Goal: Information Seeking & Learning: Learn about a topic

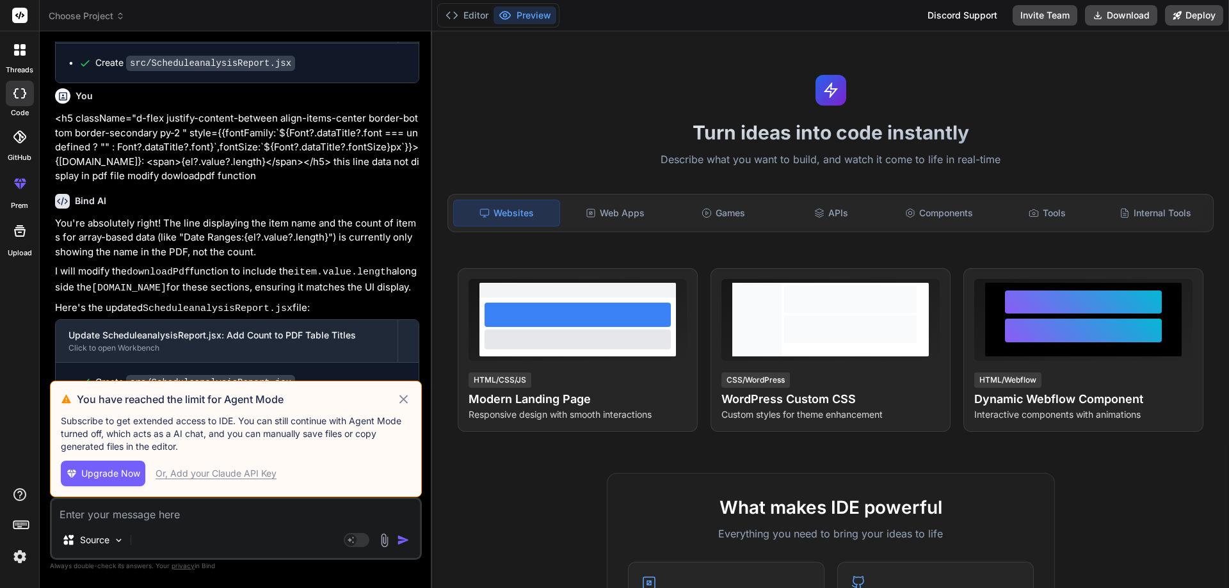
scroll to position [3053, 0]
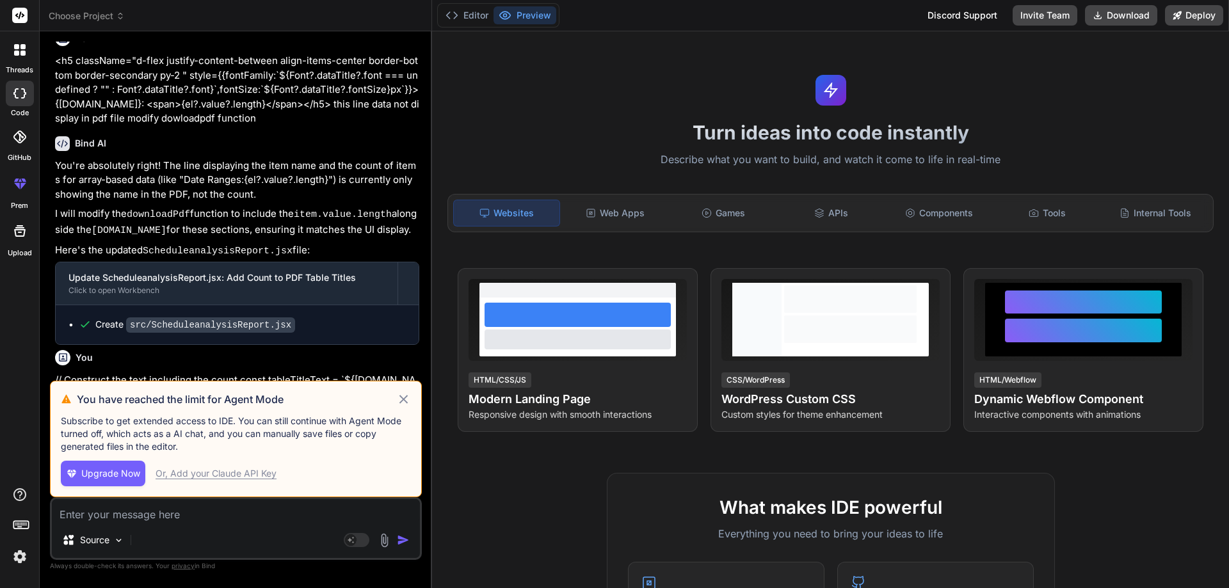
click at [401, 401] on icon at bounding box center [403, 399] width 15 height 15
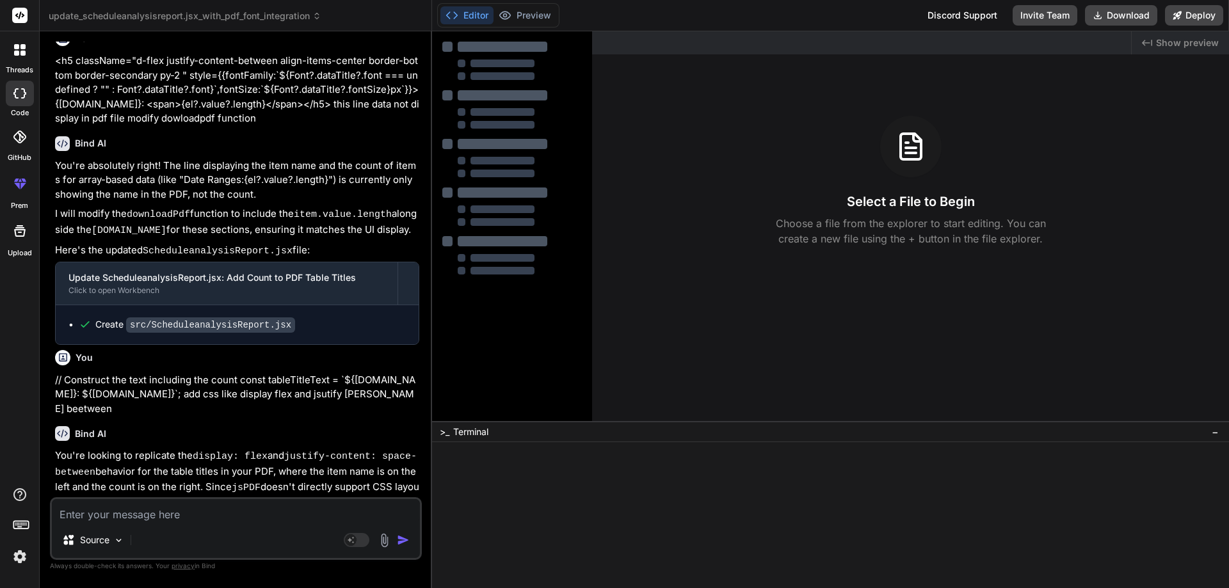
type textarea "x"
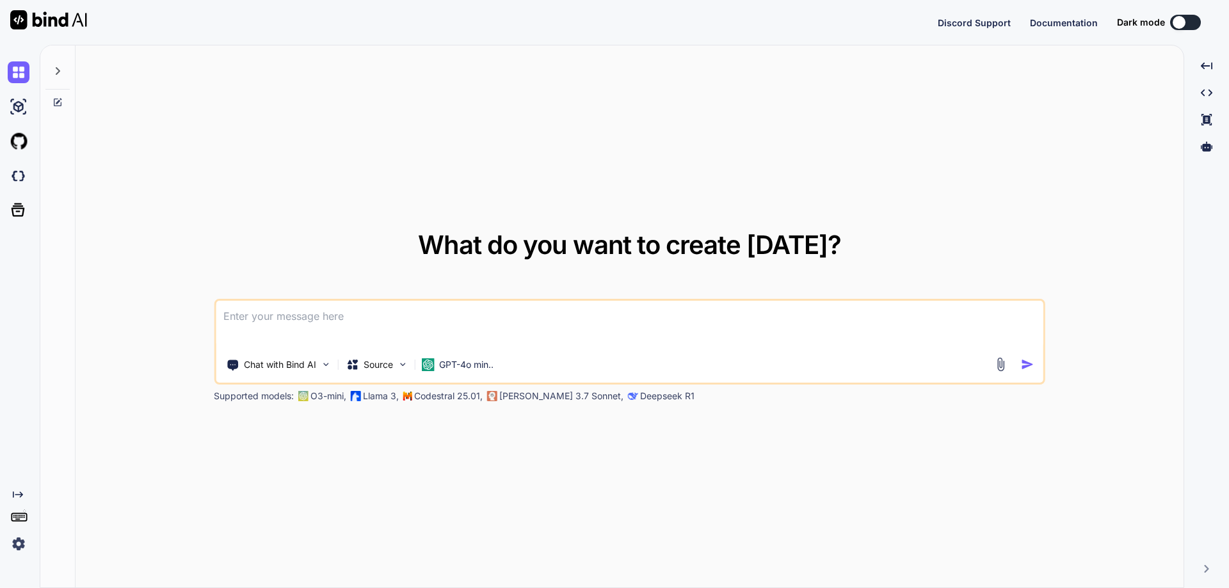
click at [301, 319] on textarea at bounding box center [630, 324] width 828 height 47
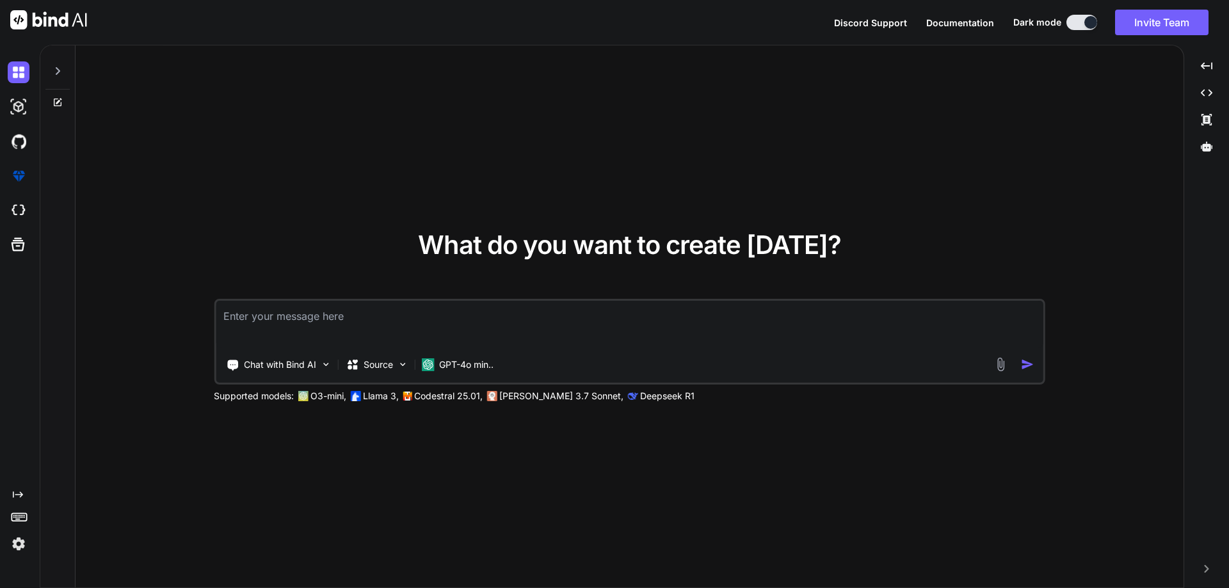
type textarea "x"
type textarea "h"
type textarea "x"
type textarea "ho"
type textarea "x"
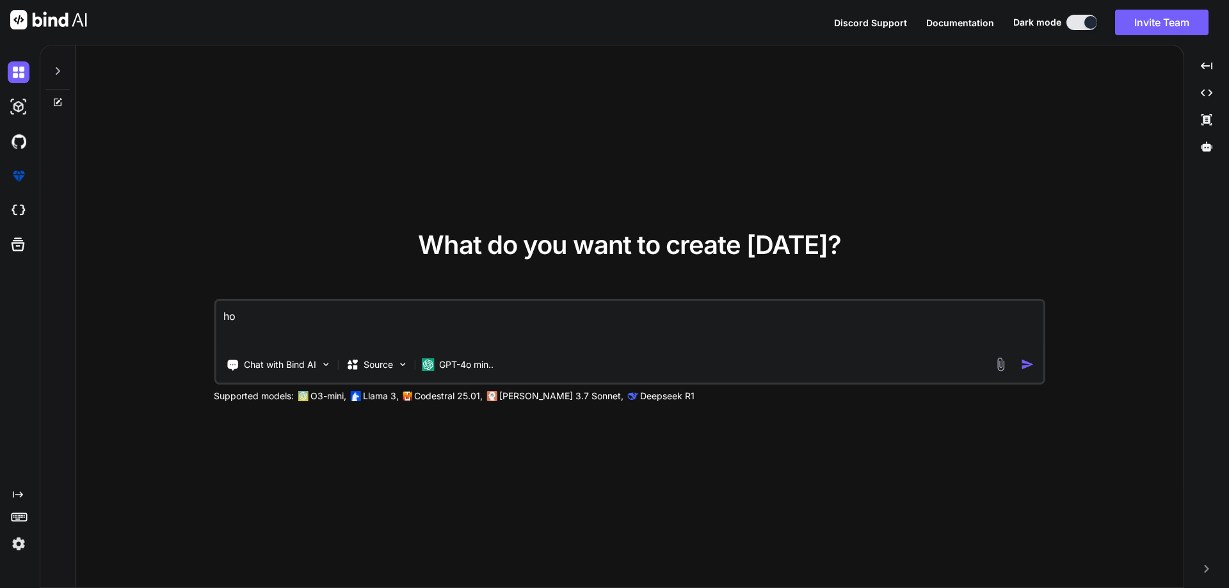
type textarea "how"
type textarea "x"
type textarea "how"
type textarea "x"
type textarea "how c"
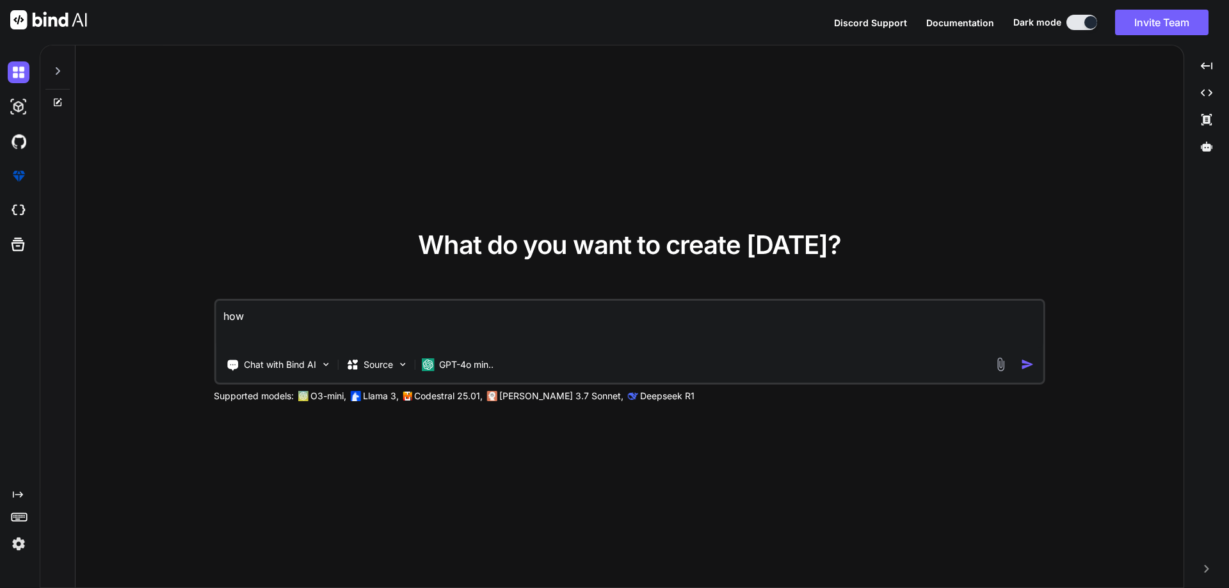
type textarea "x"
type textarea "how cr"
type textarea "x"
type textarea "how cre"
type textarea "x"
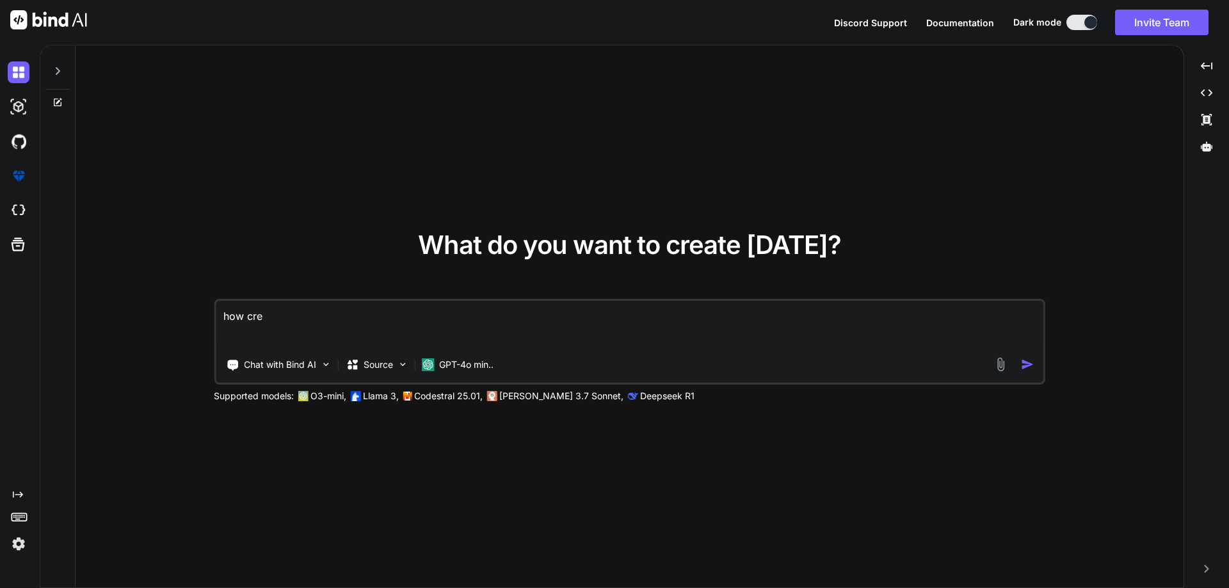
type textarea "how crea"
type textarea "x"
type textarea "how creat"
type textarea "x"
type textarea "how create"
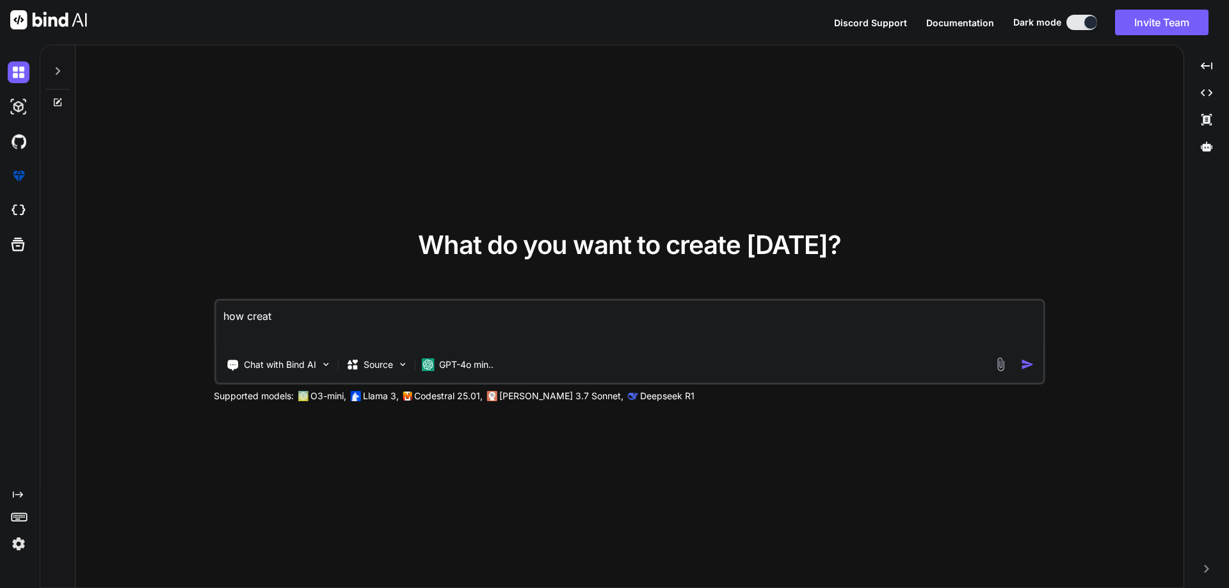
type textarea "x"
type textarea "how create"
type textarea "x"
type textarea "how create b"
type textarea "x"
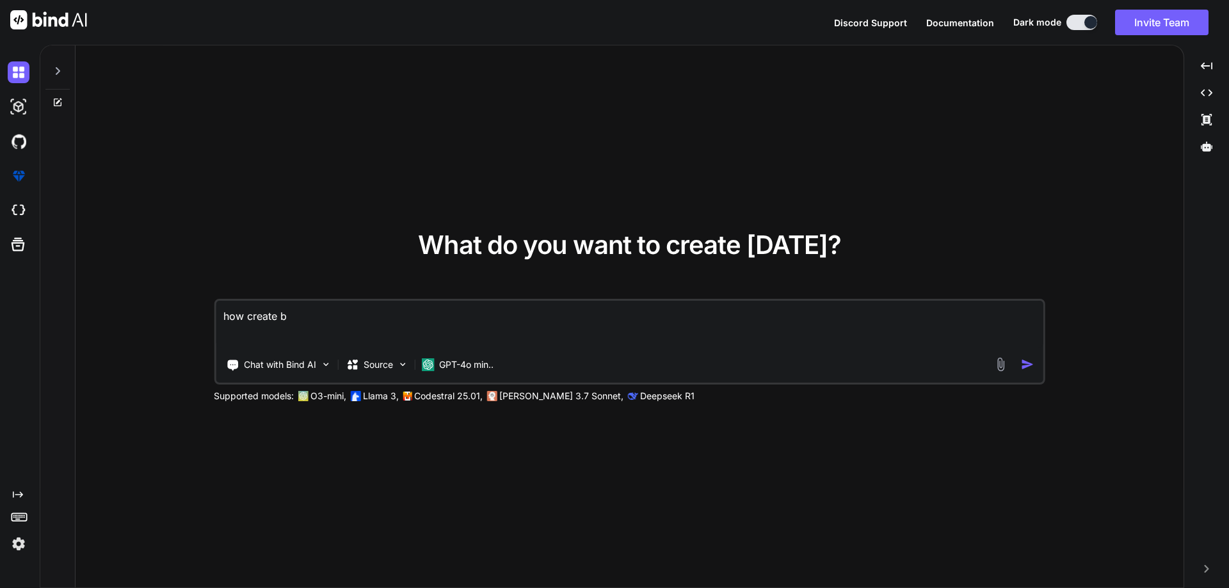
type textarea "how create bl"
type textarea "x"
type textarea "how create blo"
type textarea "x"
type textarea "how create blog"
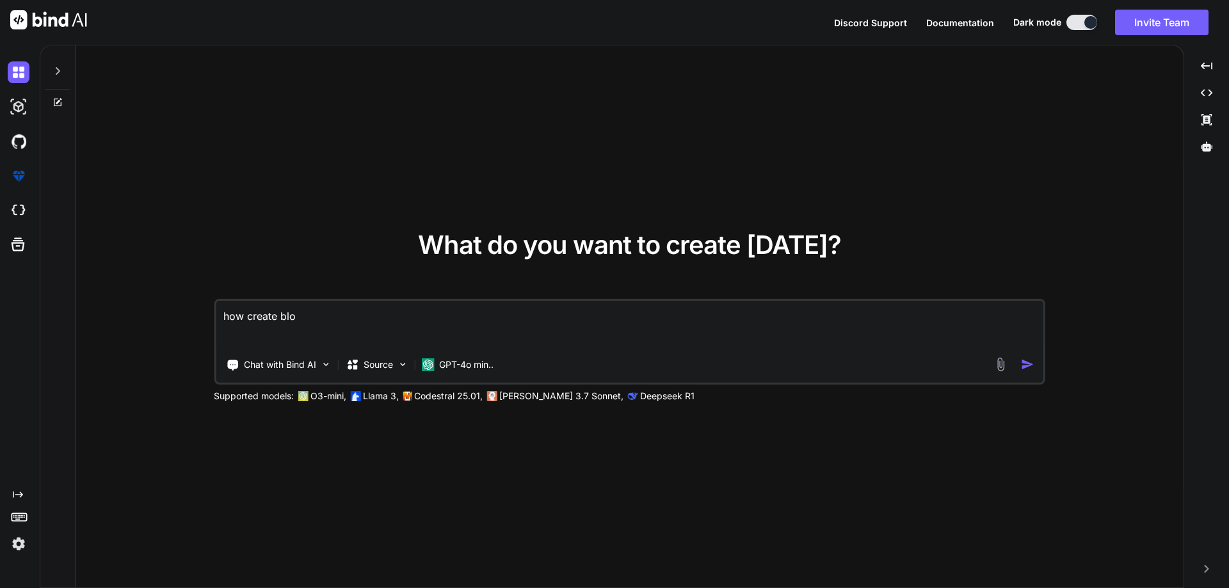
type textarea "x"
type textarea "how create blog"
type textarea "x"
type textarea "how create blog a"
type textarea "x"
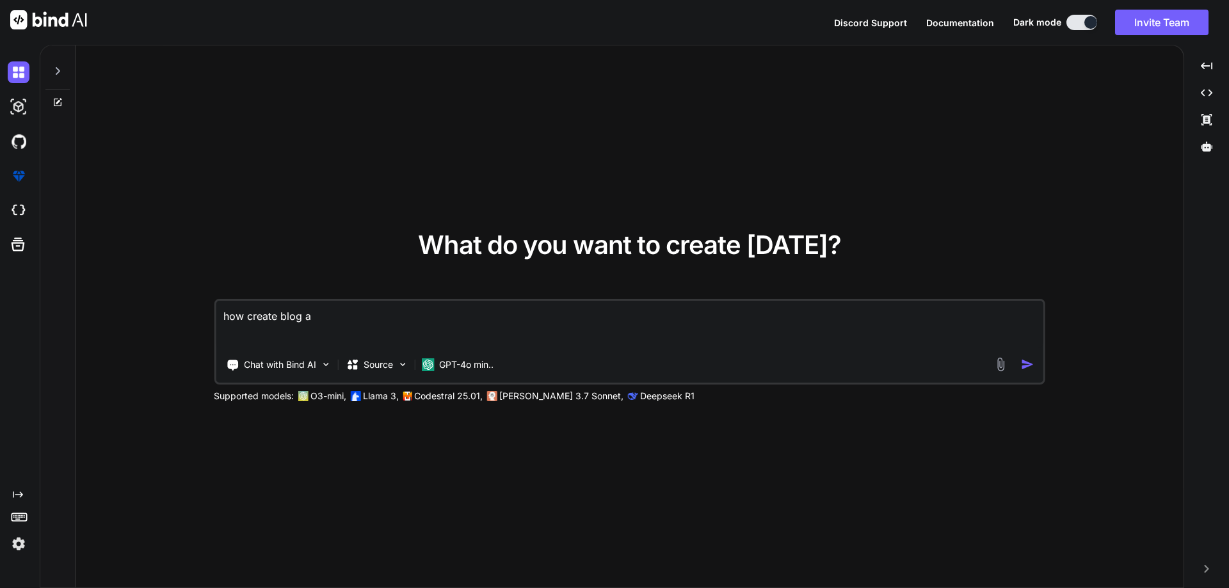
type textarea "how create blog ap"
type textarea "x"
type textarea "how create blog app"
type textarea "x"
type textarea "how create blog app"
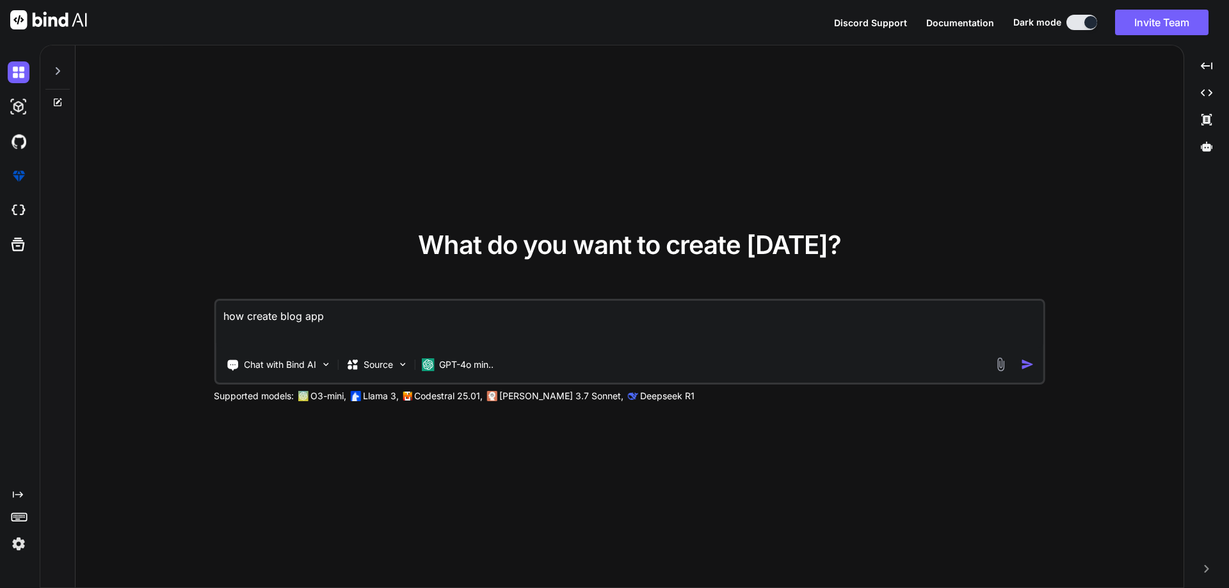
type textarea "x"
type textarea "how create blog app"
type textarea "x"
type textarea "how create blog app u"
type textarea "x"
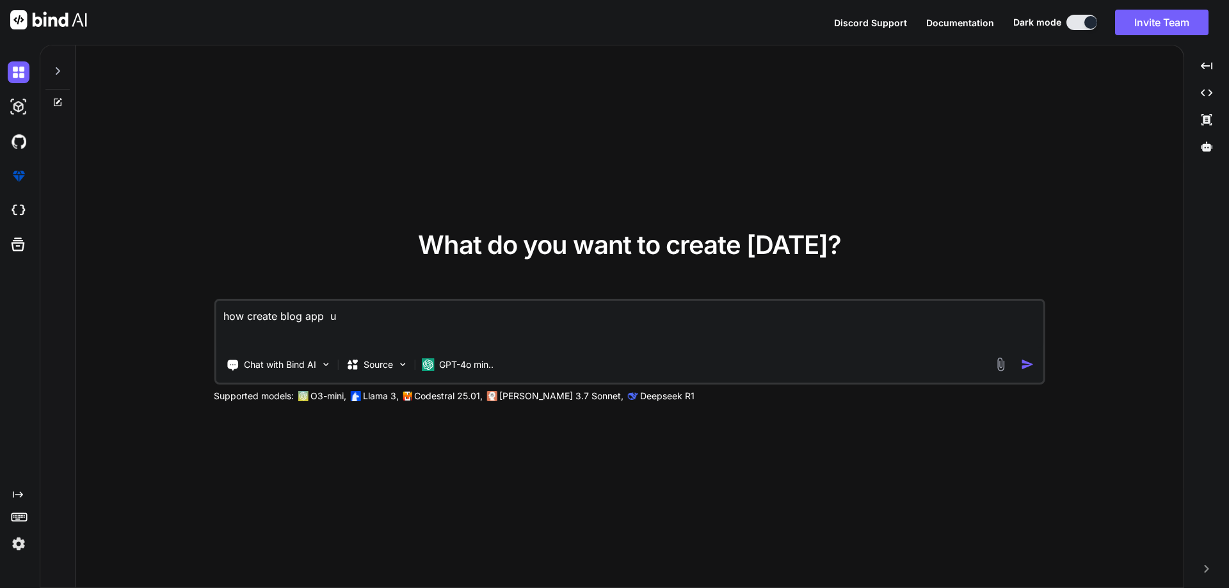
type textarea "how create blog app us"
type textarea "x"
type textarea "how create blog app usi"
type textarea "x"
type textarea "how create blog app usin"
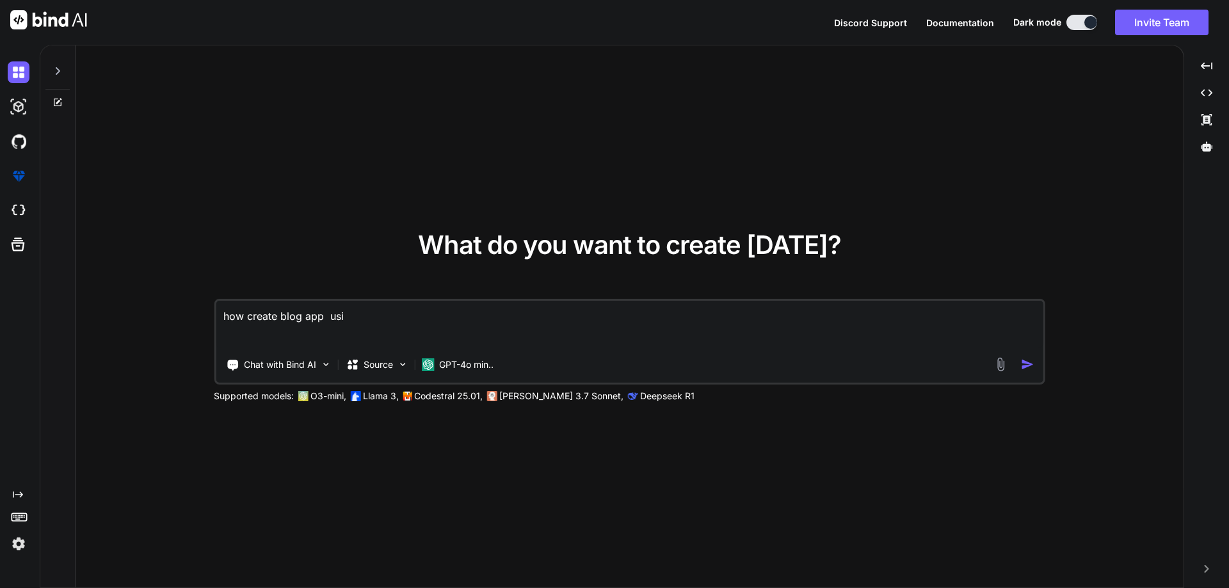
type textarea "x"
type textarea "how create blog app using"
type textarea "x"
type textarea "how create blog app using"
type textarea "x"
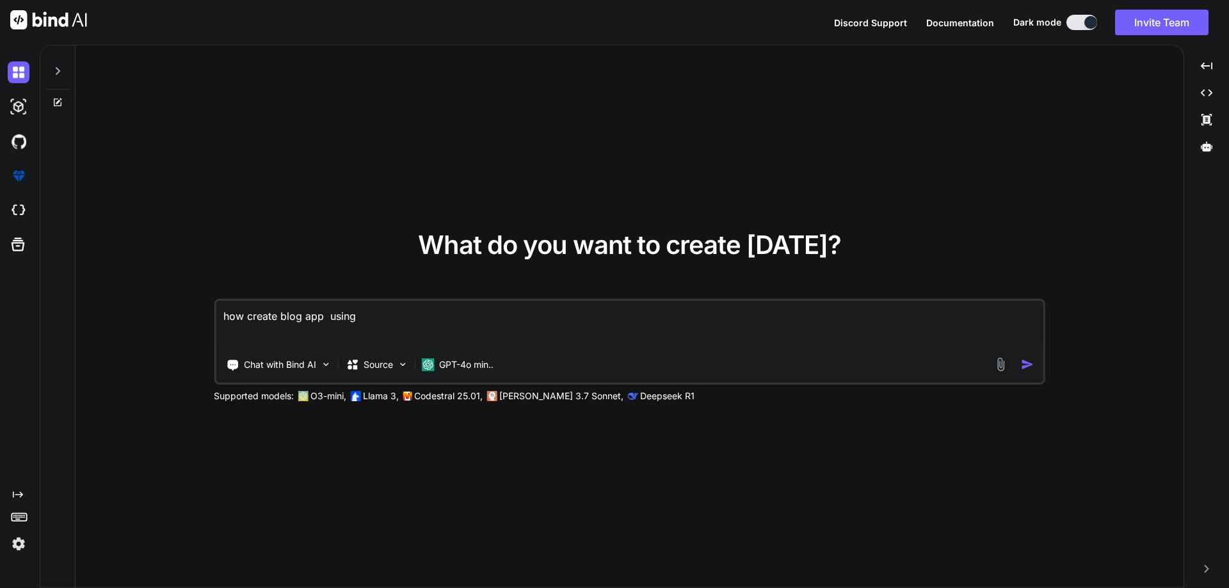
type textarea "how create blog app using n"
type textarea "x"
type textarea "how create blog app using ne"
type textarea "x"
type textarea "how create blog app using nex"
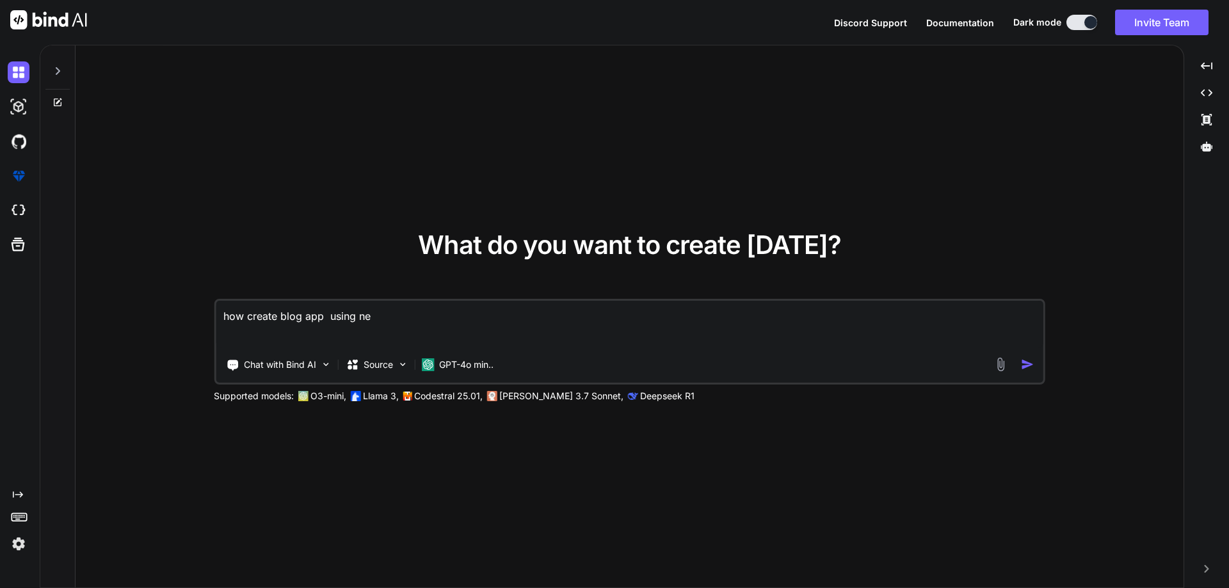
type textarea "x"
type textarea "how create blog app using next"
type textarea "x"
type textarea "how create blog app using next"
type textarea "x"
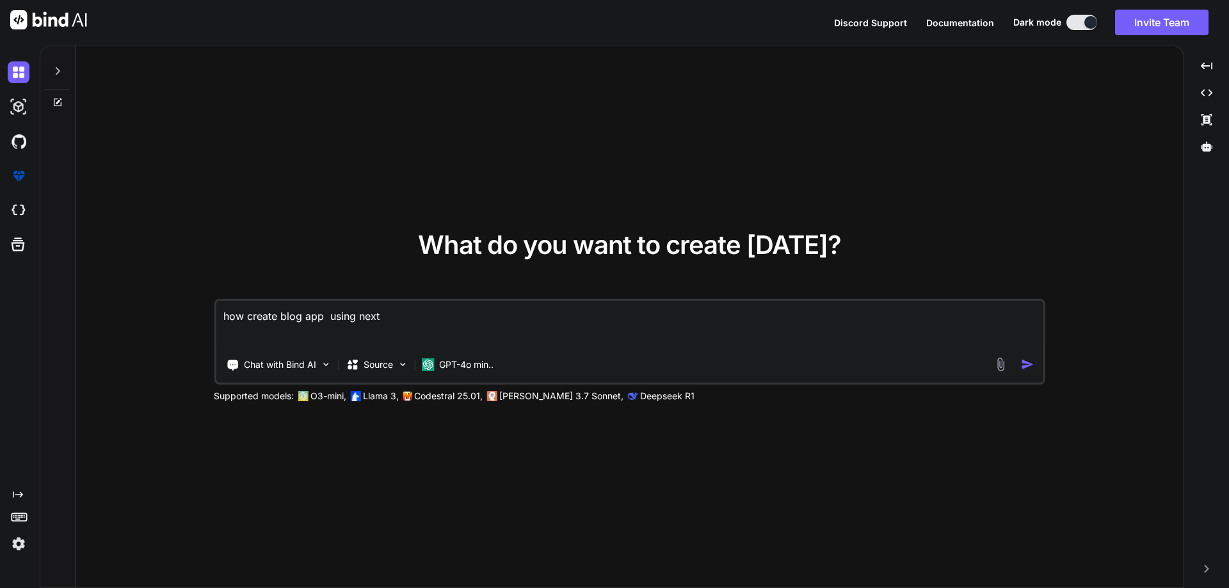
type textarea "how create blog app using next j"
type textarea "x"
type textarea "how create blog app using next js"
type textarea "x"
type textarea "how create blog app using next js"
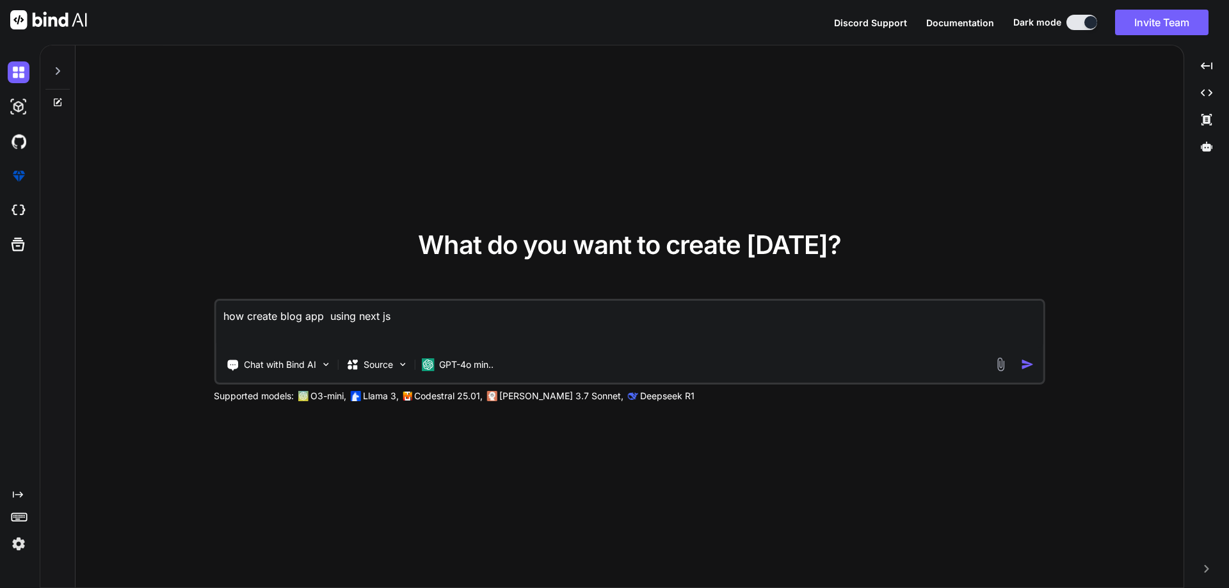
type textarea "x"
type textarea "how create blog app using next js w"
type textarea "x"
type textarea "how create blog app using next js wi"
type textarea "x"
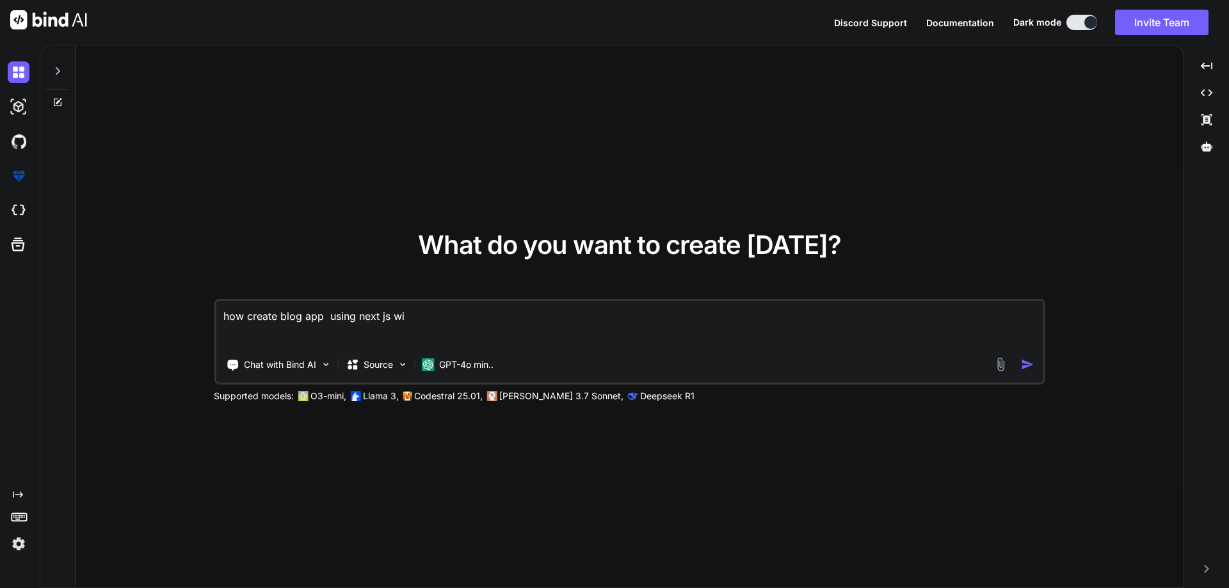
type textarea "how create blog app using next js wit"
type textarea "x"
type textarea "how create blog app using next js with"
type textarea "x"
type textarea "how create blog app using next js with"
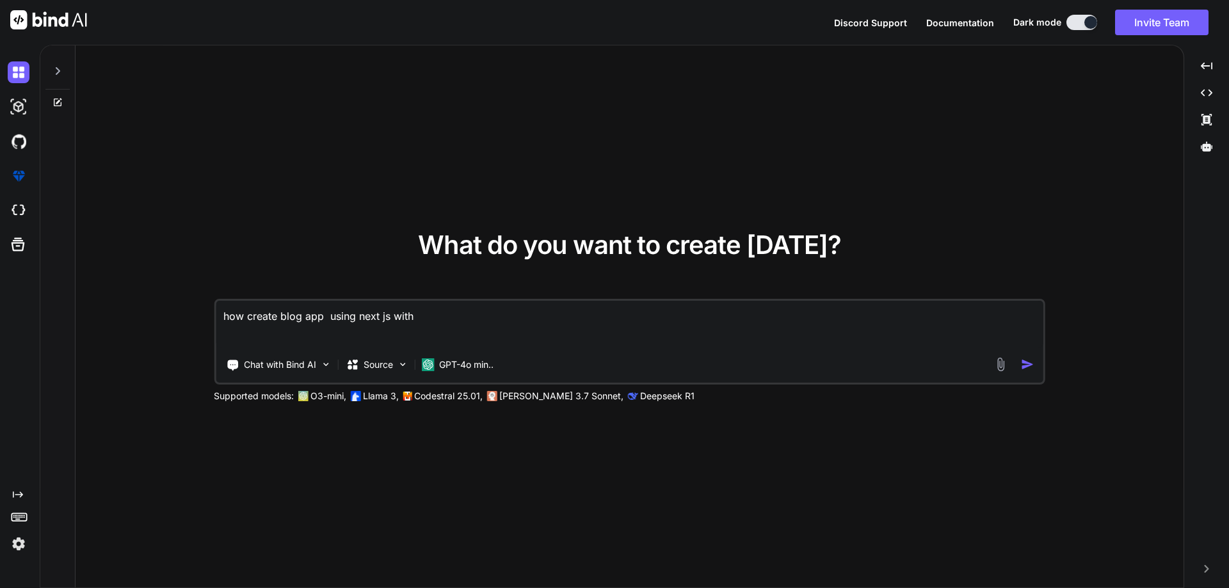
type textarea "x"
type textarea "how create blog app using next js with m"
type textarea "x"
type textarea "how create blog app using next js with mo"
type textarea "x"
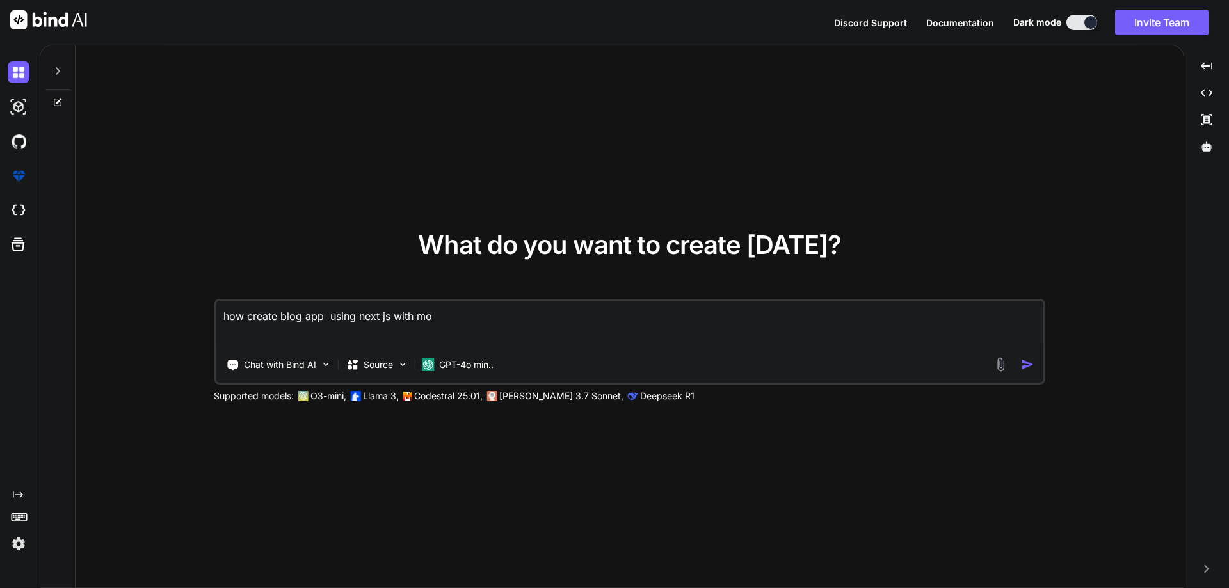
type textarea "how create blog app using next js with mon"
type textarea "x"
type textarea "how create blog app using next js with mong"
type textarea "x"
type textarea "how create blog app using next js with mongo"
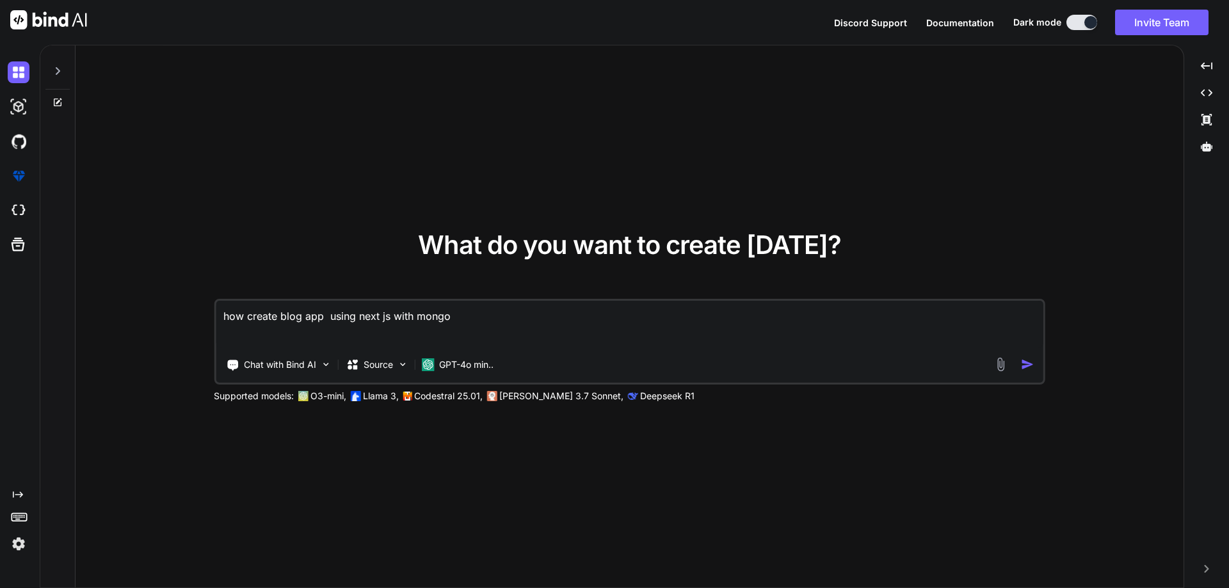
type textarea "x"
type textarea "how create blog app using next js with mongoo"
type textarea "x"
type textarea "how create blog app using next js with mongo"
type textarea "x"
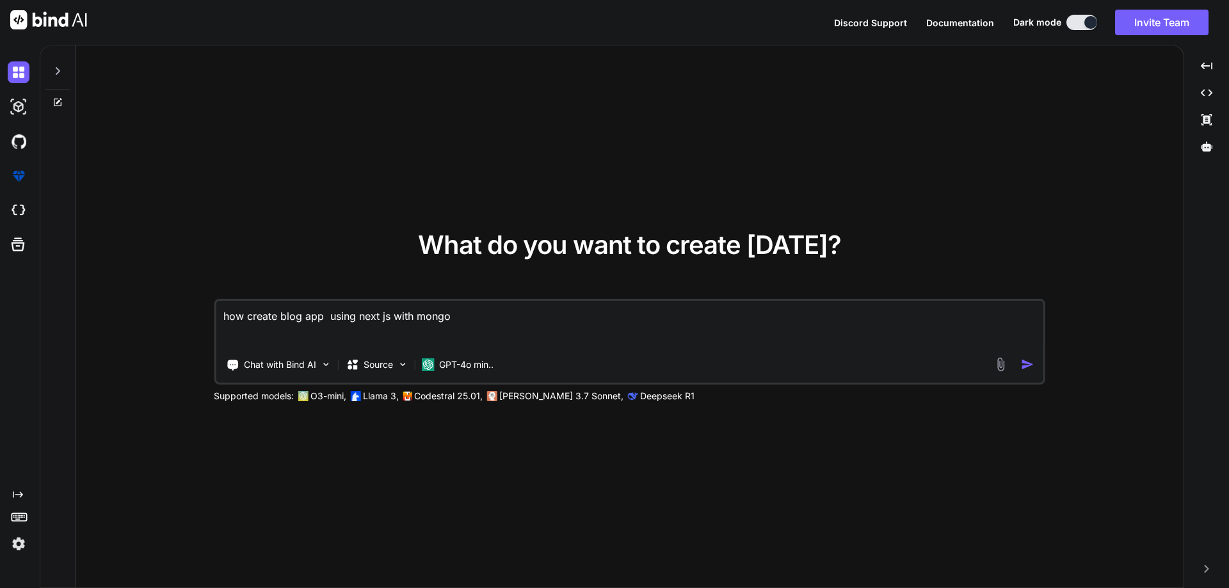
type textarea "how create blog app using next js with mongo"
type textarea "x"
type textarea "how create blog app using next js with mongo d"
type textarea "x"
type textarea "how create blog app using next js with mongo db"
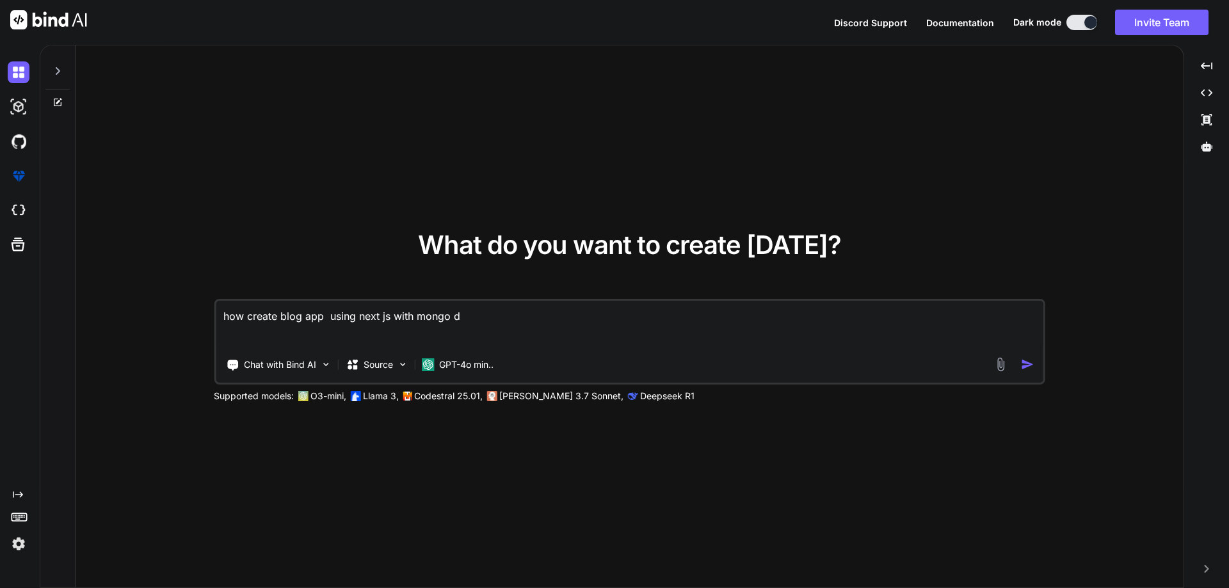
type textarea "x"
type textarea "how create blog app using next js with mongo db"
type textarea "x"
type textarea "how create blog app using next js with n mongo db"
type textarea "x"
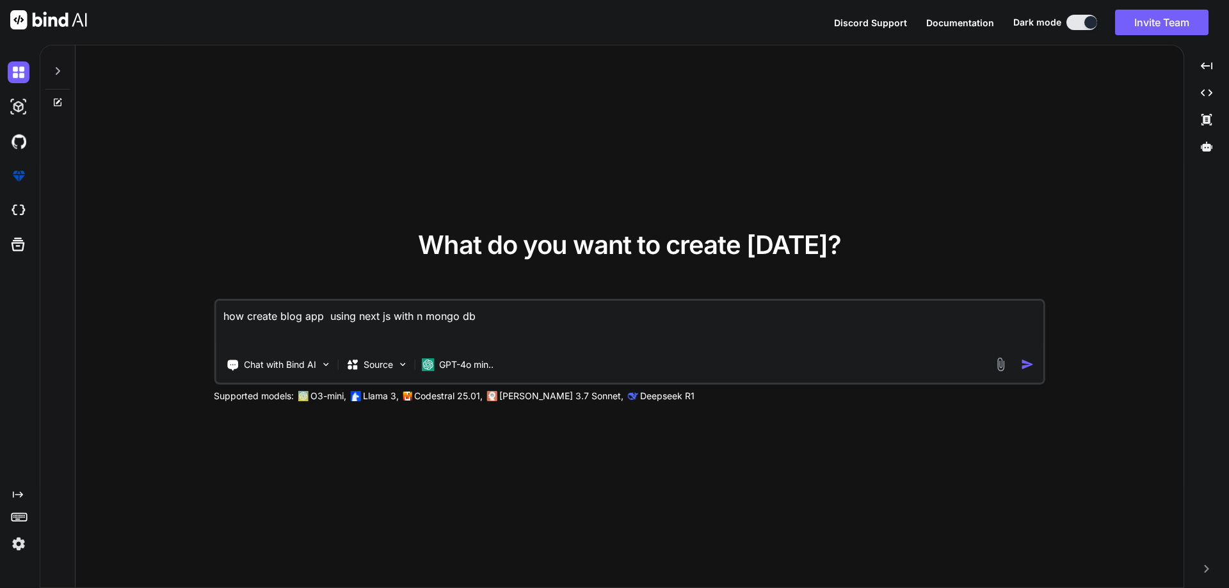
type textarea "how create blog app using next js with no mongo db"
type textarea "x"
type textarea "how create blog app using next js with nod mongo db"
type textarea "x"
type textarea "how create blog app using next js with node mongo db"
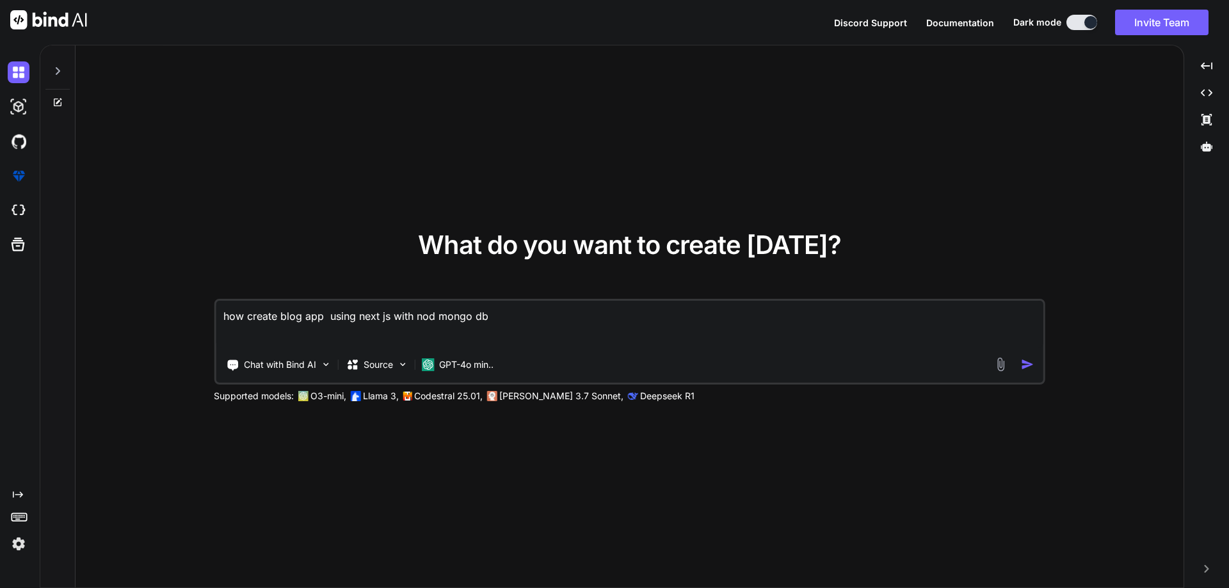
type textarea "x"
type textarea "how create blog app using next js with node. mongo db"
type textarea "x"
type textarea "how create blog app using next js with node.j mongo db"
type textarea "x"
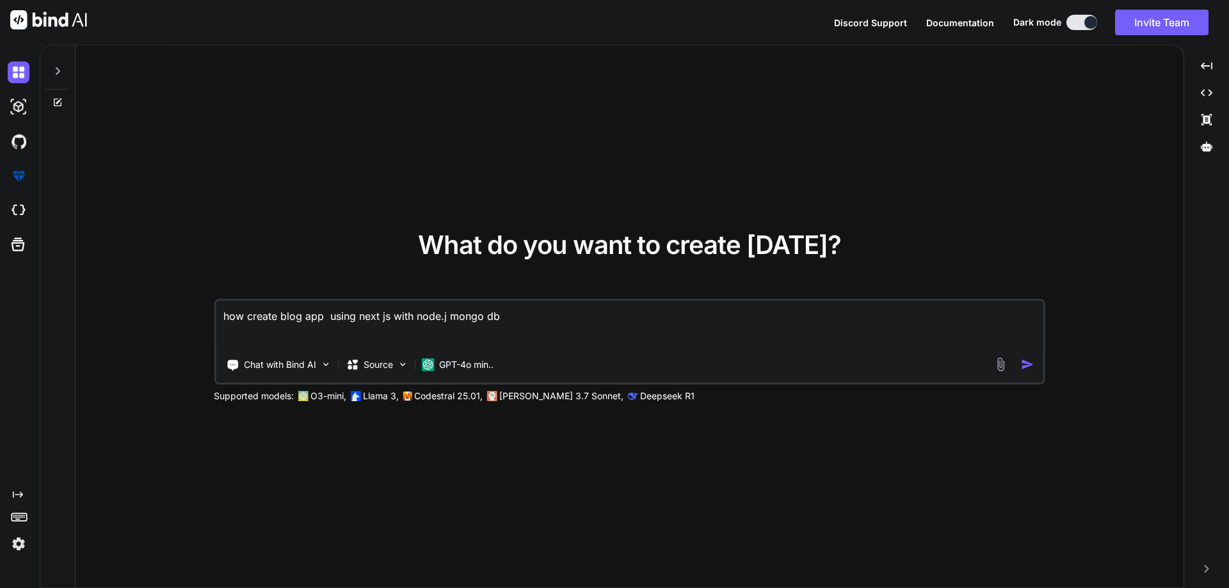
type textarea "how create blog app using next js with node.js mongo db"
type textarea "x"
type textarea "how create blog app using next js with node.js, mongo db"
type textarea "x"
type textarea "how create blog app using next js with node.js, mongo db"
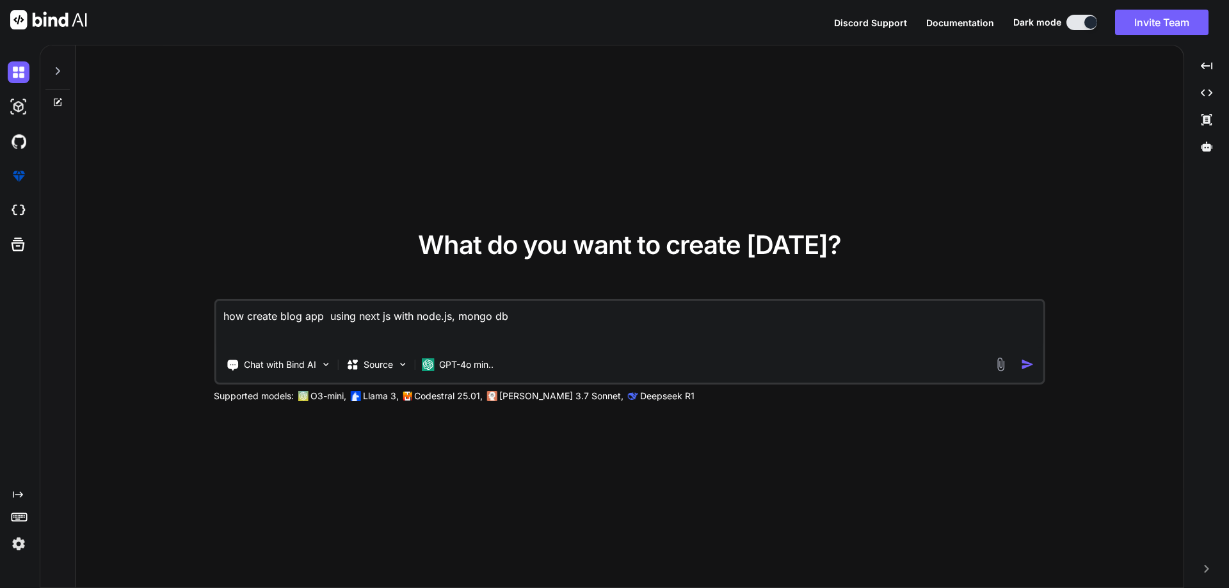
click at [1025, 362] on img "button" at bounding box center [1027, 364] width 13 height 13
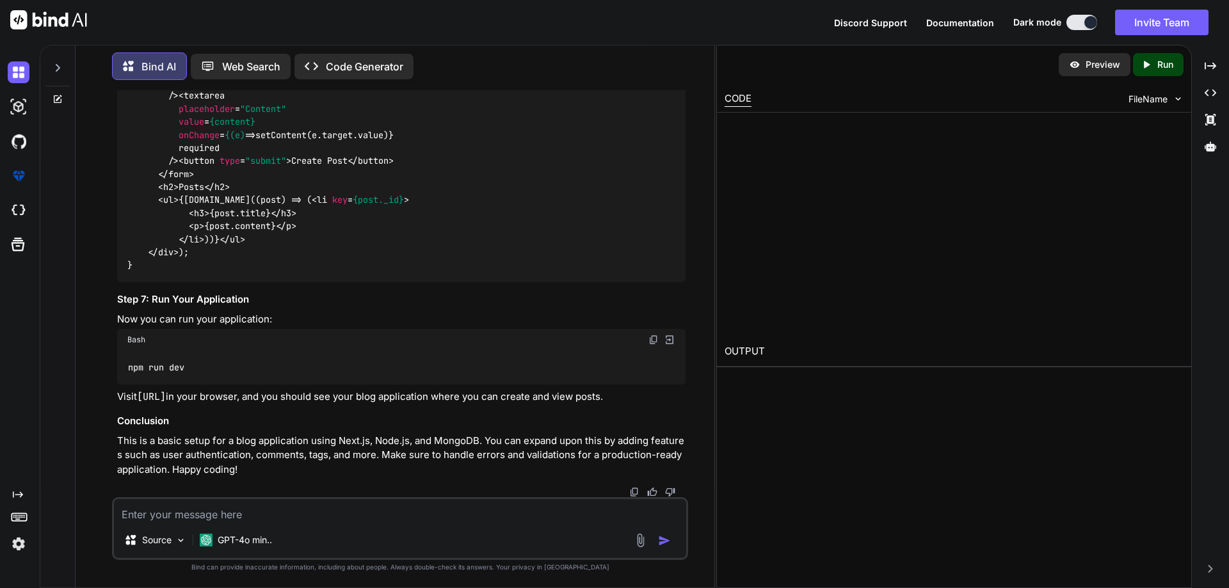
scroll to position [2058, 0]
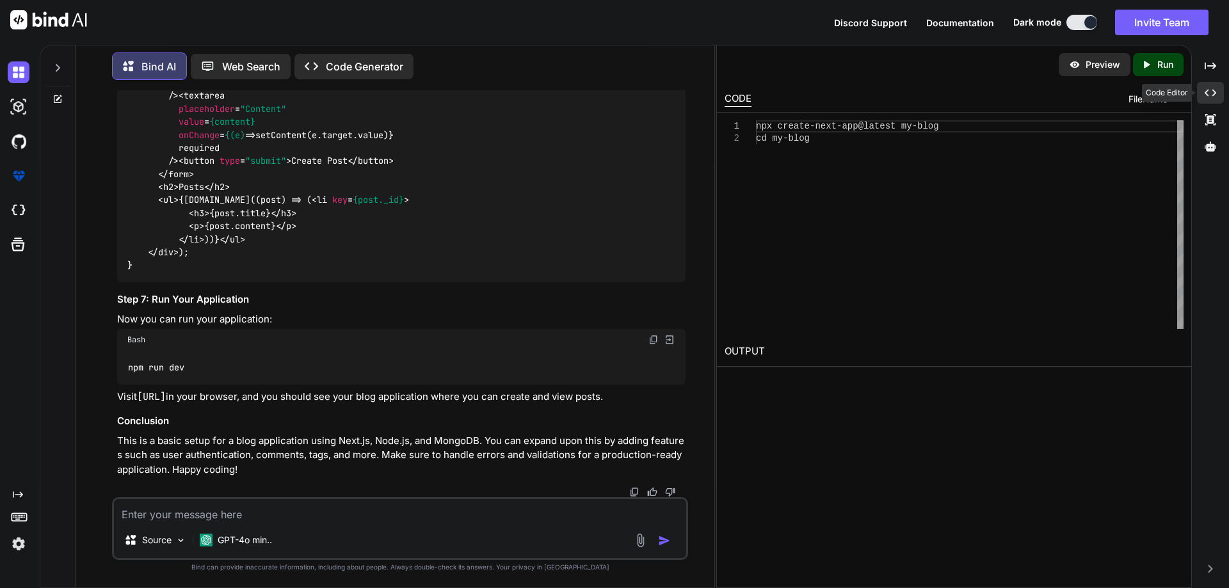
click at [1210, 91] on icon "Created with Pixso." at bounding box center [1211, 93] width 12 height 12
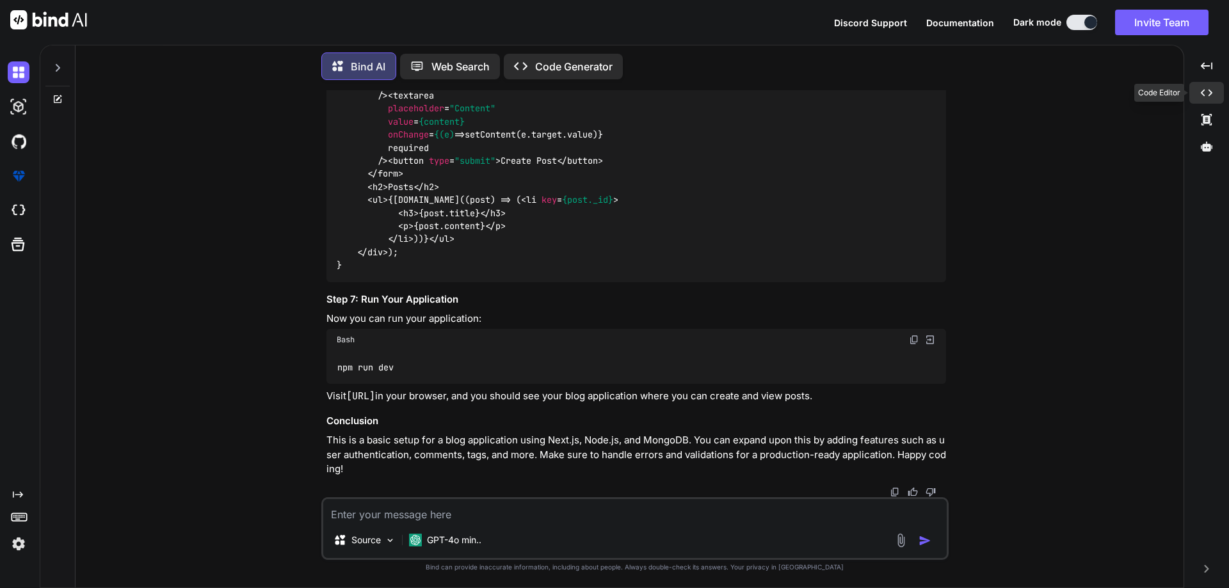
click at [1210, 91] on icon at bounding box center [1207, 93] width 12 height 7
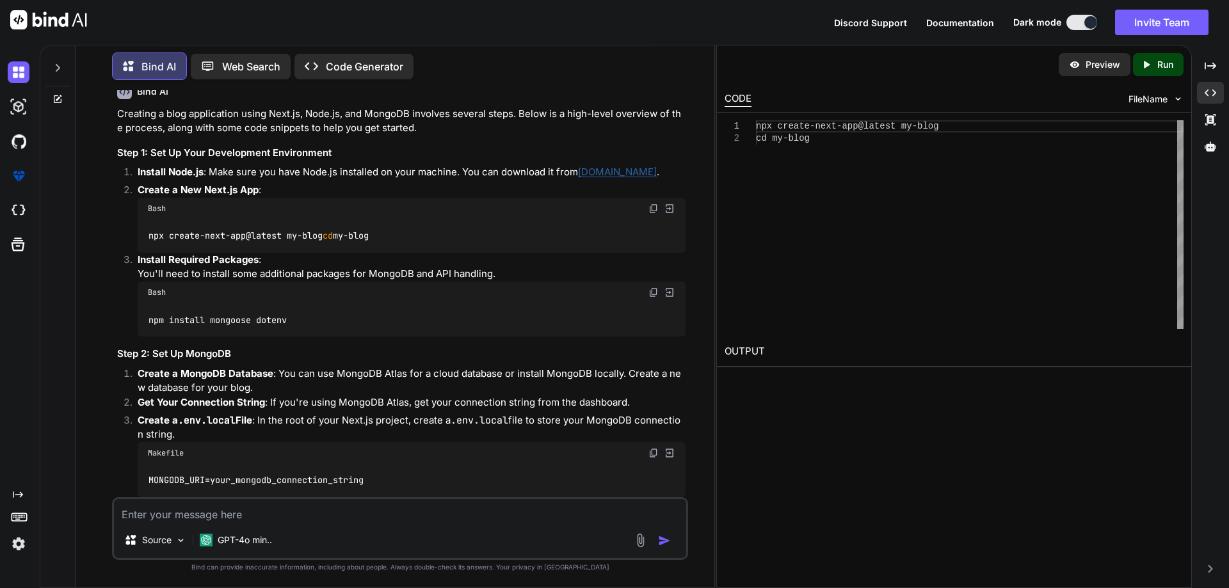
scroll to position [0, 0]
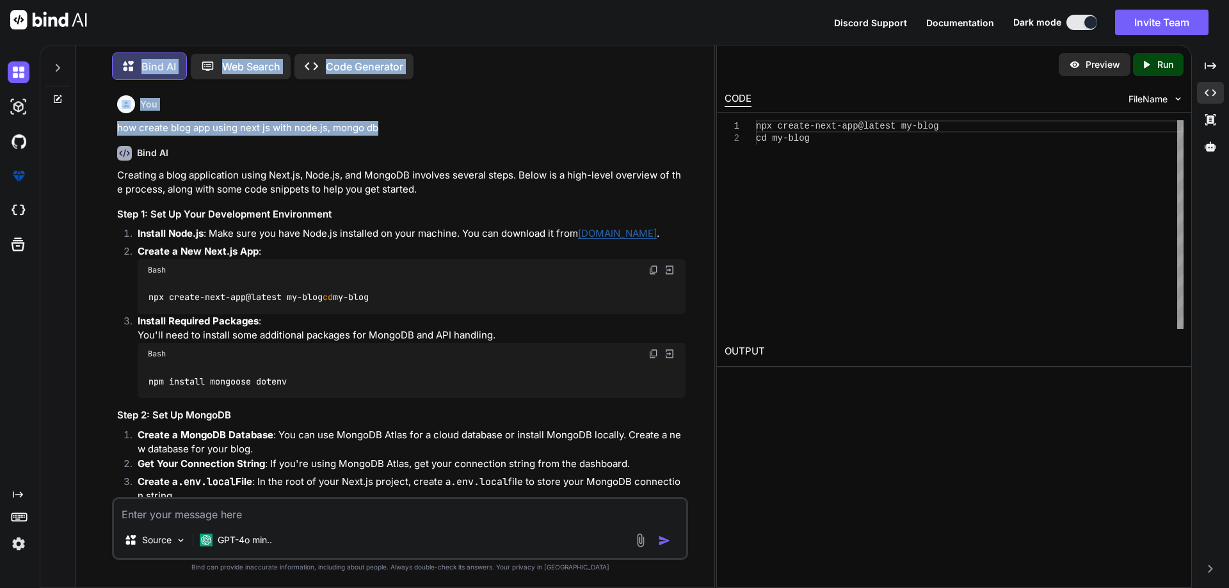
drag, startPoint x: 383, startPoint y: 123, endPoint x: 61, endPoint y: 123, distance: 321.9
click at [61, 123] on div "Bind AI Web Search Created with Pixso. Code Generator You how create blog app u…" at bounding box center [377, 314] width 674 height 545
click at [380, 131] on p "how create blog app using next js with node.js, mongo db" at bounding box center [401, 128] width 568 height 15
drag, startPoint x: 381, startPoint y: 131, endPoint x: 111, endPoint y: 127, distance: 270.8
click at [111, 127] on div "You how create blog app using next js with node.js, mongo db Bind AI Creating a…" at bounding box center [400, 338] width 629 height 497
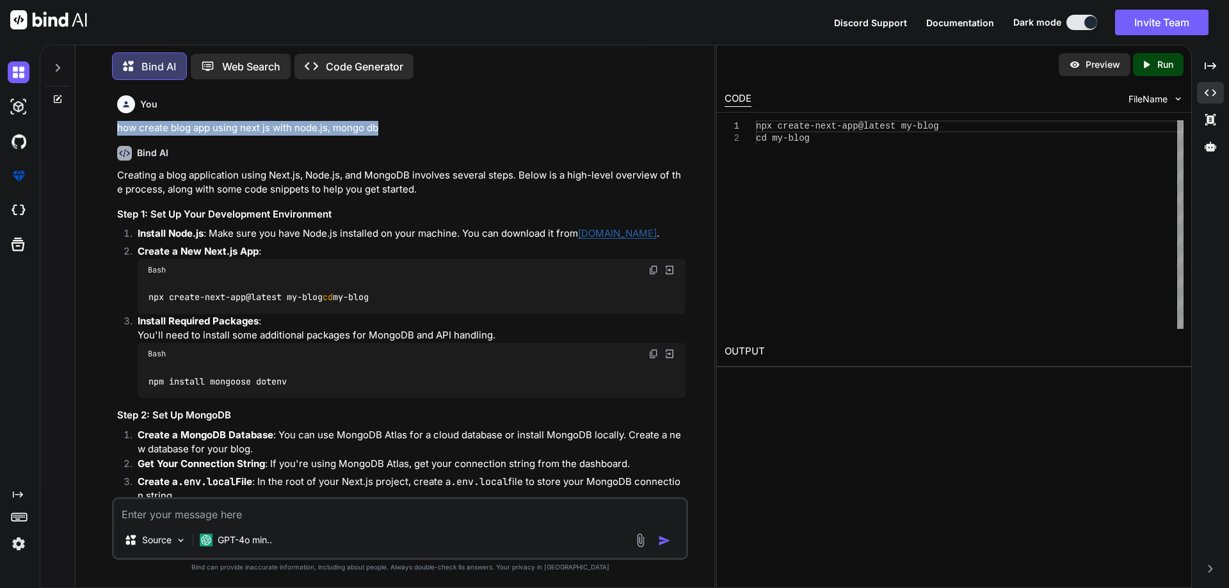
copy p "how create blog app using next js with node.js, mongo db"
click at [208, 520] on textarea at bounding box center [400, 510] width 572 height 23
paste textarea "how create blog app using next js with node.js, mongo db"
type textarea "x"
type textarea "how create blog app using next js with node.js, mongo db"
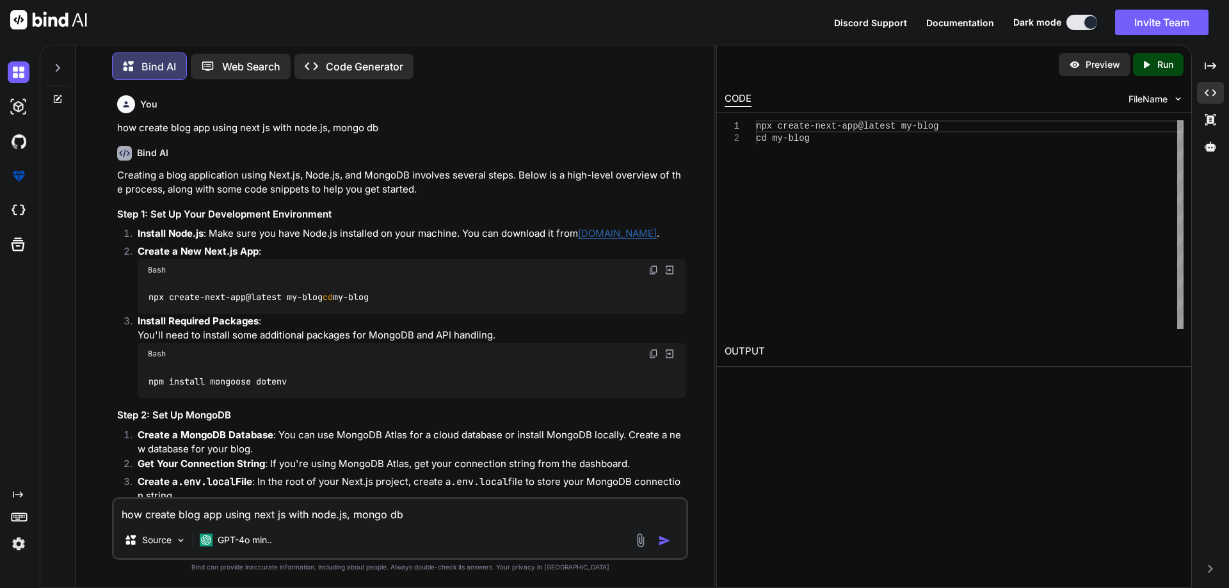
type textarea "x"
type textarea "how create blog app using next js with node.js, mongo d"
type textarea "x"
type textarea "how create blog app using next js with node.js, mongo"
type textarea "x"
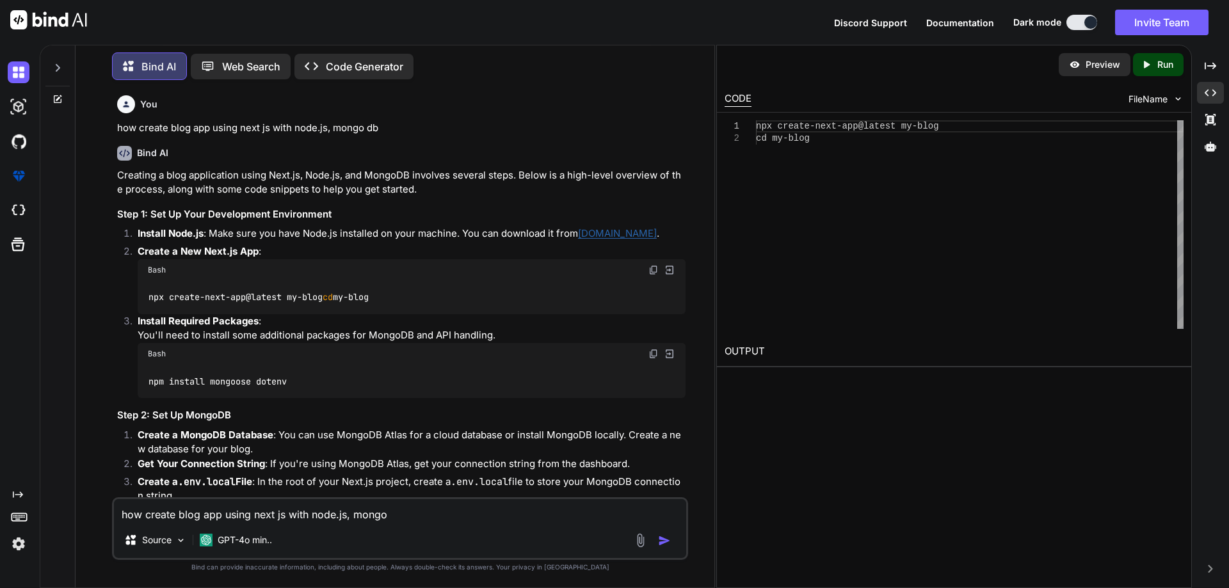
type textarea "how create blog app using next js with node.js, mongo"
type textarea "x"
type textarea "how create blog app using next js with node.js, mong"
type textarea "x"
type textarea "how create blog app using next js with node.js, mon"
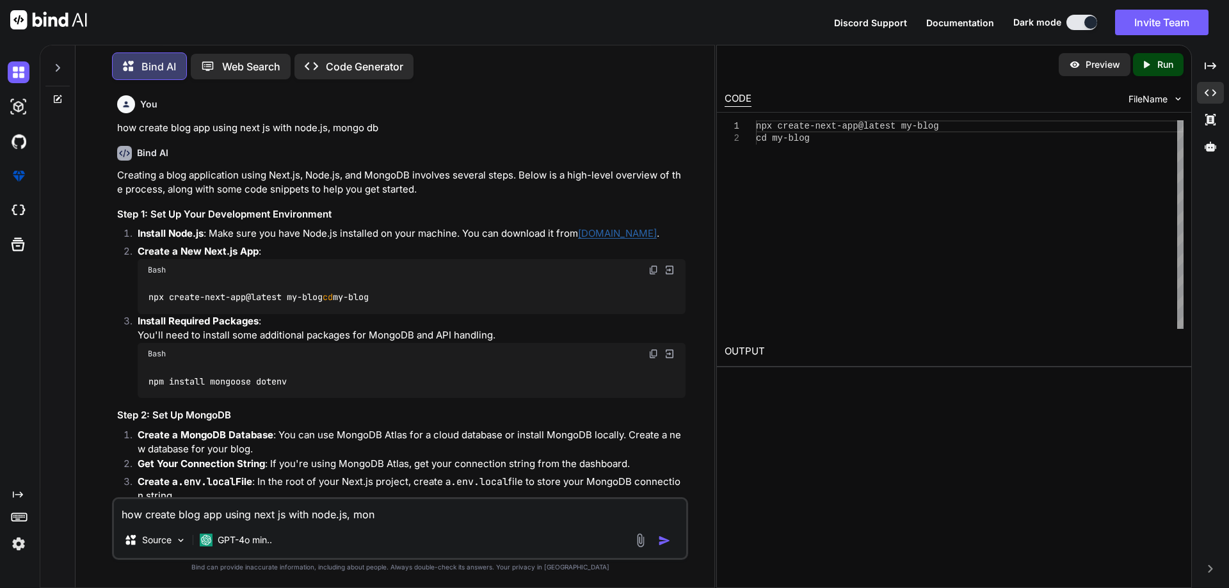
type textarea "x"
type textarea "how create blog app using next js with node.js, mo"
type textarea "x"
type textarea "how create blog app using next js with node.js, m"
type textarea "x"
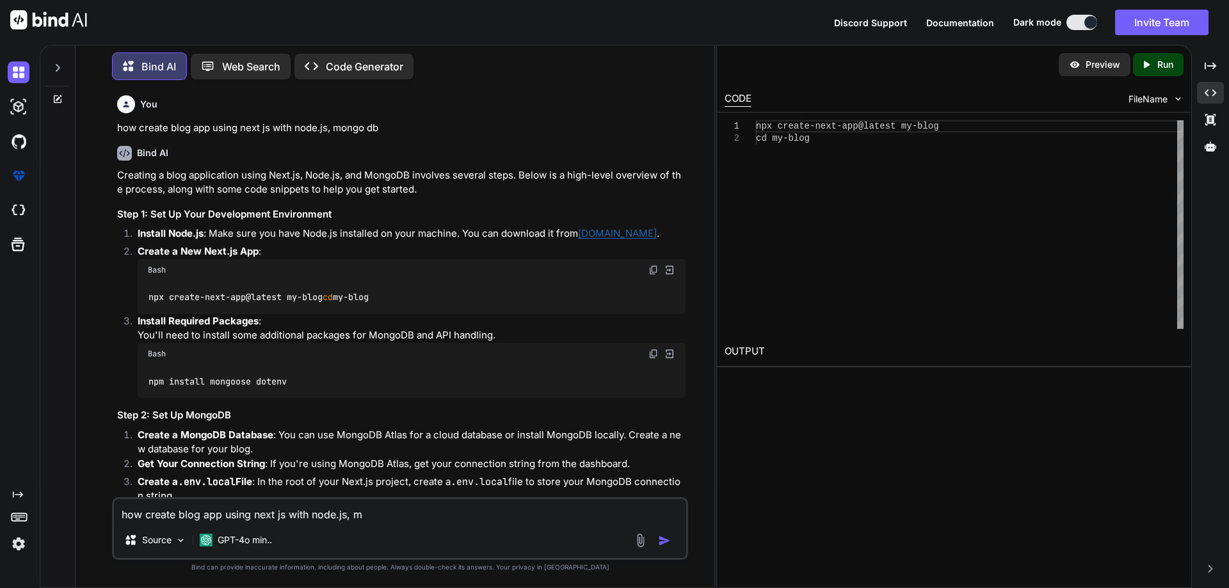
type textarea "how create blog app using next js with node.js,"
type textarea "x"
type textarea "how create blog app using next js with node.js,"
type textarea "x"
type textarea "how create blog app using next js with node.js"
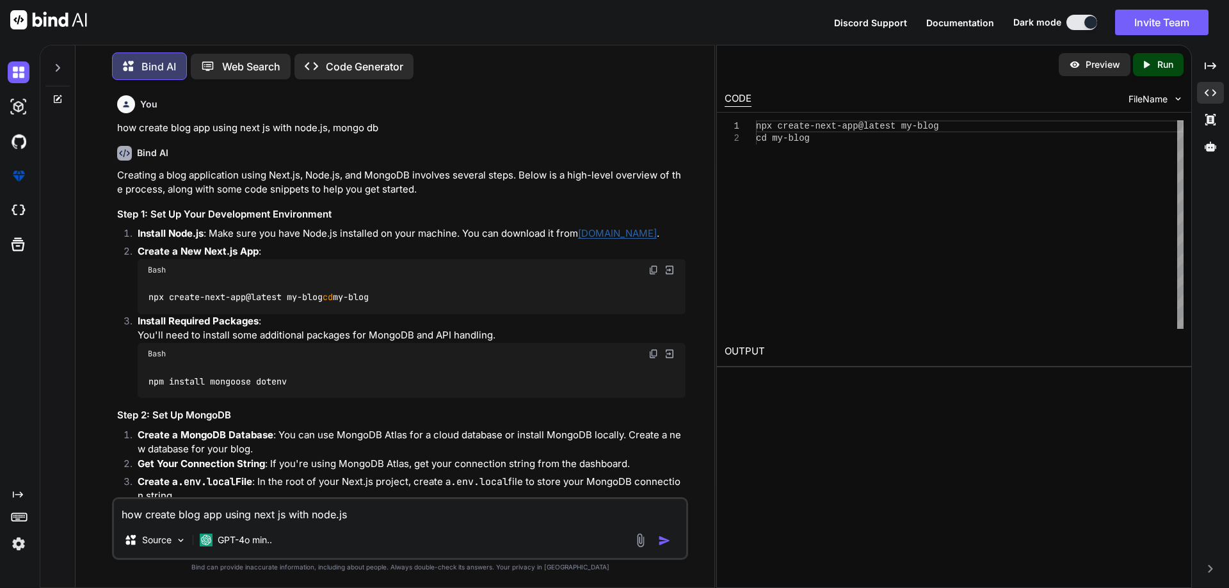
type textarea "x"
type textarea "how create blog app using next js with node.j"
type textarea "x"
type textarea "how create blog app using next js with node."
type textarea "x"
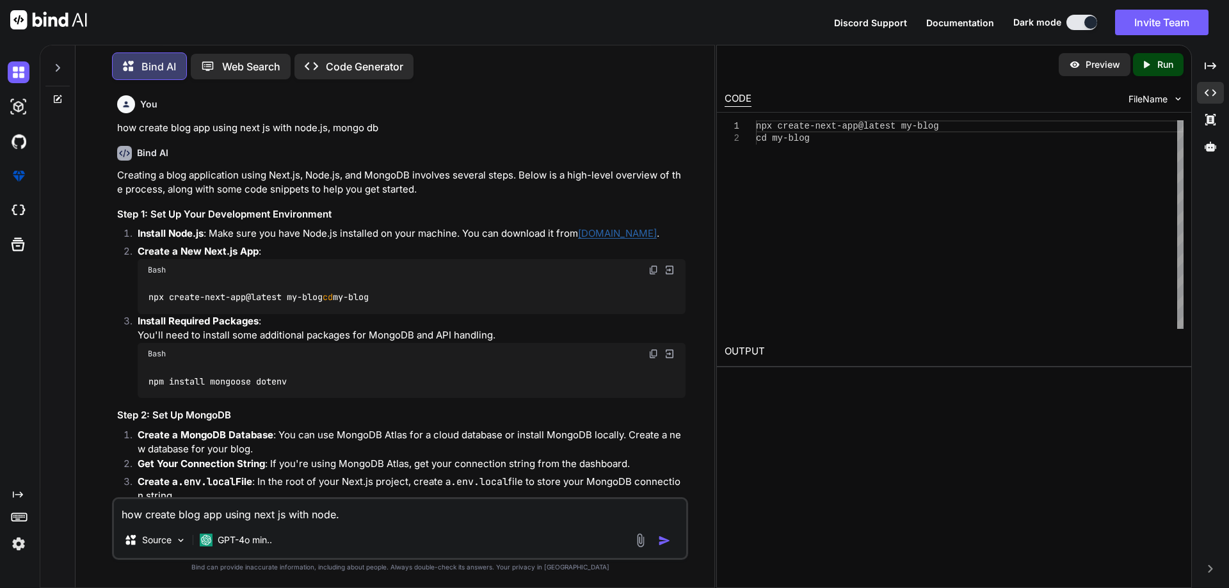
type textarea "how create blog app using next js with node"
type textarea "x"
type textarea "how create blog app using next js with nod"
type textarea "x"
type textarea "how create blog app using next js with no"
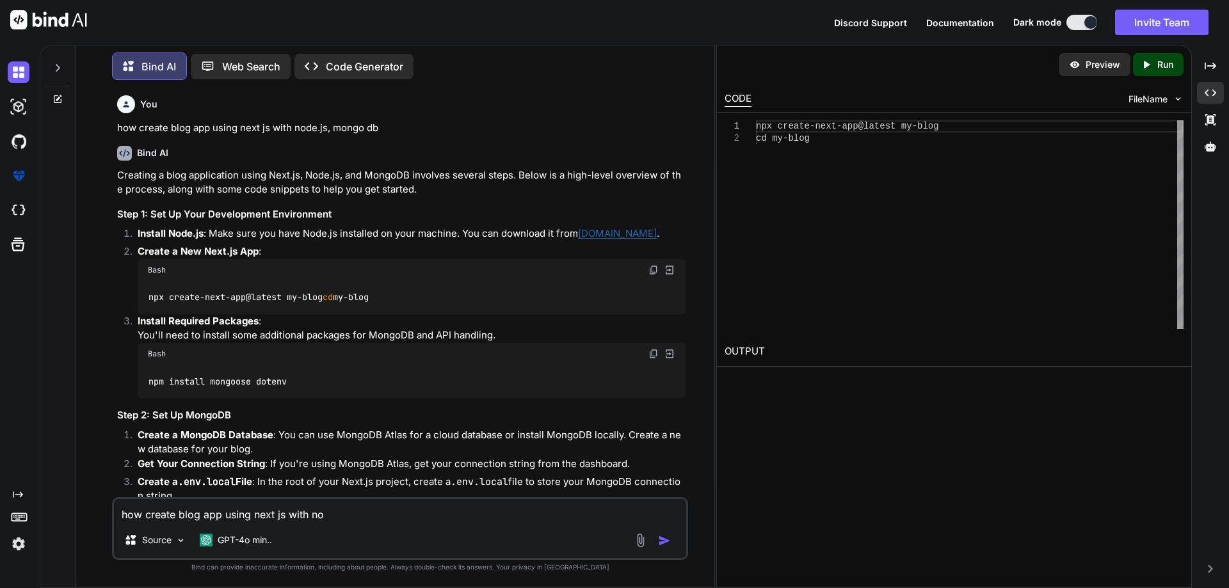
type textarea "x"
type textarea "how create blog app using next js with n"
type textarea "x"
type textarea "how create blog app using next js with"
type textarea "x"
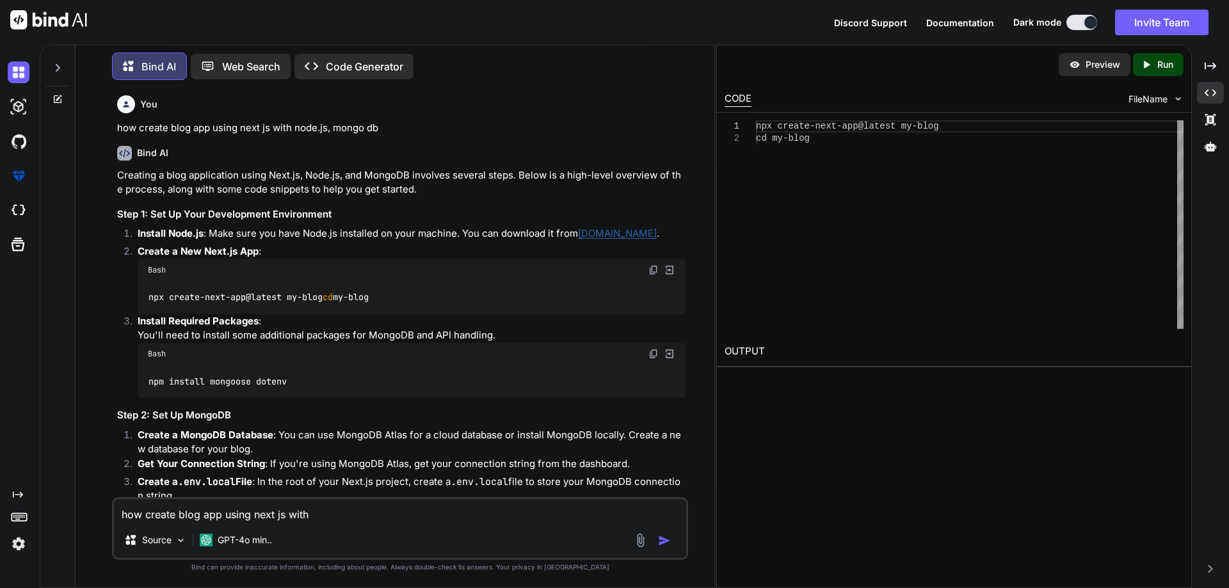
type textarea "how create blog app using next js with"
type textarea "x"
type textarea "how create blog app using next js wit"
type textarea "x"
type textarea "how create blog app using next js wi"
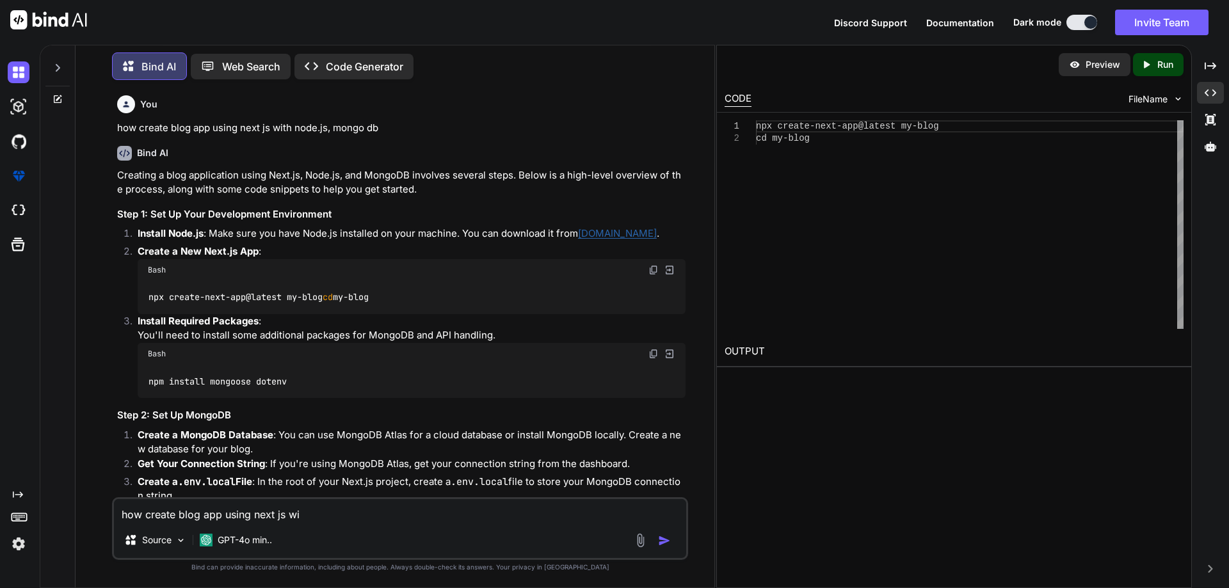
type textarea "x"
type textarea "how create blog app using next js w"
type textarea "x"
type textarea "how create blog app using next js"
type textarea "x"
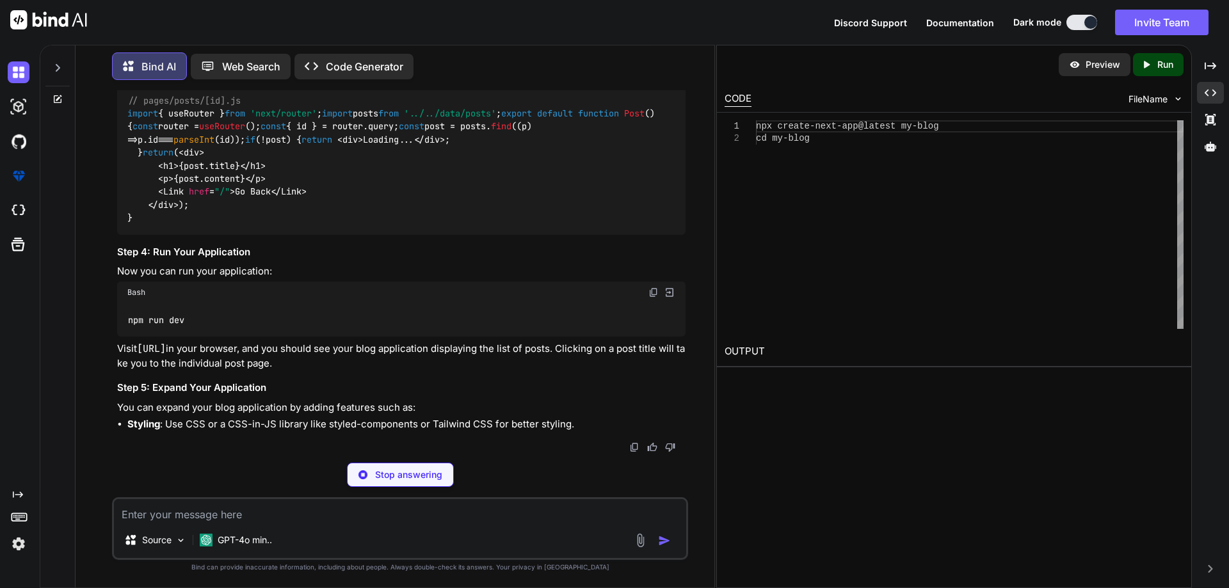
scroll to position [3651, 0]
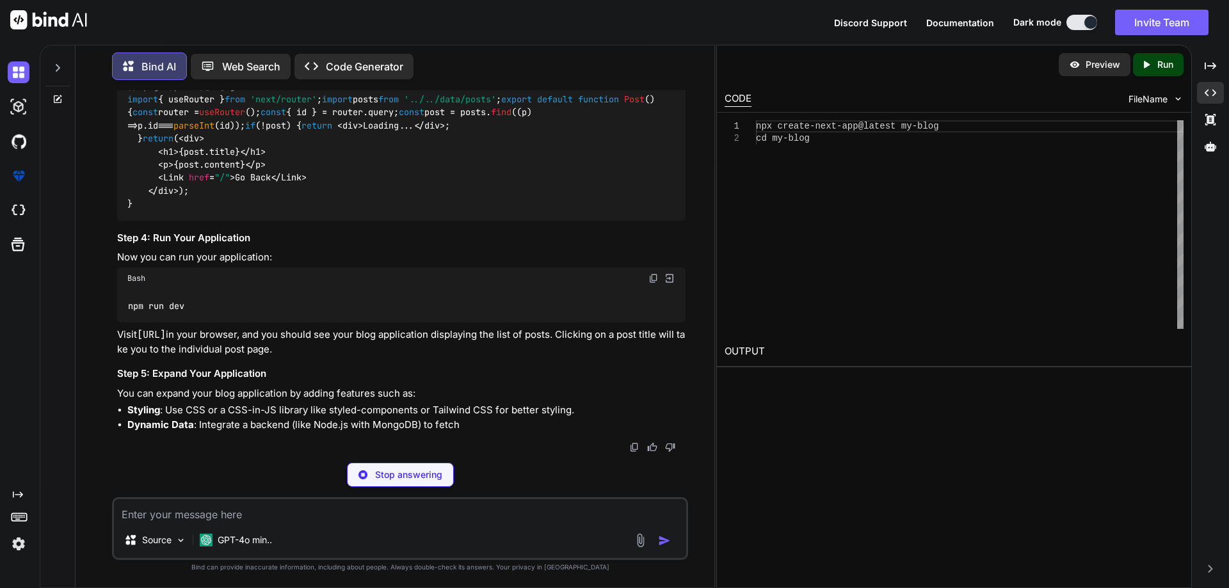
click at [277, 518] on textarea at bounding box center [400, 510] width 572 height 23
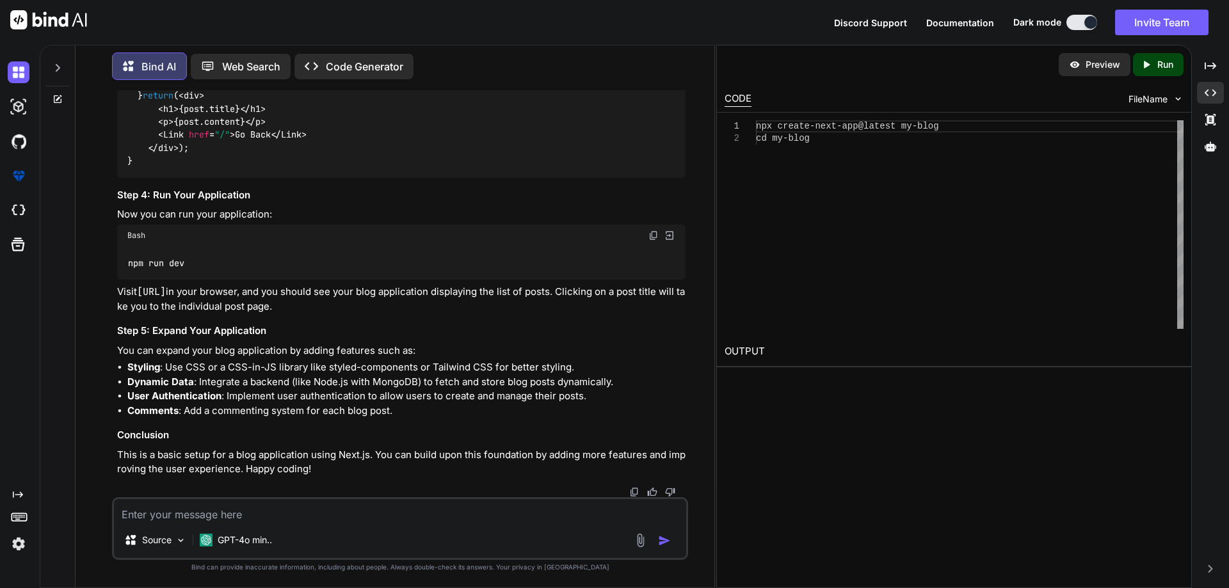
type textarea "x"
type textarea "c"
type textarea "x"
type textarea "cr"
type textarea "x"
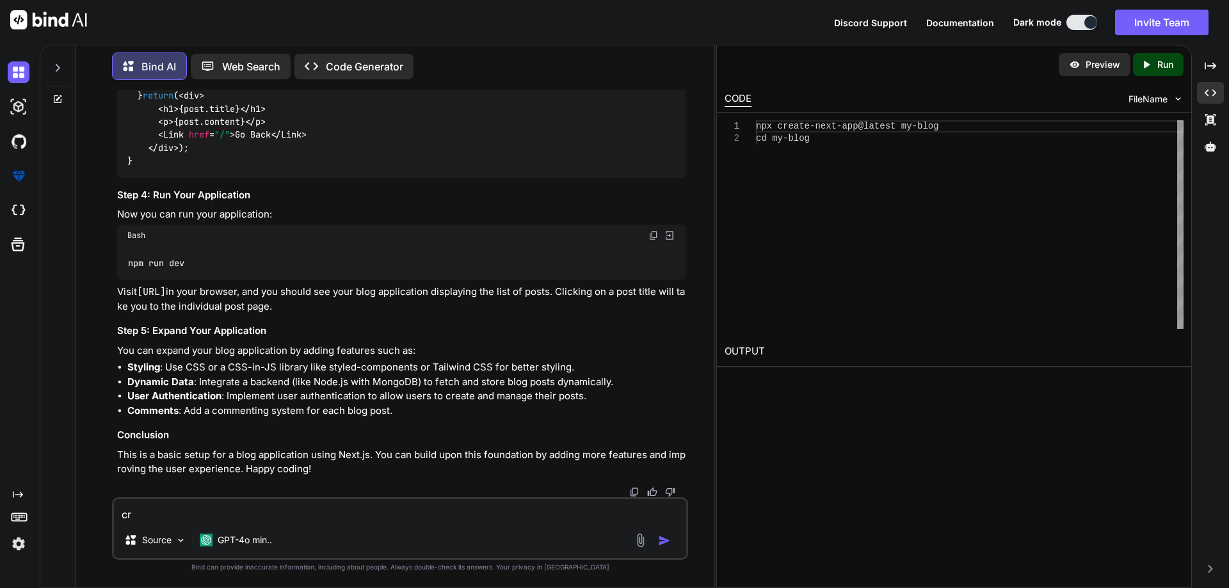
type textarea "cru"
type textarea "x"
type textarea "crud"
type textarea "x"
type textarea "crud"
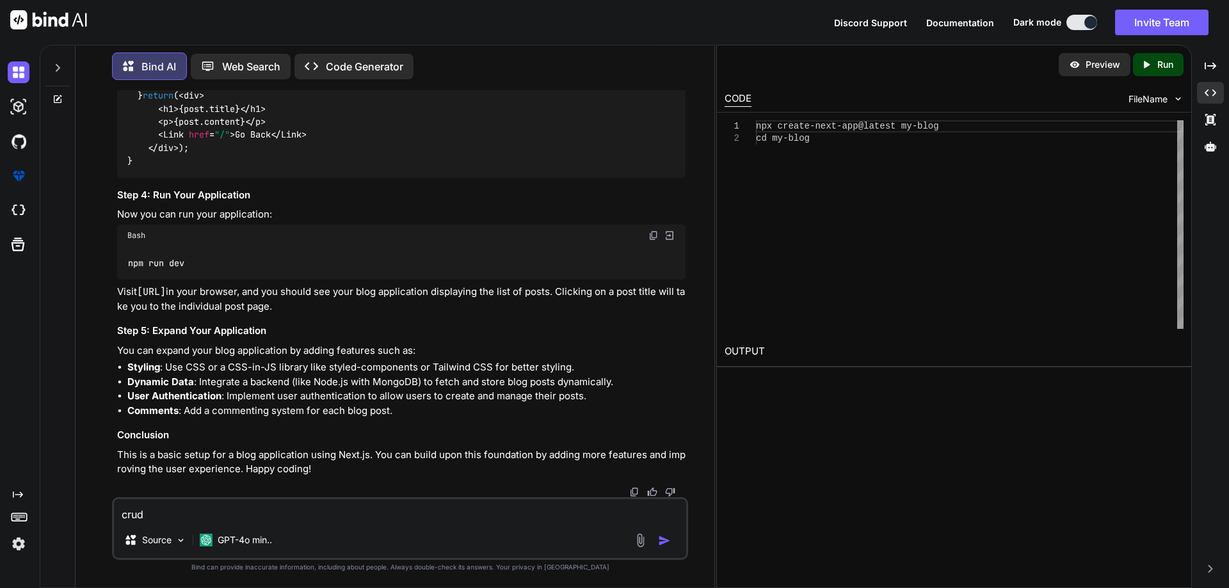
type textarea "x"
type textarea "crud a"
type textarea "x"
type textarea "crud ap"
type textarea "x"
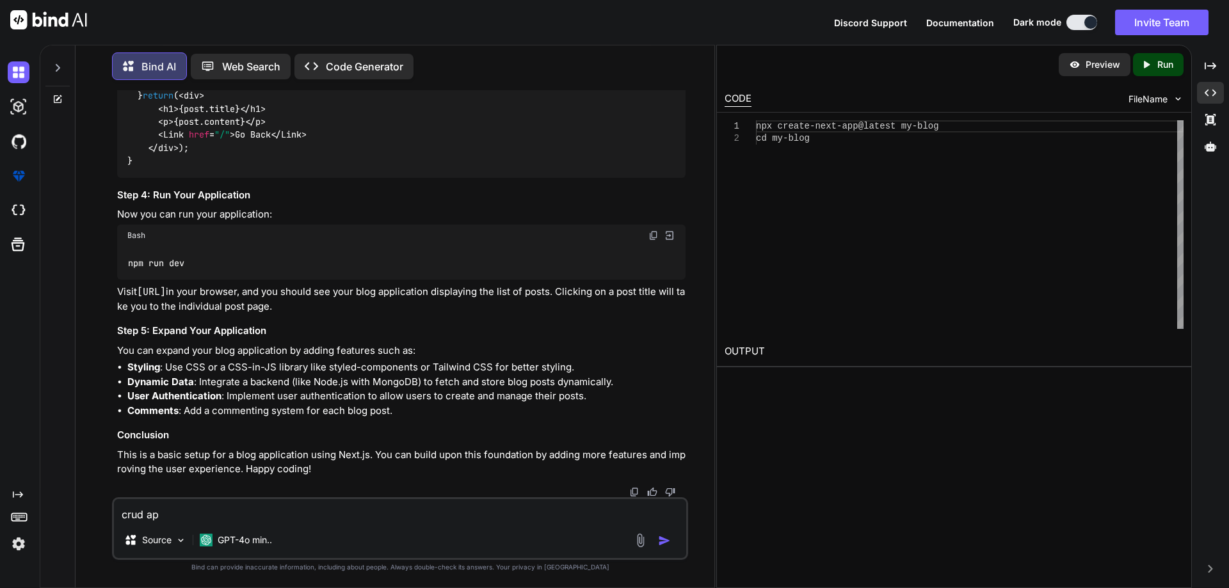
type textarea "crud app"
type textarea "x"
type textarea "crud app"
type textarea "x"
type textarea "crud app u"
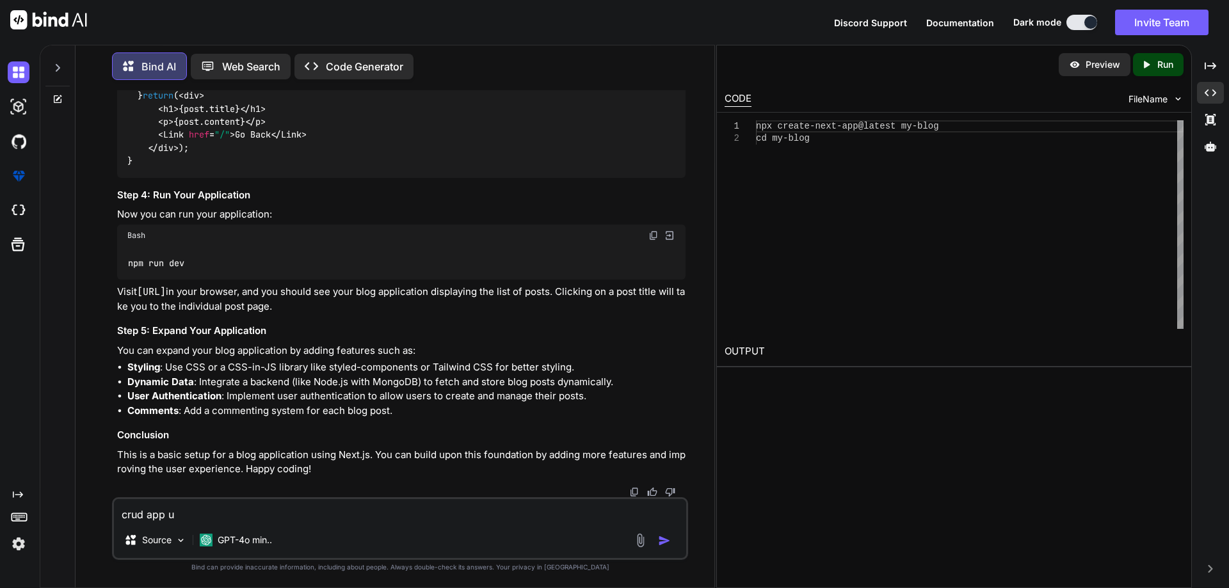
type textarea "x"
type textarea "crud app us"
type textarea "x"
type textarea "crud app usi"
type textarea "x"
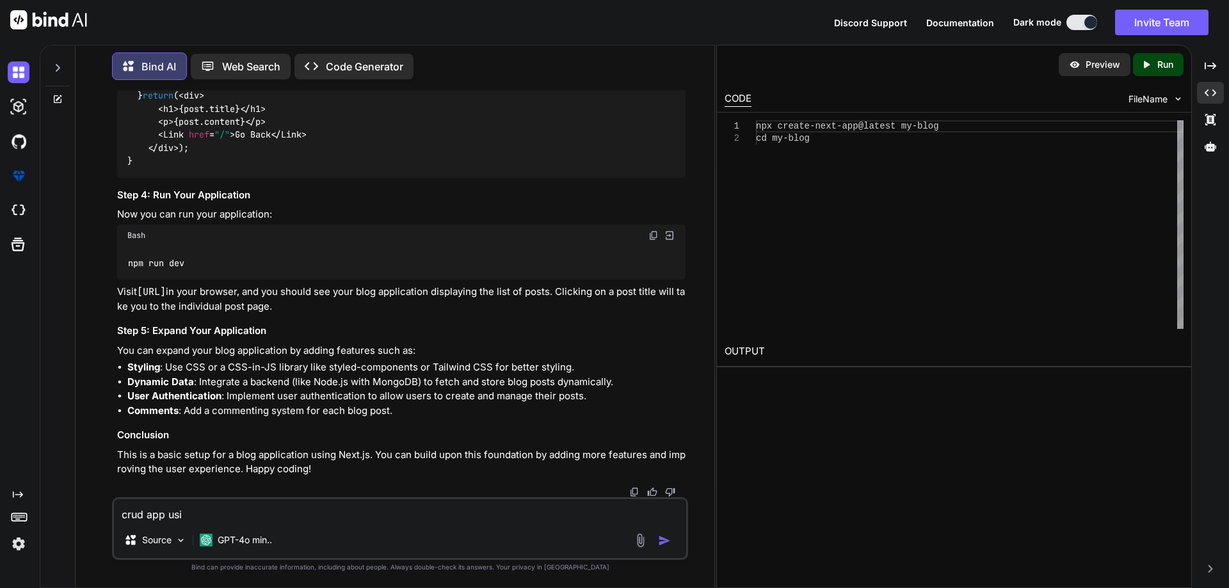
type textarea "crud app usin"
type textarea "x"
type textarea "crud app using"
type textarea "x"
type textarea "crud app using"
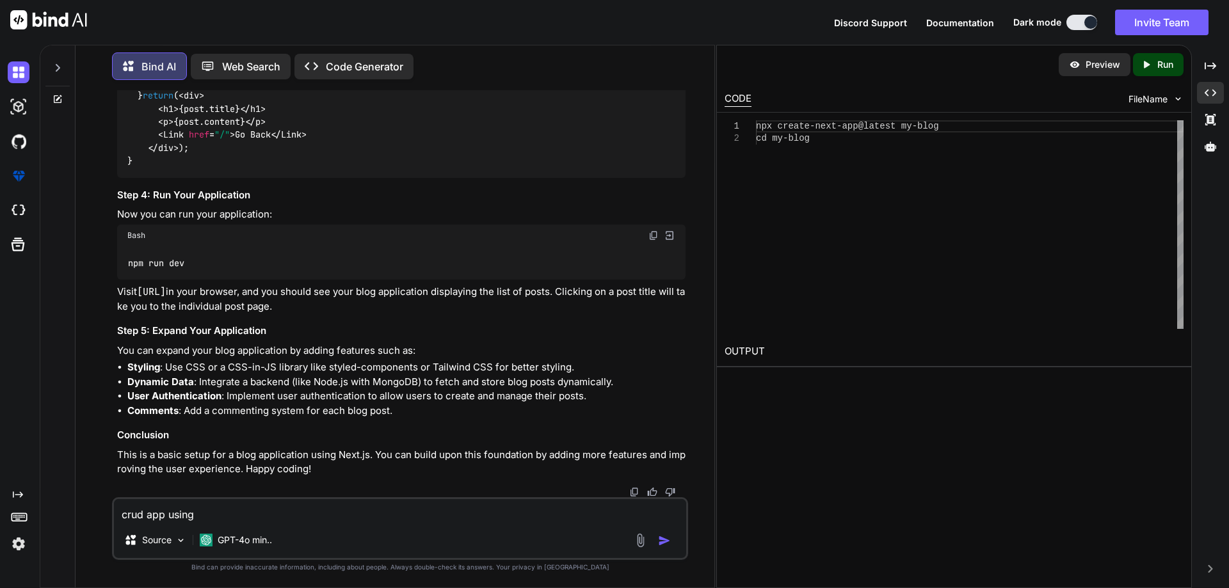
type textarea "x"
type textarea "crud app using m"
click at [123, 514] on textarea "crud app using mongo db data base" at bounding box center [400, 510] width 572 height 23
paste textarea "how create blog app using next js with node.js, mongo db"
click at [664, 538] on img "button" at bounding box center [664, 540] width 13 height 13
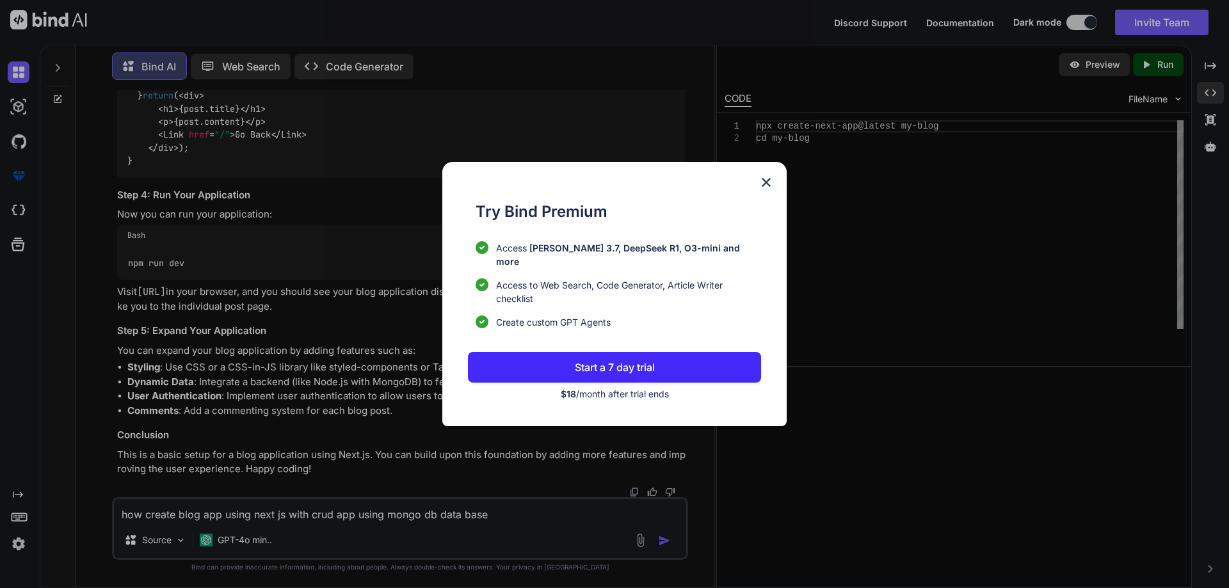
click at [765, 187] on img at bounding box center [765, 182] width 15 height 15
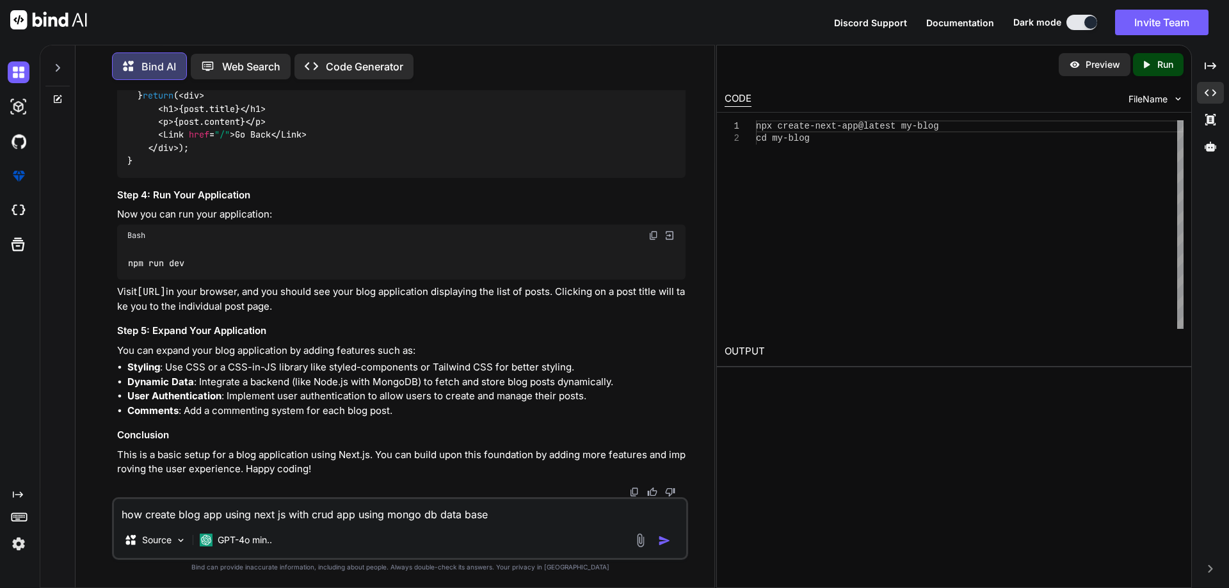
click at [660, 541] on img "button" at bounding box center [664, 540] width 13 height 13
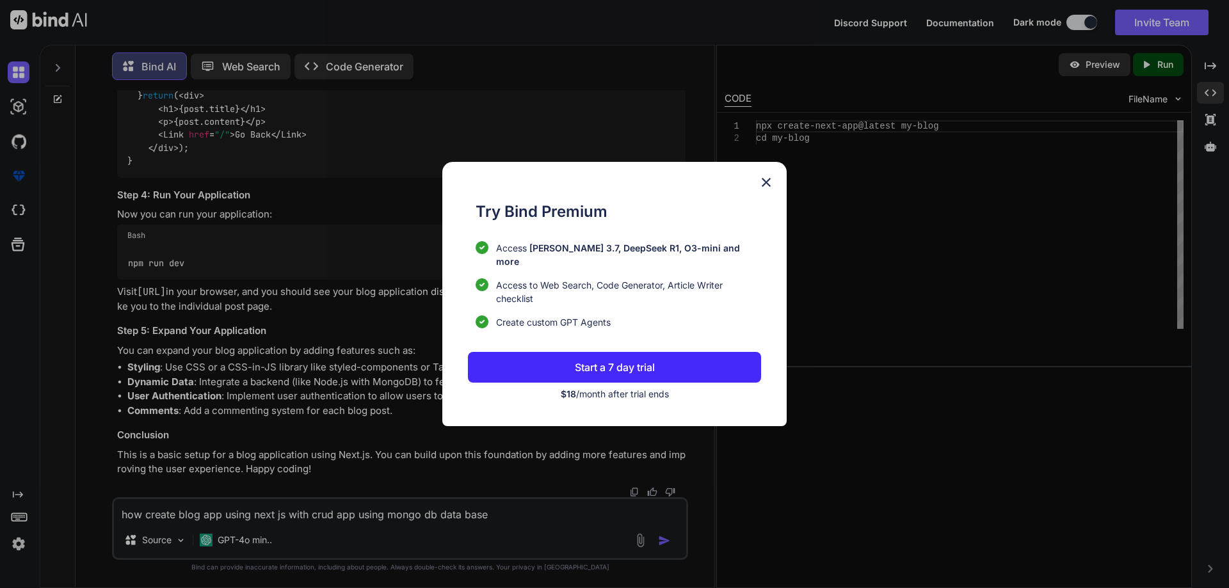
drag, startPoint x: 765, startPoint y: 191, endPoint x: 730, endPoint y: 304, distance: 118.8
click at [765, 190] on img at bounding box center [765, 182] width 15 height 15
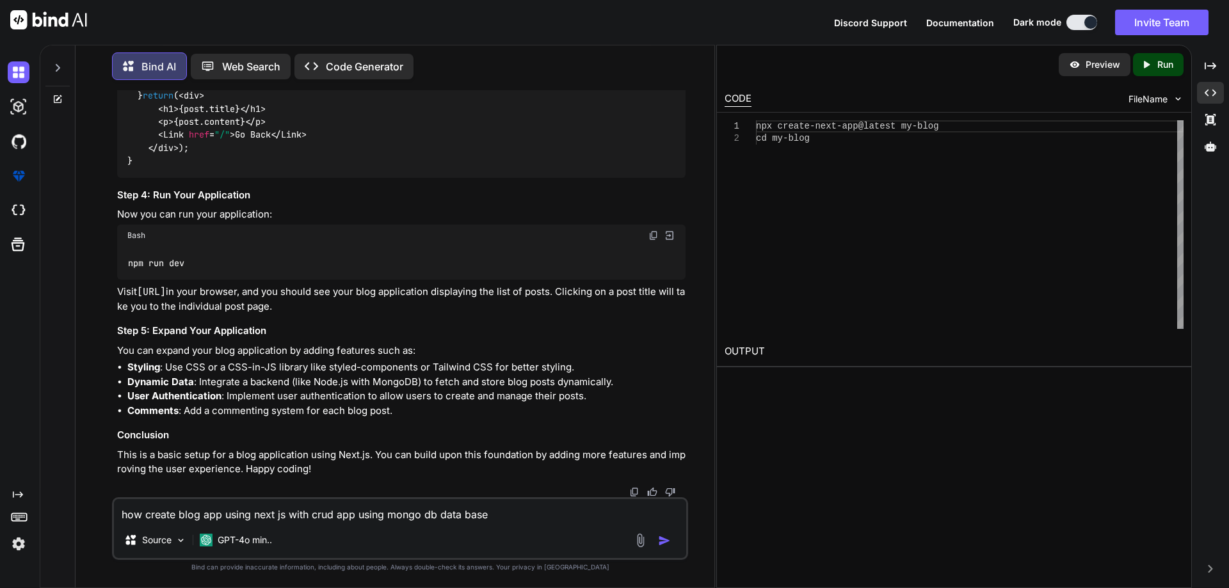
click at [495, 515] on textarea "how create blog app using next js with crud app using mongo db data base" at bounding box center [400, 510] width 572 height 23
drag, startPoint x: 552, startPoint y: 515, endPoint x: 0, endPoint y: 508, distance: 552.4
click at [0, 508] on div "Created with Pixso. Bind AI Web Search Created with Pixso. Code Generator You h…" at bounding box center [614, 316] width 1229 height 543
click at [19, 545] on img at bounding box center [19, 544] width 22 height 22
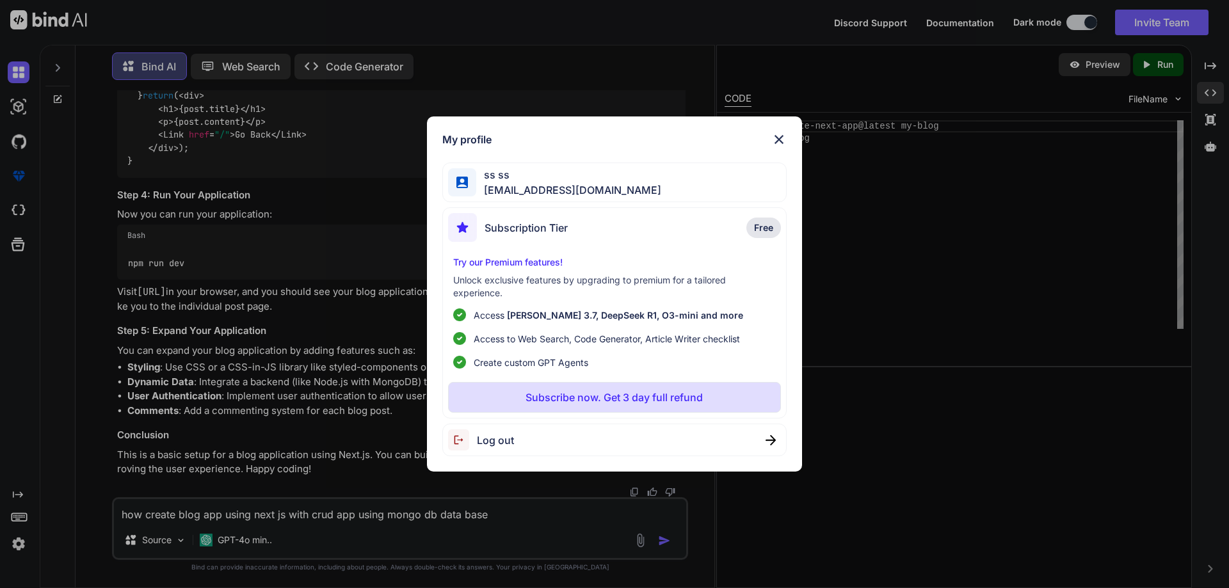
click at [773, 444] on img at bounding box center [770, 440] width 10 height 10
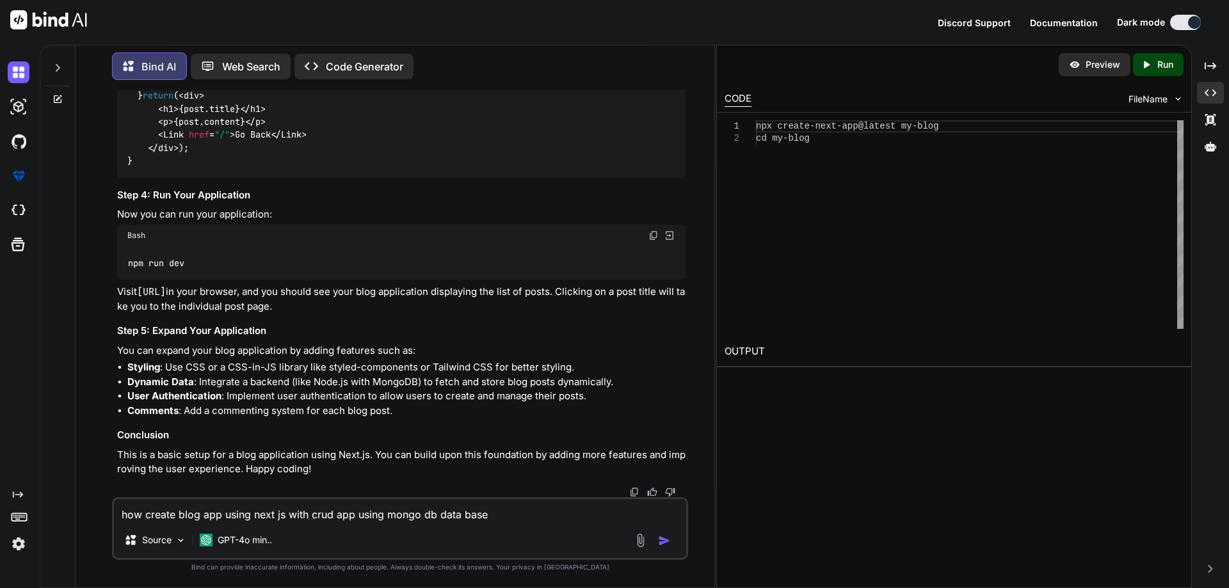
scroll to position [0, 0]
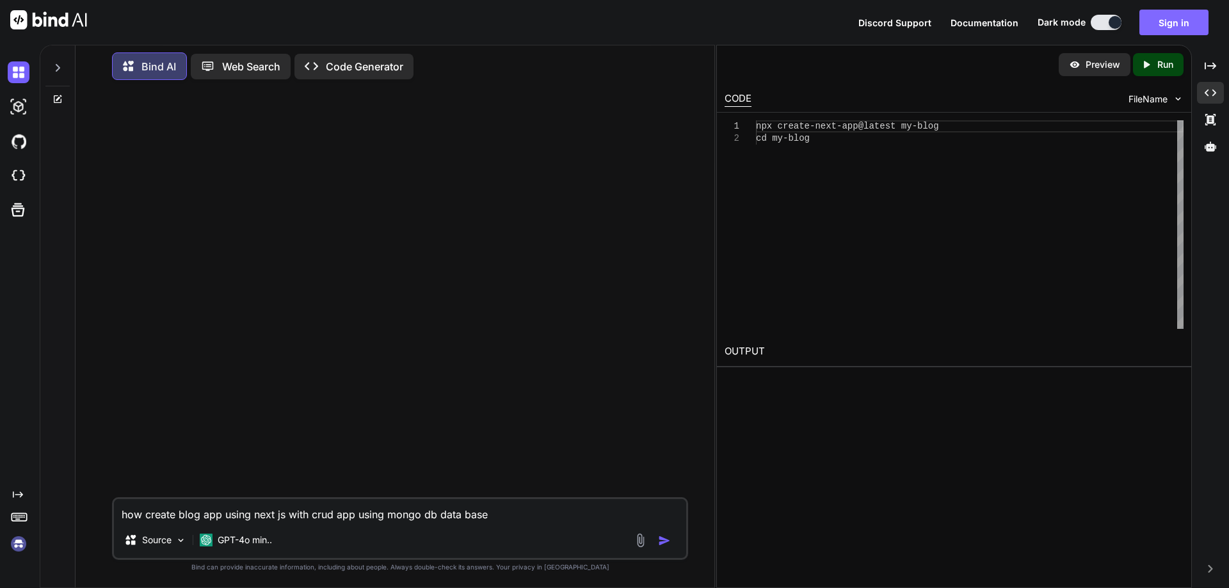
click at [1190, 24] on button "Sign in" at bounding box center [1173, 23] width 69 height 26
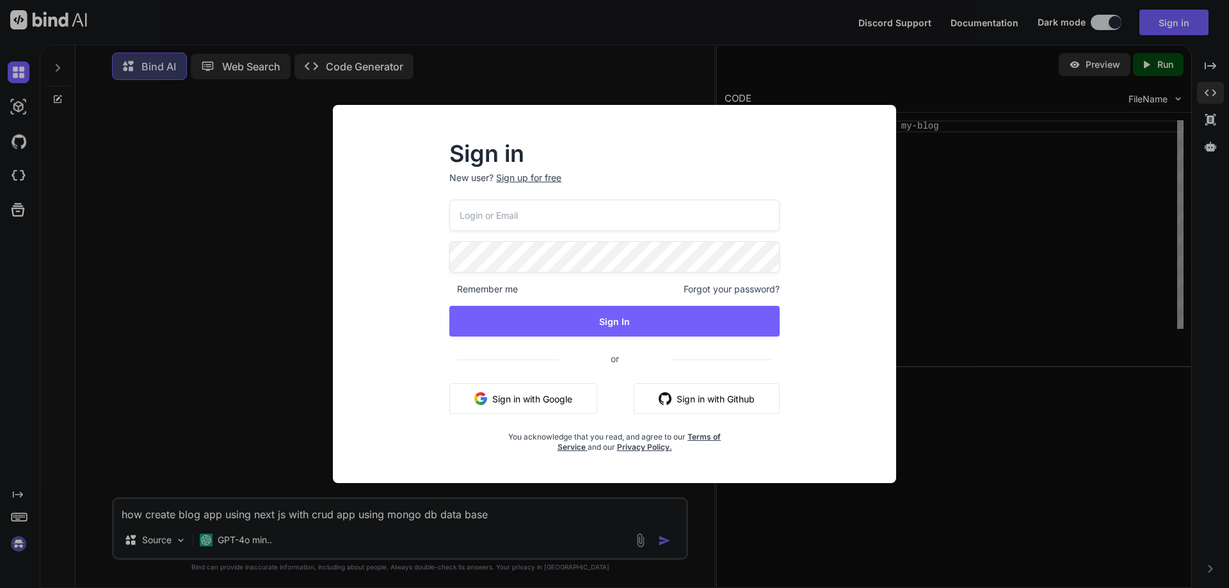
click at [497, 204] on input "email" at bounding box center [614, 215] width 330 height 31
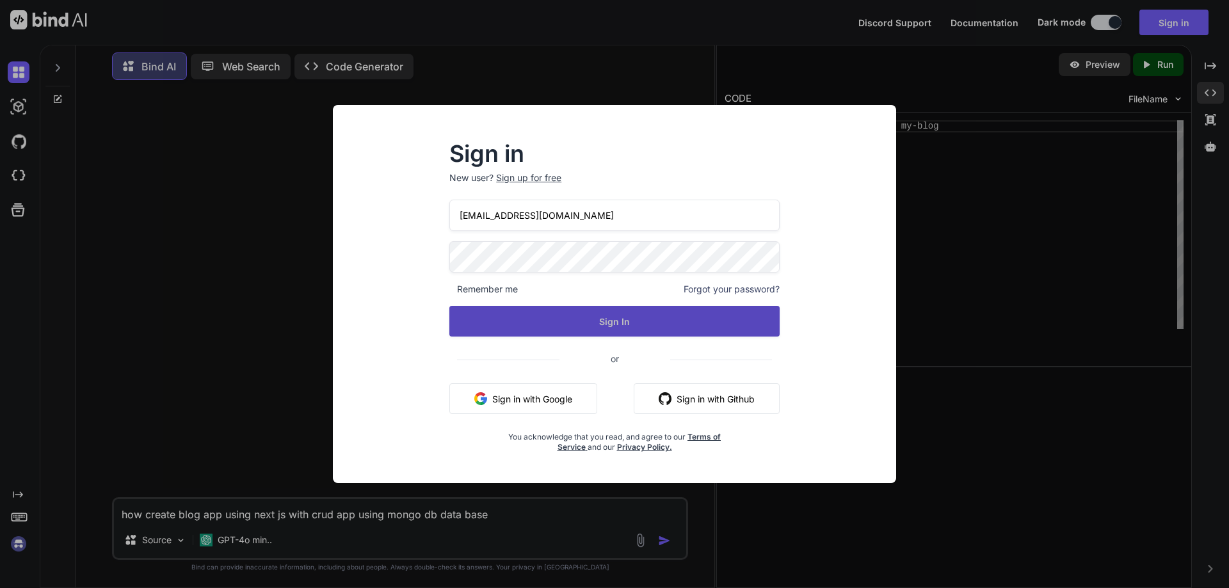
click at [611, 319] on button "Sign In" at bounding box center [614, 321] width 330 height 31
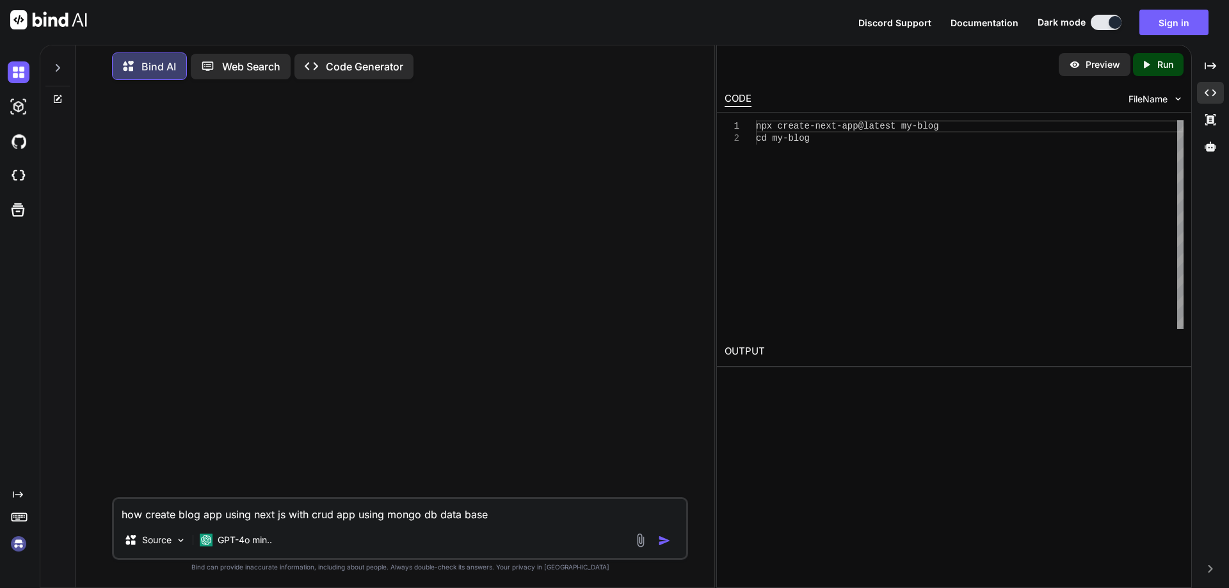
click at [515, 510] on textarea "how create blog app using next js with crud app using mongo db data base" at bounding box center [400, 510] width 572 height 23
click at [662, 541] on img "button" at bounding box center [664, 540] width 13 height 13
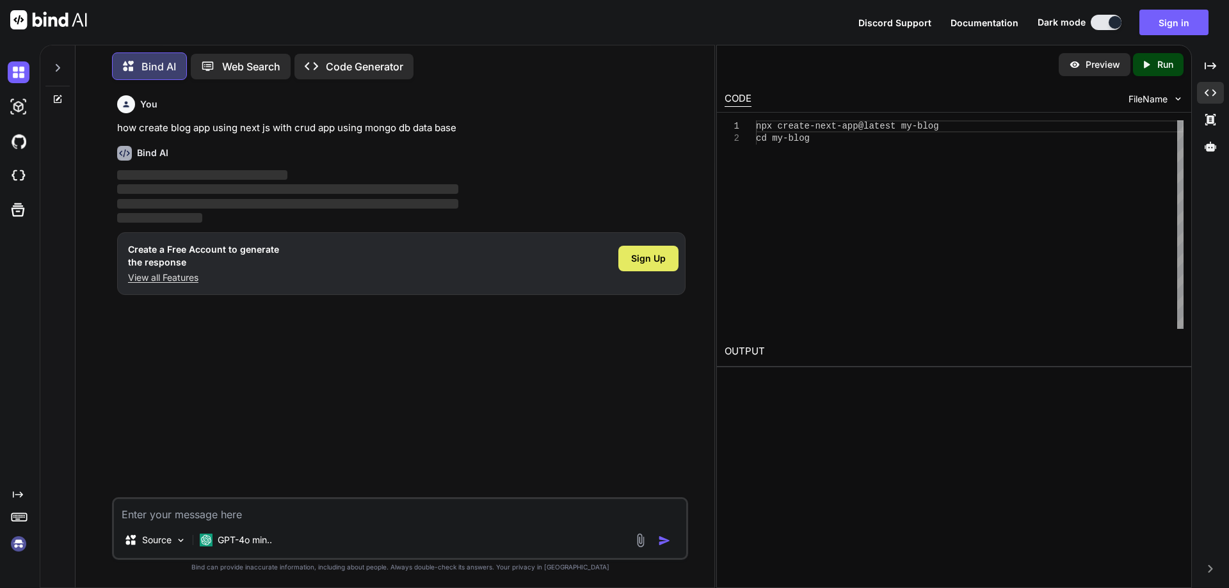
click at [638, 260] on span "Sign Up" at bounding box center [648, 258] width 35 height 13
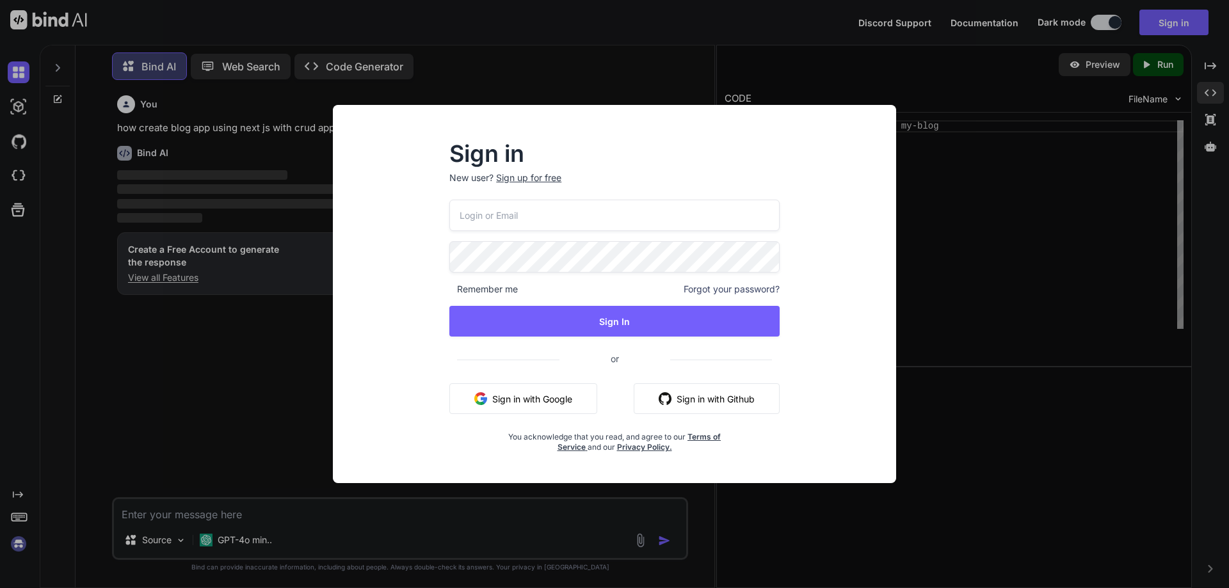
click at [531, 220] on input "email" at bounding box center [614, 215] width 330 height 31
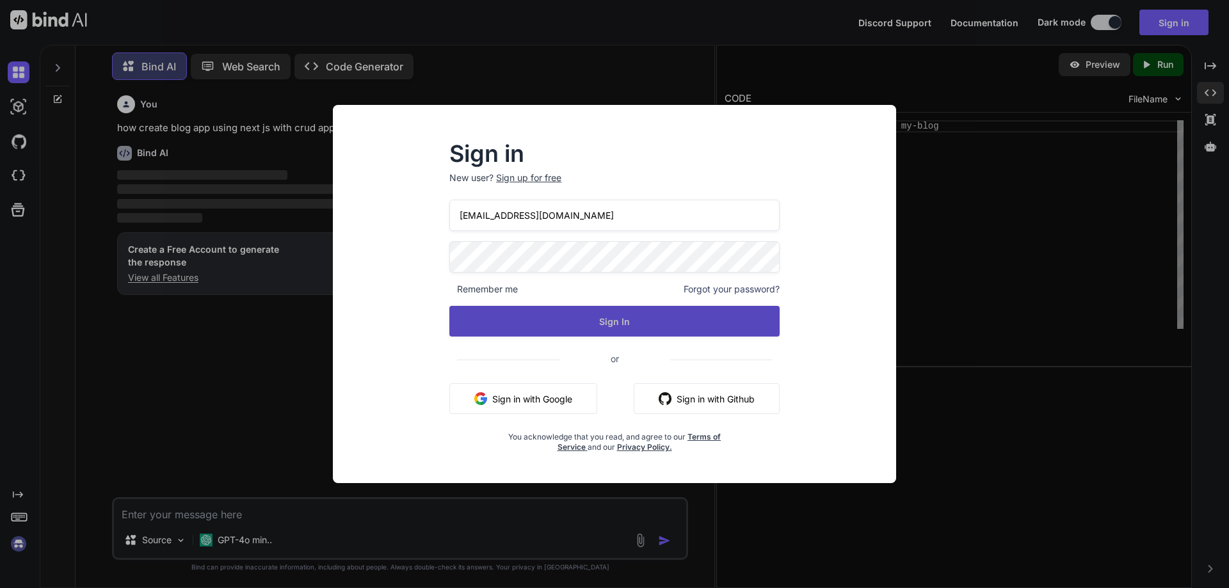
click at [613, 316] on button "Sign In" at bounding box center [614, 321] width 330 height 31
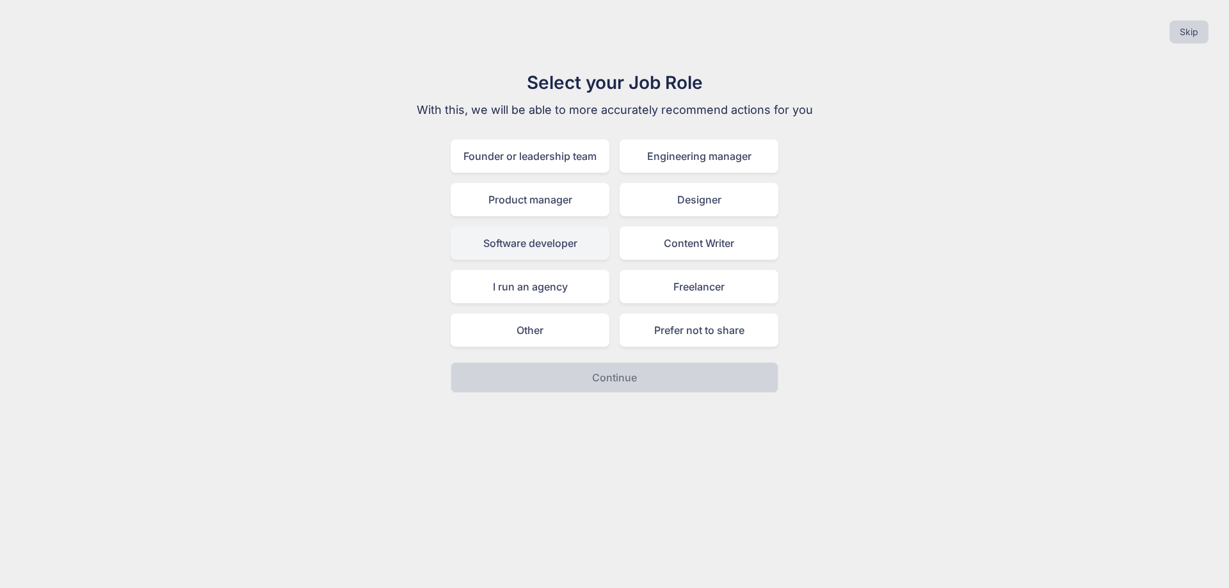
click at [543, 246] on div "Software developer" at bounding box center [530, 243] width 159 height 33
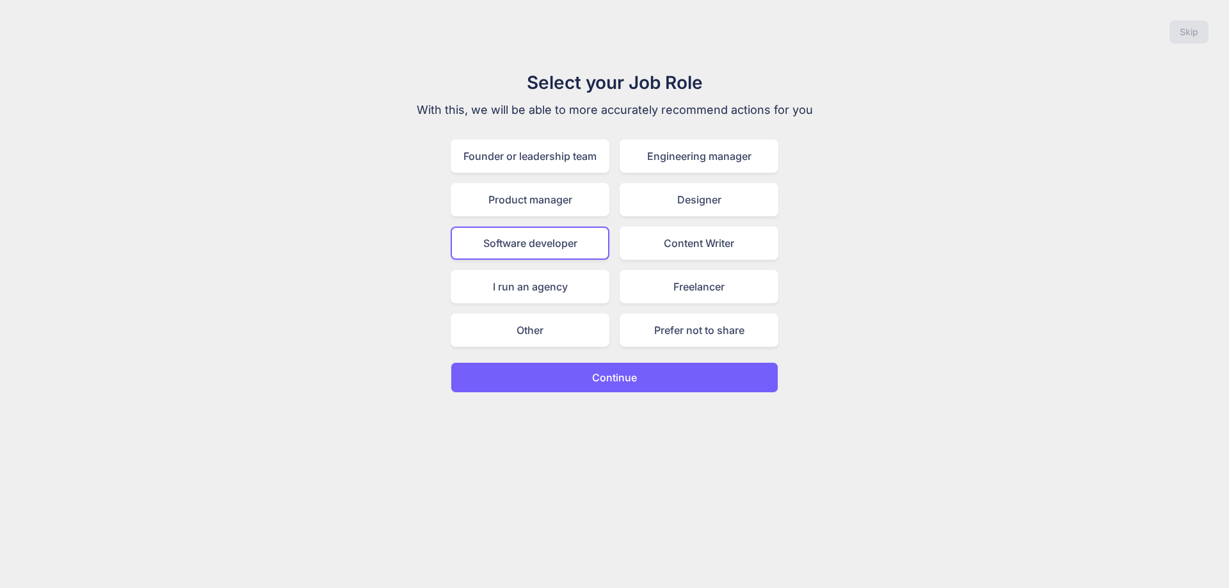
click at [612, 385] on button "Continue" at bounding box center [615, 377] width 328 height 31
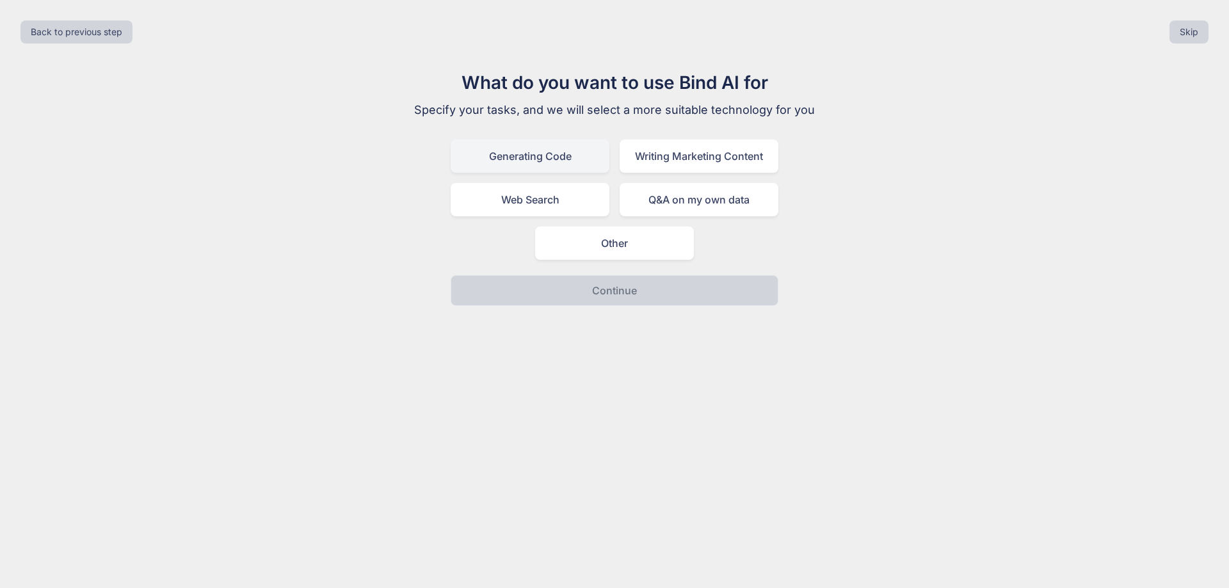
click at [533, 159] on div "Generating Code" at bounding box center [530, 156] width 159 height 33
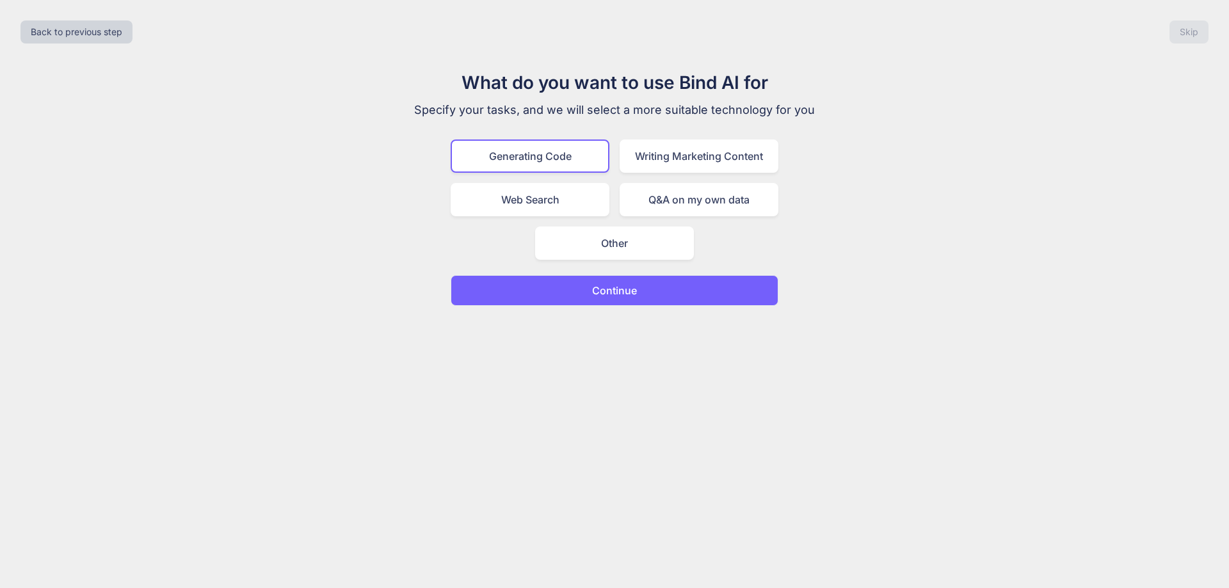
click at [622, 299] on button "Continue" at bounding box center [615, 290] width 328 height 31
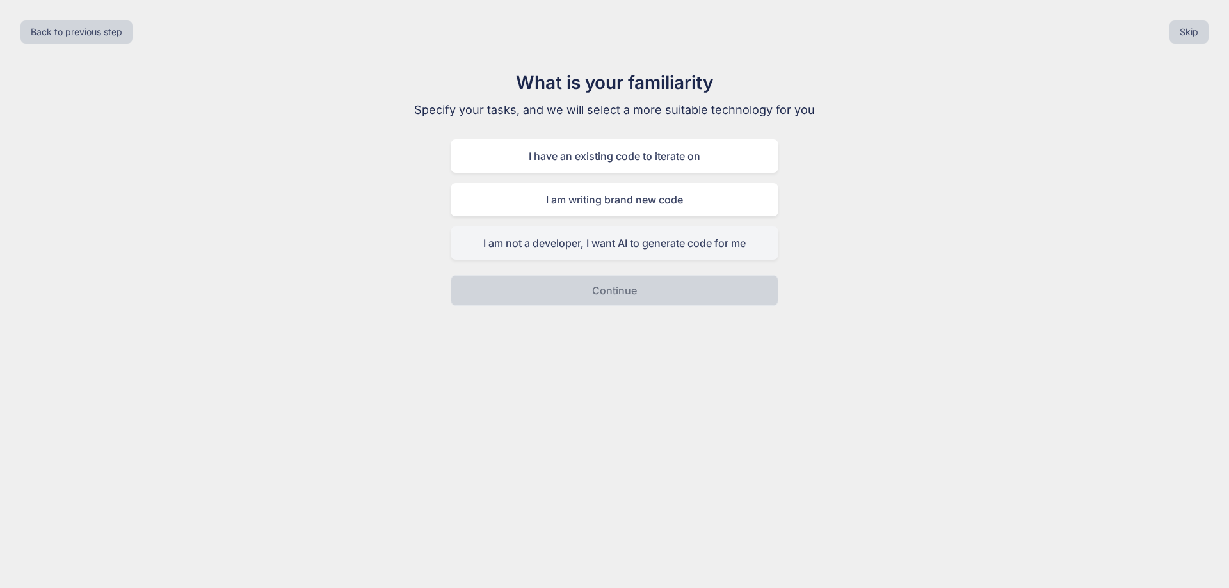
click at [590, 245] on div "I am not a developer, I want AI to generate code for me" at bounding box center [615, 243] width 328 height 33
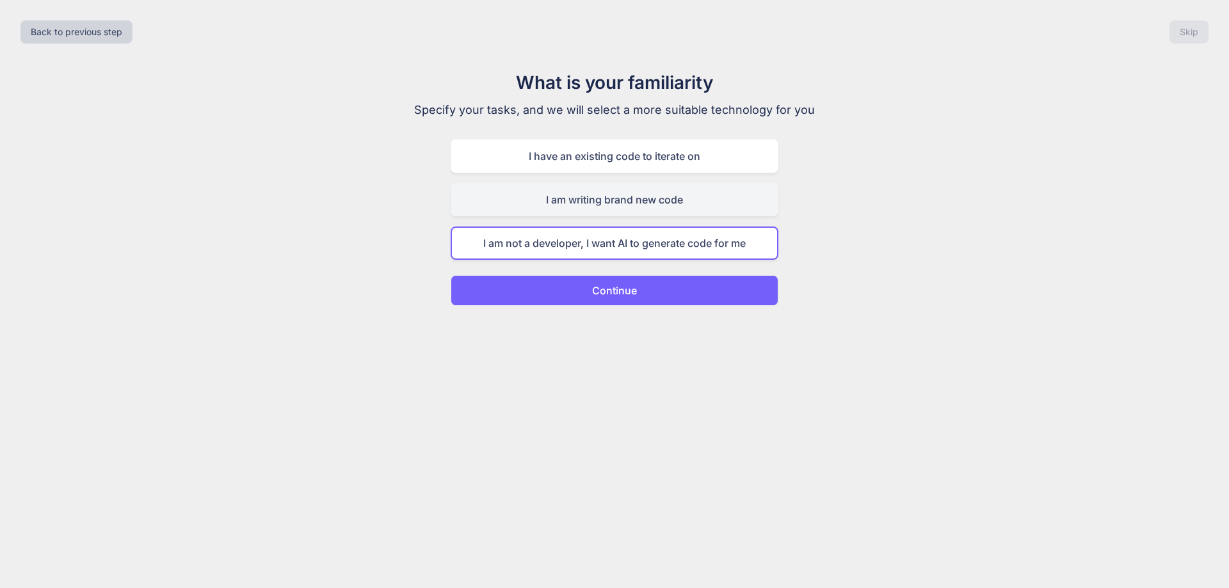
click at [604, 200] on div "I am writing brand new code" at bounding box center [615, 199] width 328 height 33
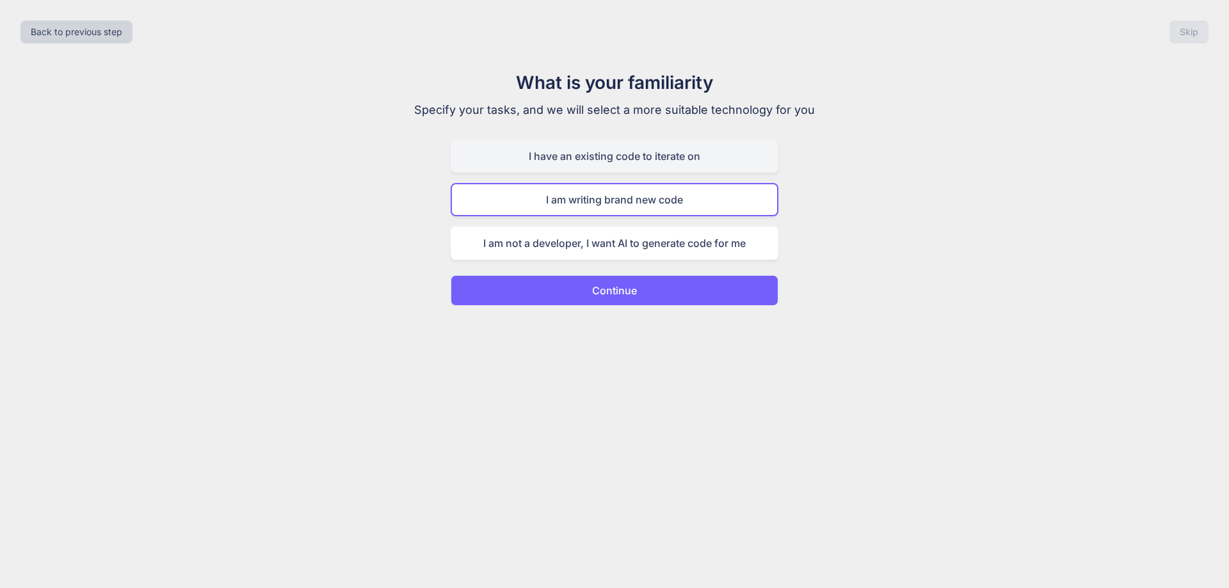
click at [605, 165] on div "I have an existing code to iterate on" at bounding box center [615, 156] width 328 height 33
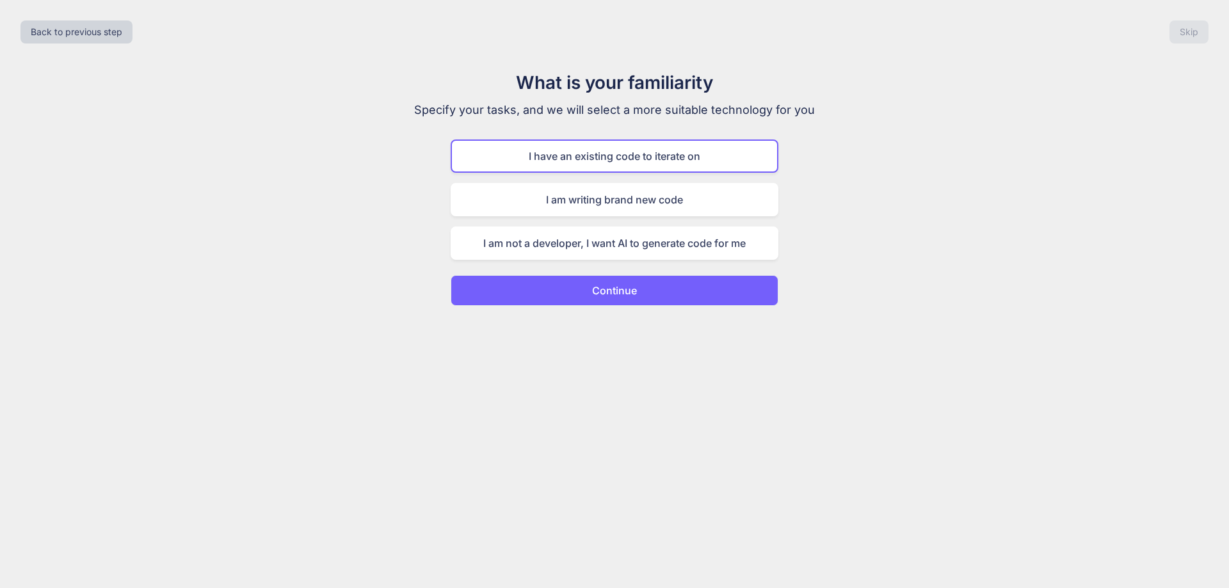
click at [637, 290] on button "Continue" at bounding box center [615, 290] width 328 height 31
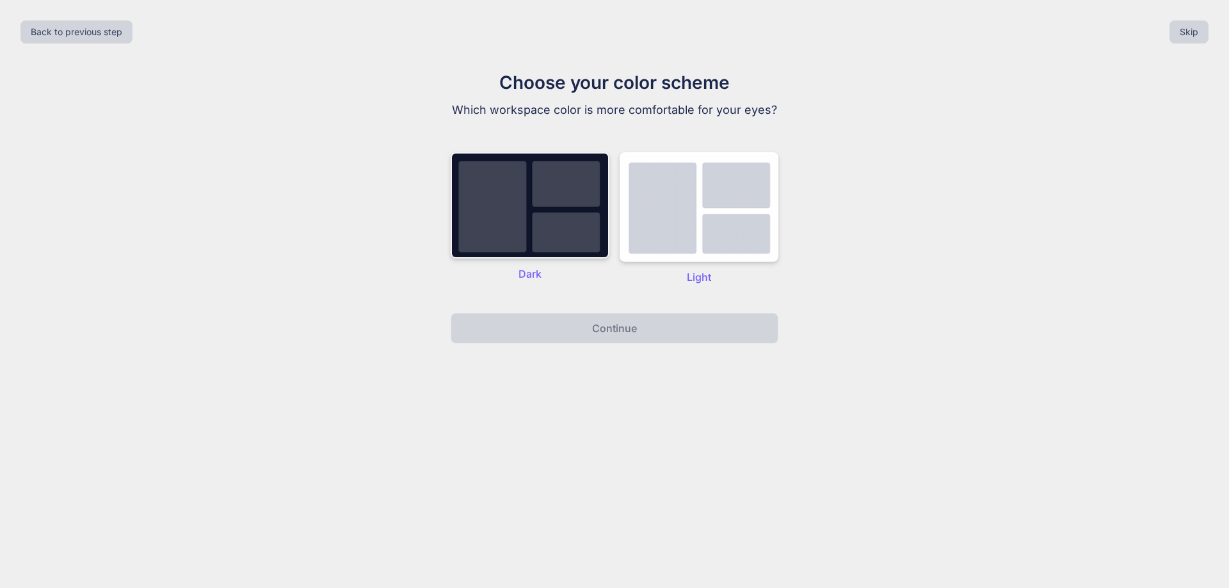
click at [556, 227] on img at bounding box center [530, 205] width 159 height 106
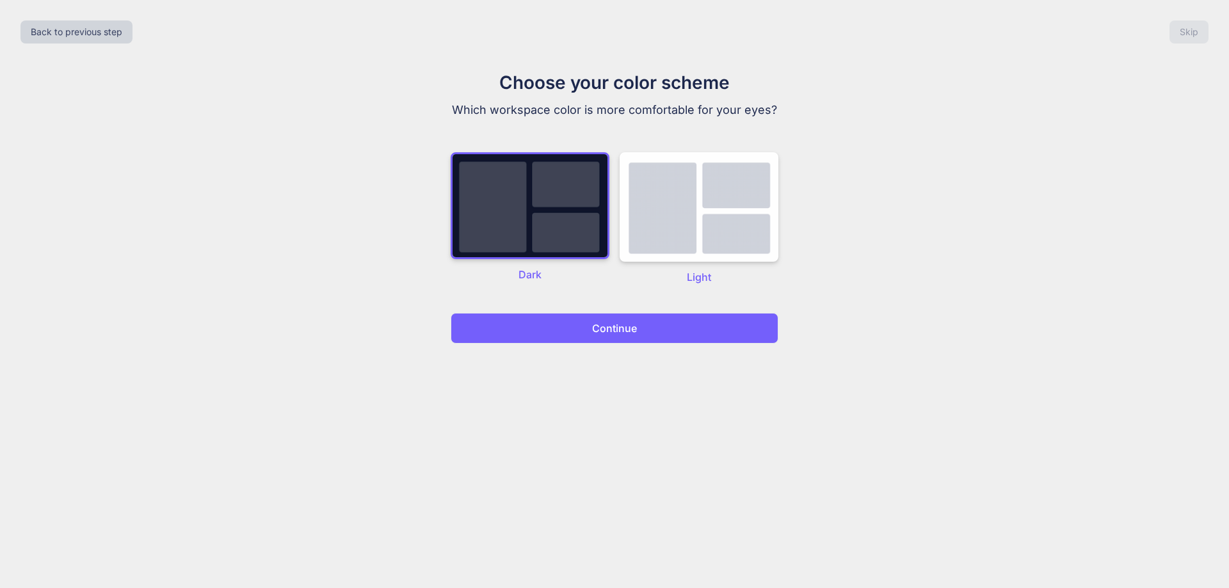
click at [625, 328] on p "Continue" at bounding box center [614, 328] width 45 height 15
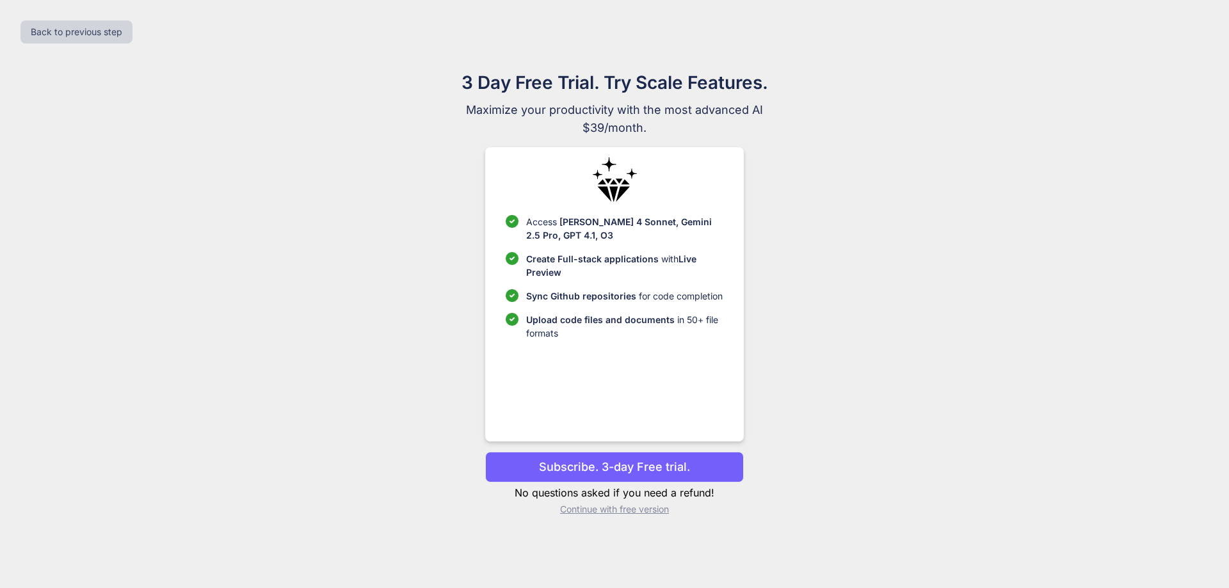
click at [588, 511] on p "Continue with free version" at bounding box center [614, 509] width 258 height 13
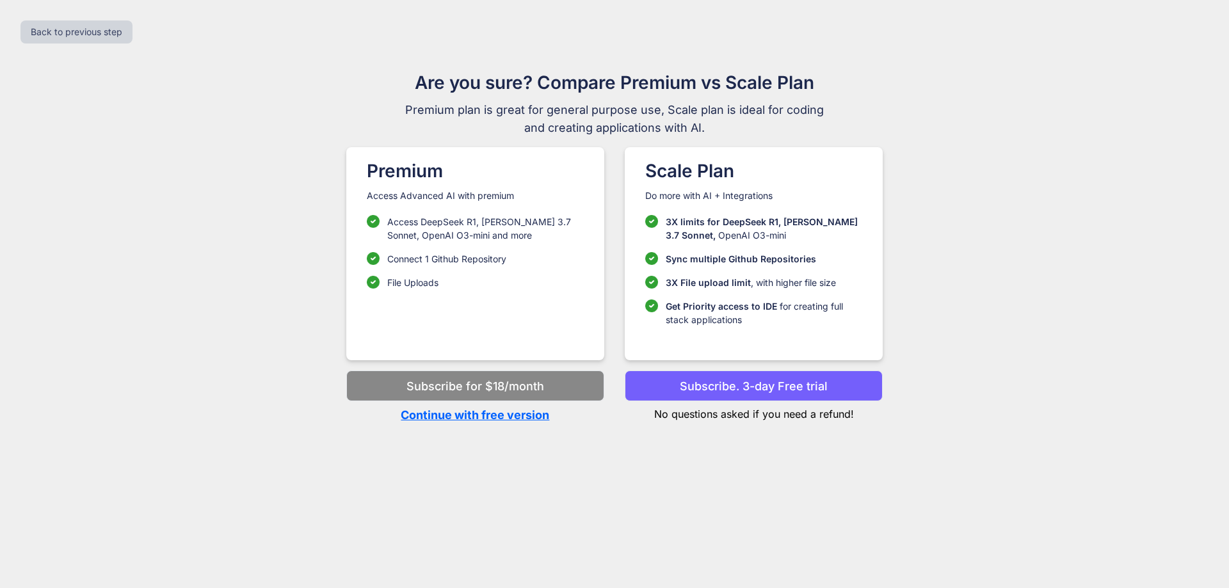
click at [502, 417] on p "Continue with free version" at bounding box center [475, 414] width 258 height 17
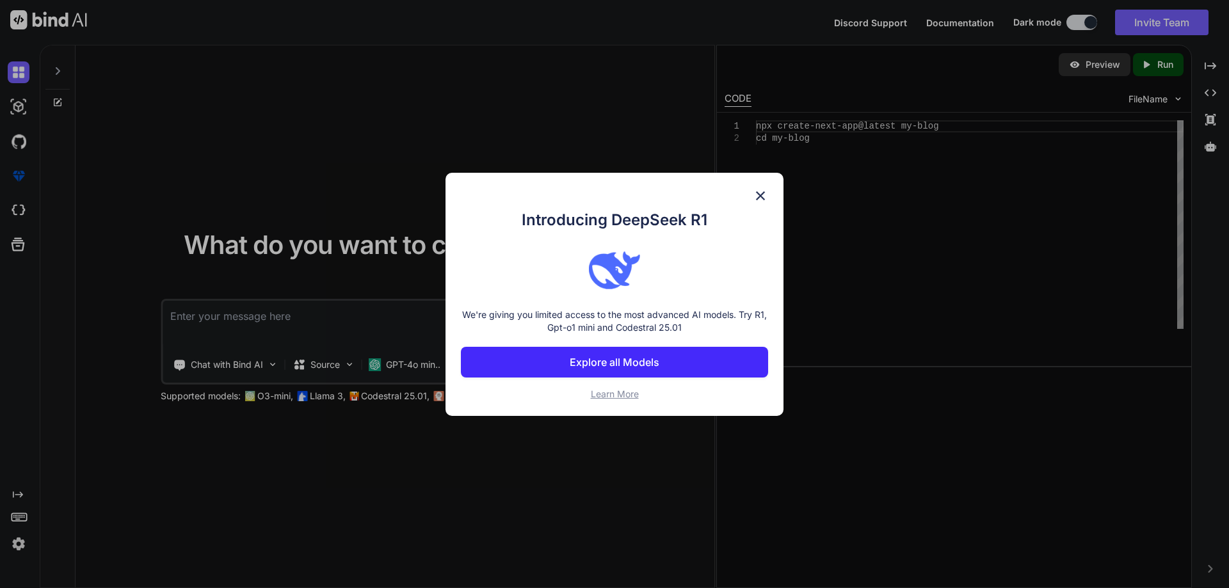
click at [757, 189] on img at bounding box center [760, 195] width 15 height 15
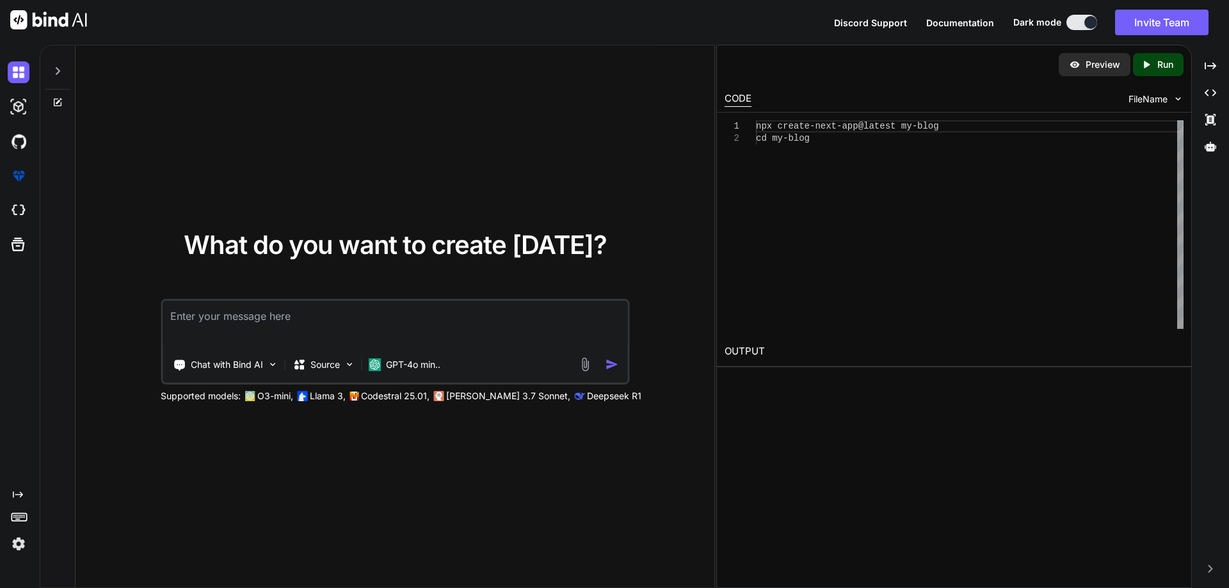
click at [284, 328] on textarea at bounding box center [395, 324] width 465 height 47
paste textarea "how create blog app using next js with crud app using mongo db data base"
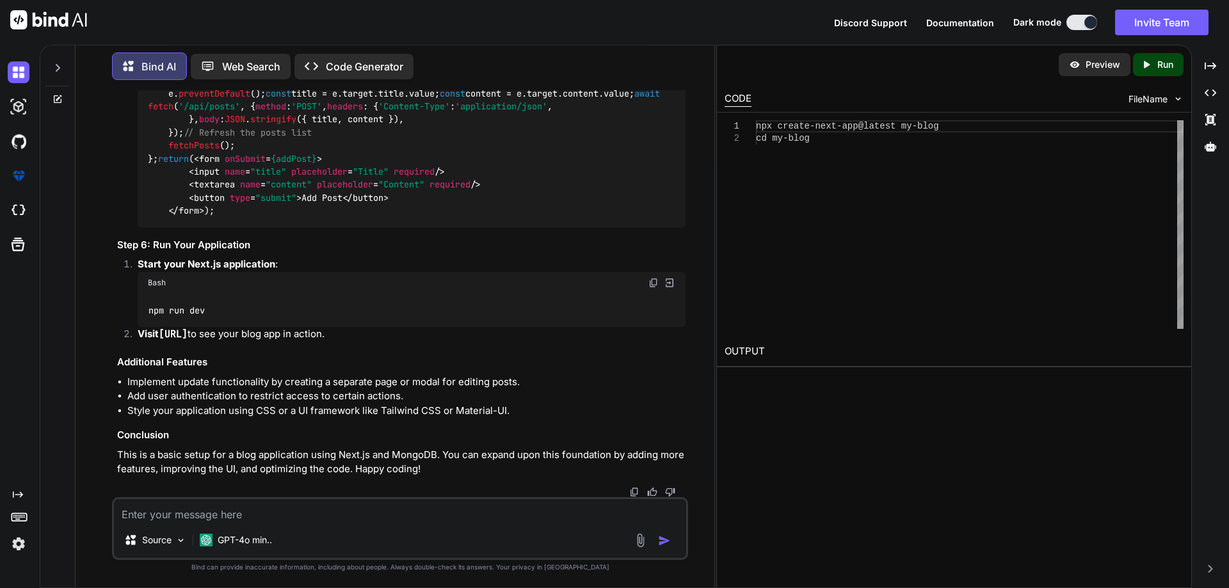
scroll to position [2133, 0]
click at [734, 353] on h2 "OUTPUT" at bounding box center [954, 352] width 474 height 30
click at [1205, 87] on icon "Created with Pixso." at bounding box center [1211, 93] width 12 height 12
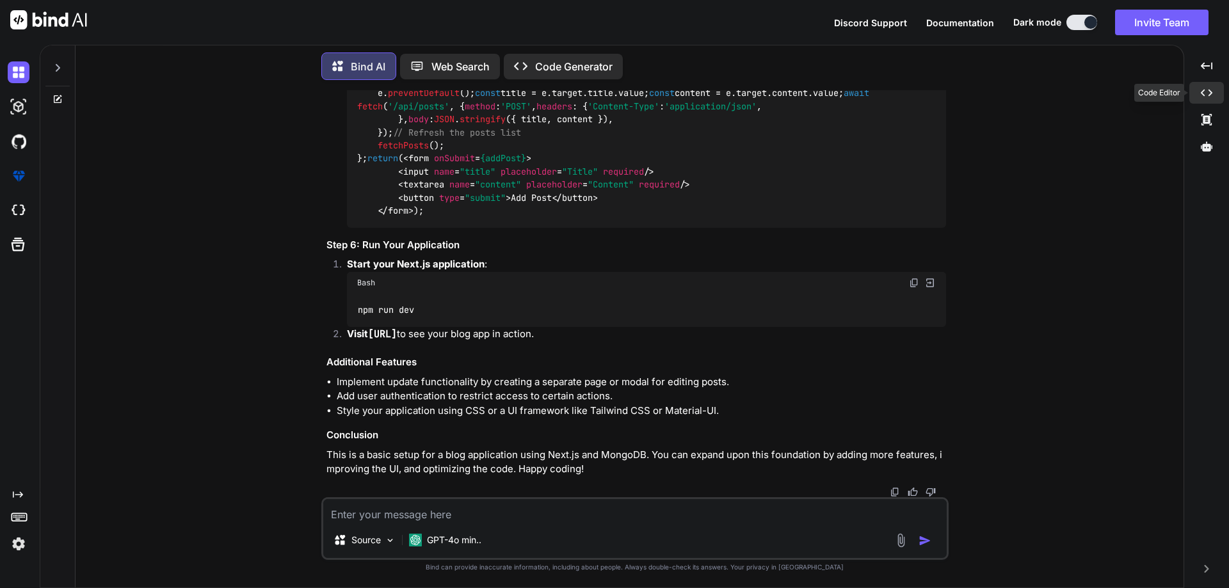
click at [1211, 94] on icon at bounding box center [1207, 93] width 12 height 7
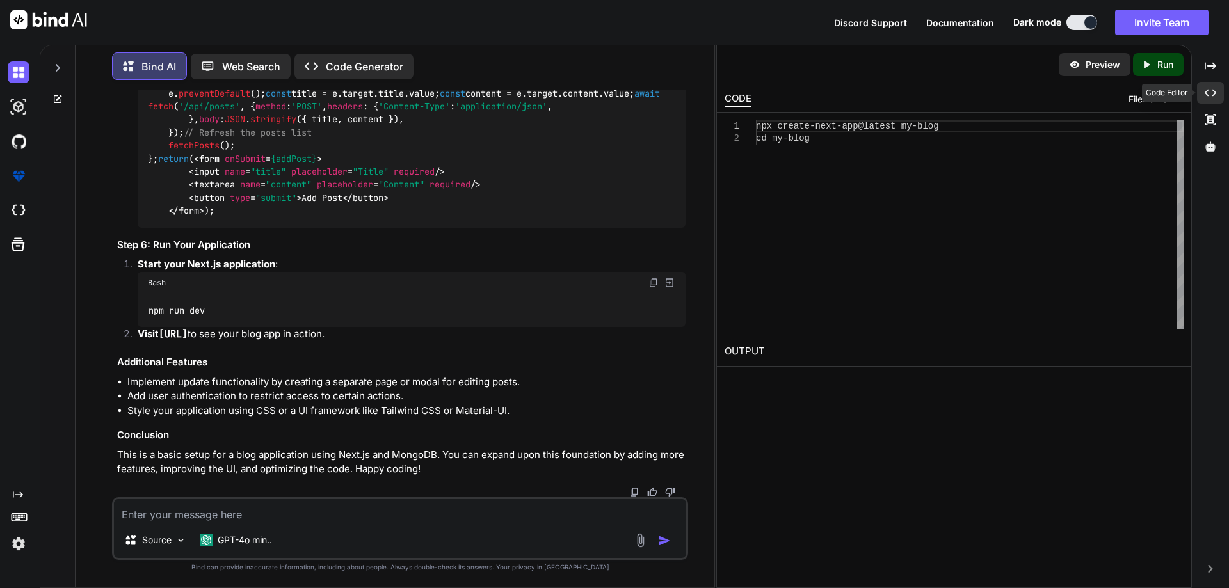
click at [1211, 94] on icon "Created with Pixso." at bounding box center [1211, 93] width 12 height 12
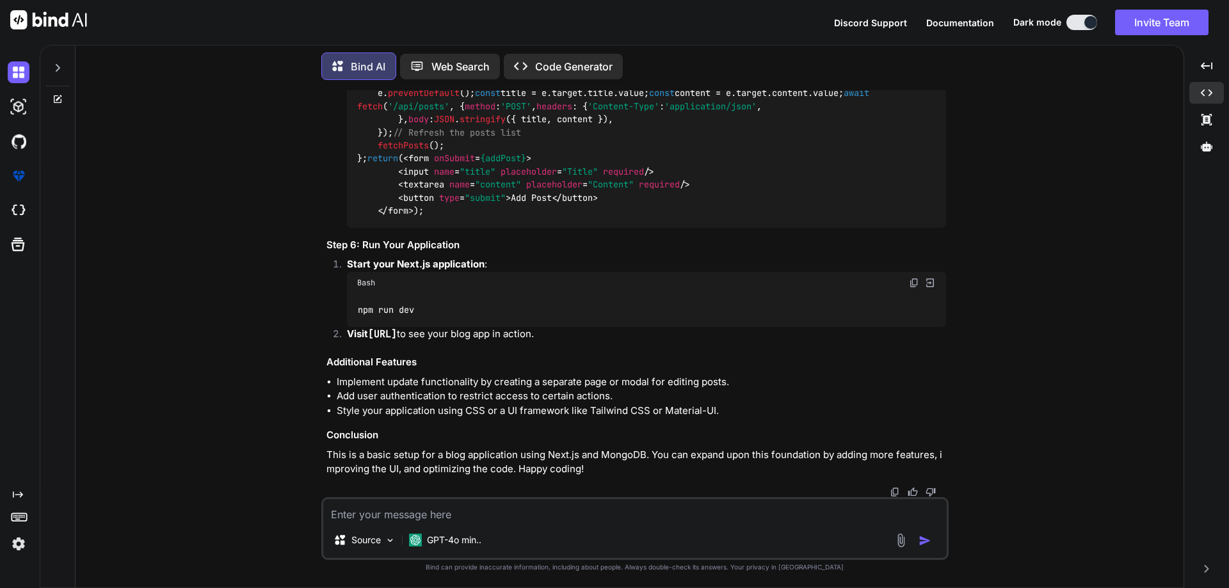
click at [445, 68] on p "Web Search" at bounding box center [460, 66] width 58 height 15
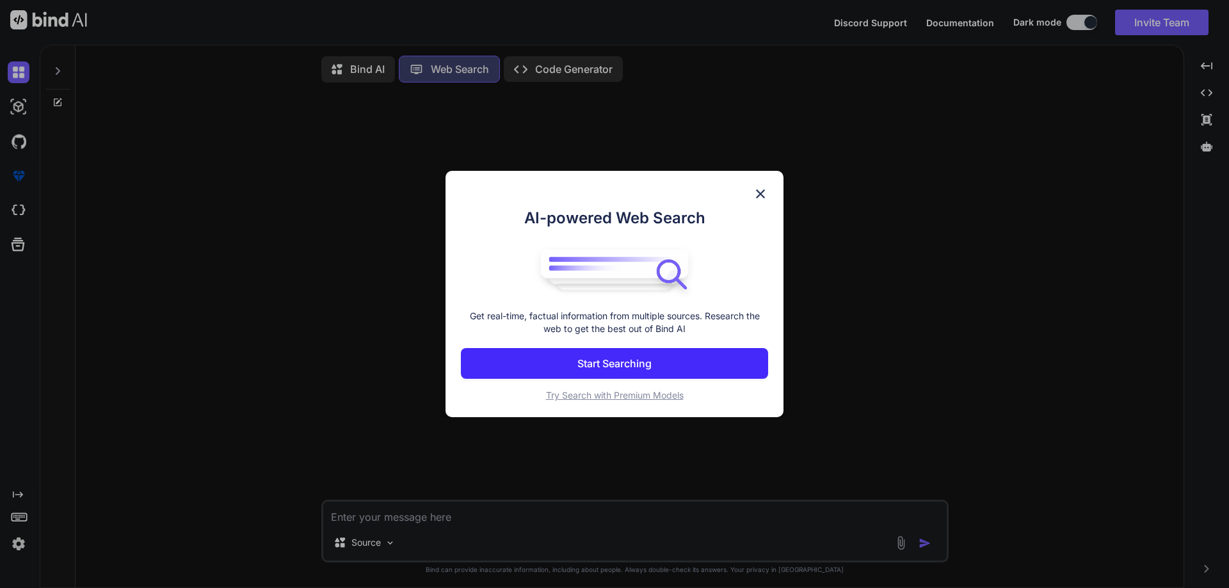
scroll to position [6, 0]
click at [450, 65] on div "AI-powered Web Search Get real-time, factual information from multiple sources.…" at bounding box center [614, 294] width 1229 height 588
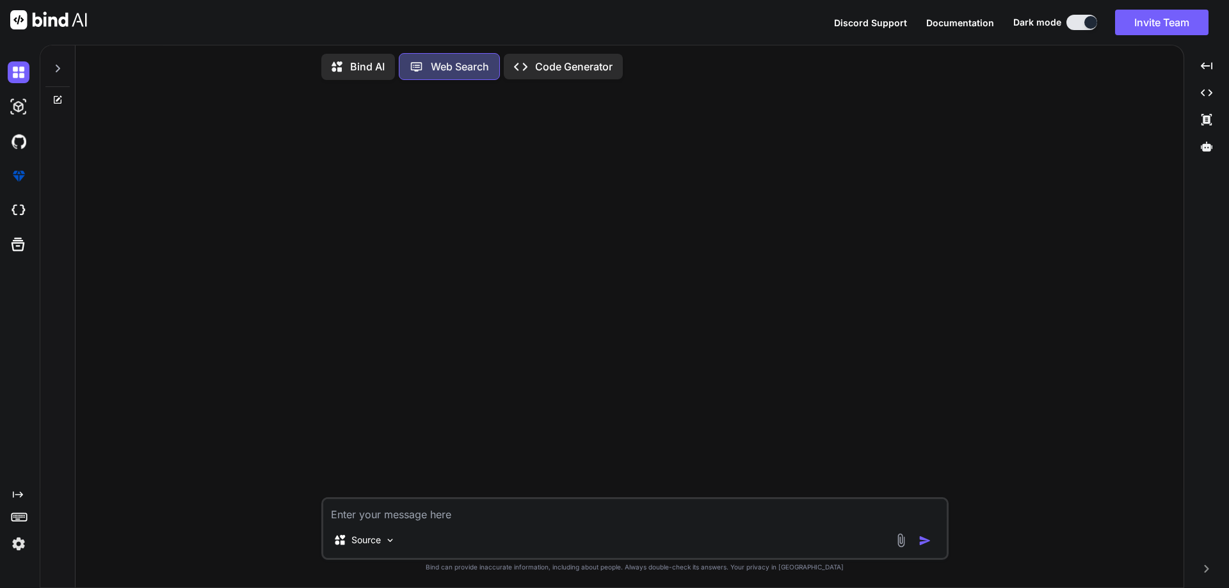
click at [450, 65] on p "Web Search" at bounding box center [460, 66] width 58 height 15
click at [577, 72] on div "Created with Pixso. Code Generator" at bounding box center [563, 67] width 119 height 26
click at [568, 66] on p "Code Generator" at bounding box center [573, 66] width 77 height 15
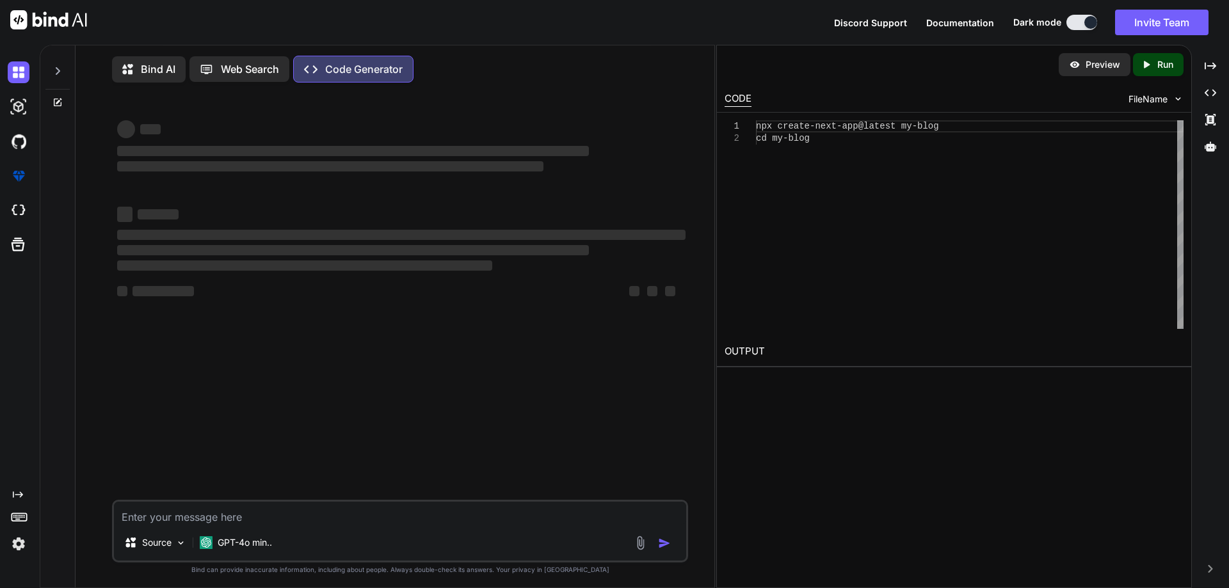
click at [568, 66] on div "Bind AI Web Search Created with Pixso. Code Generator" at bounding box center [380, 69] width 536 height 27
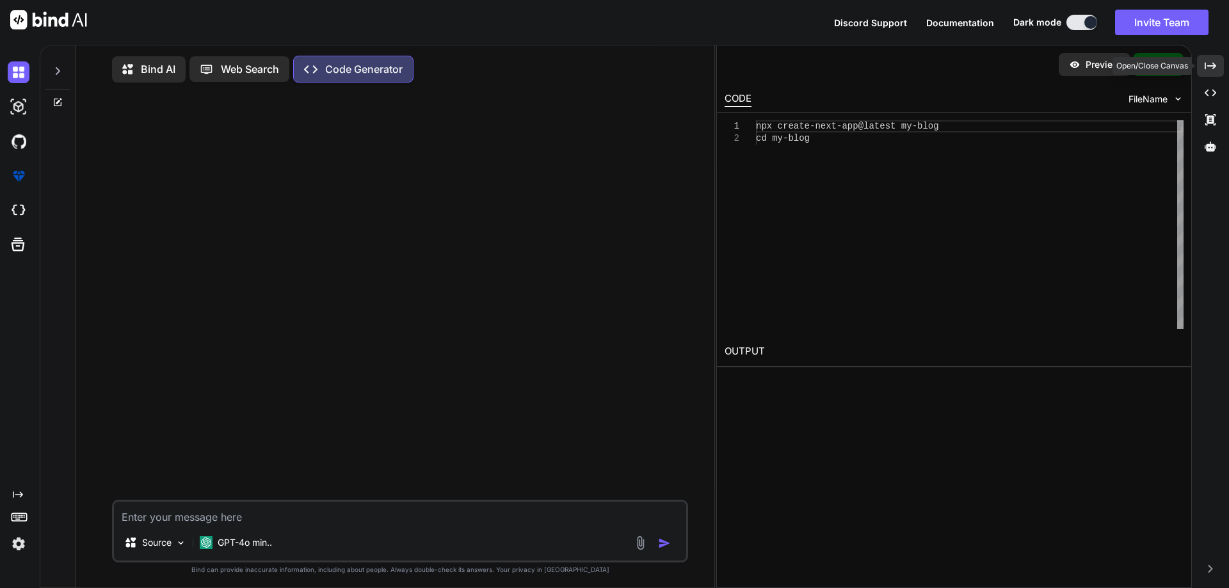
click at [1208, 67] on icon "Created with Pixso." at bounding box center [1211, 66] width 12 height 12
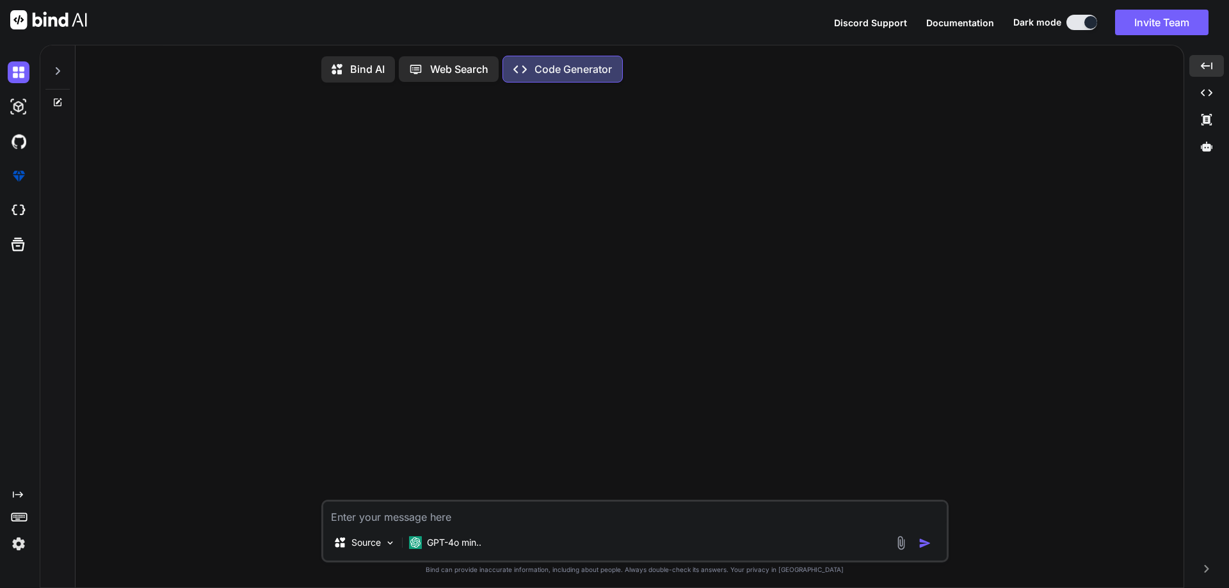
click at [339, 72] on icon at bounding box center [337, 69] width 11 height 10
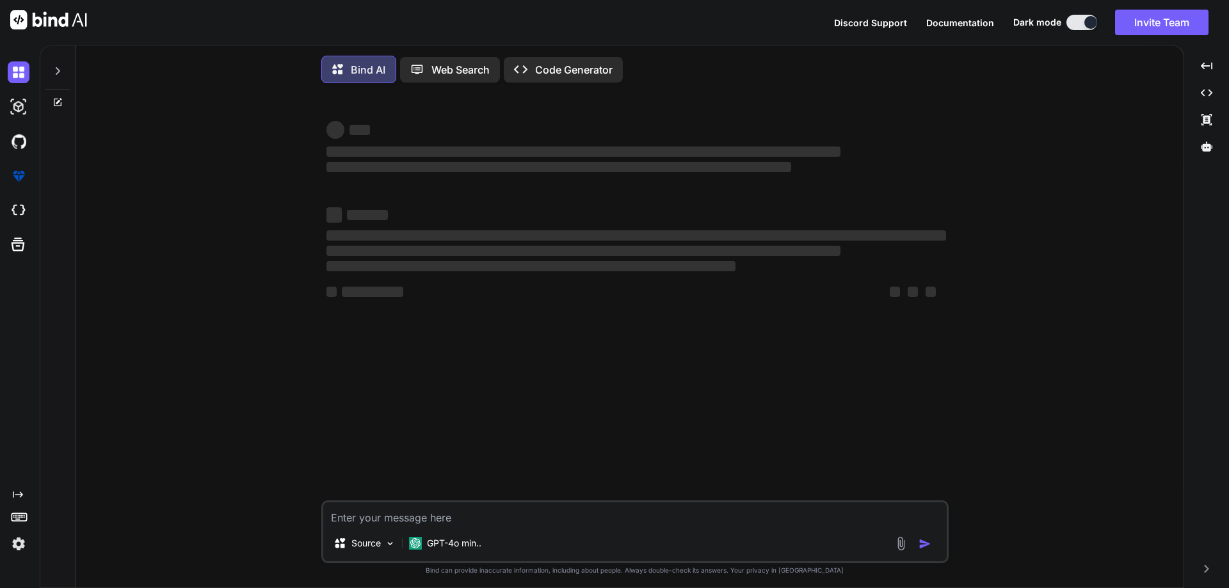
click at [339, 72] on icon at bounding box center [337, 69] width 11 height 10
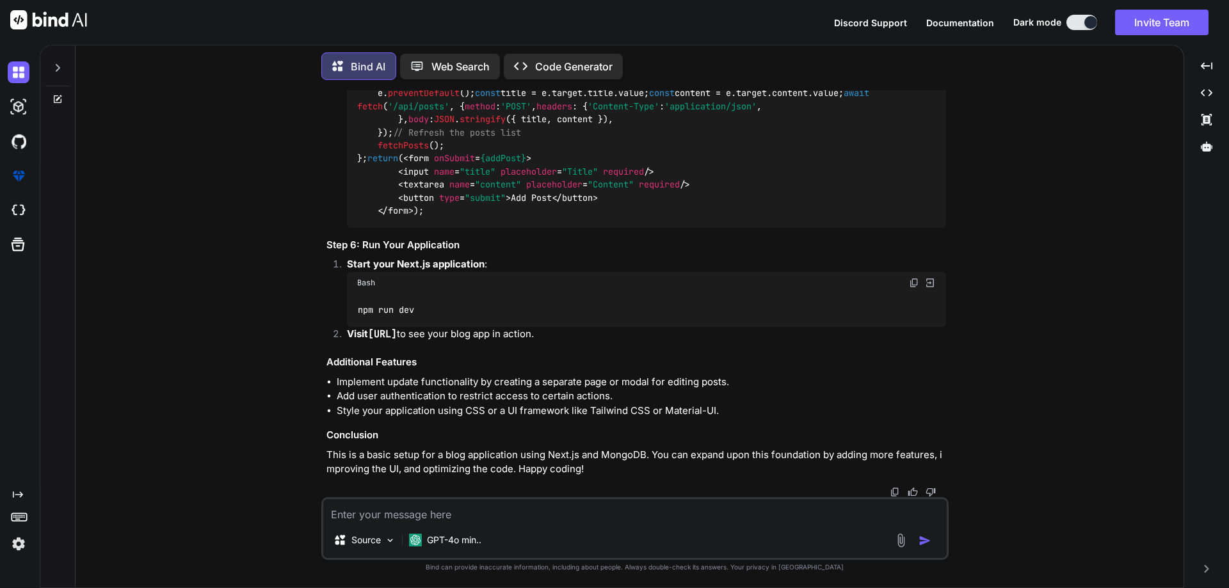
scroll to position [2133, 0]
click at [1158, 29] on button "Invite Team" at bounding box center [1161, 23] width 93 height 26
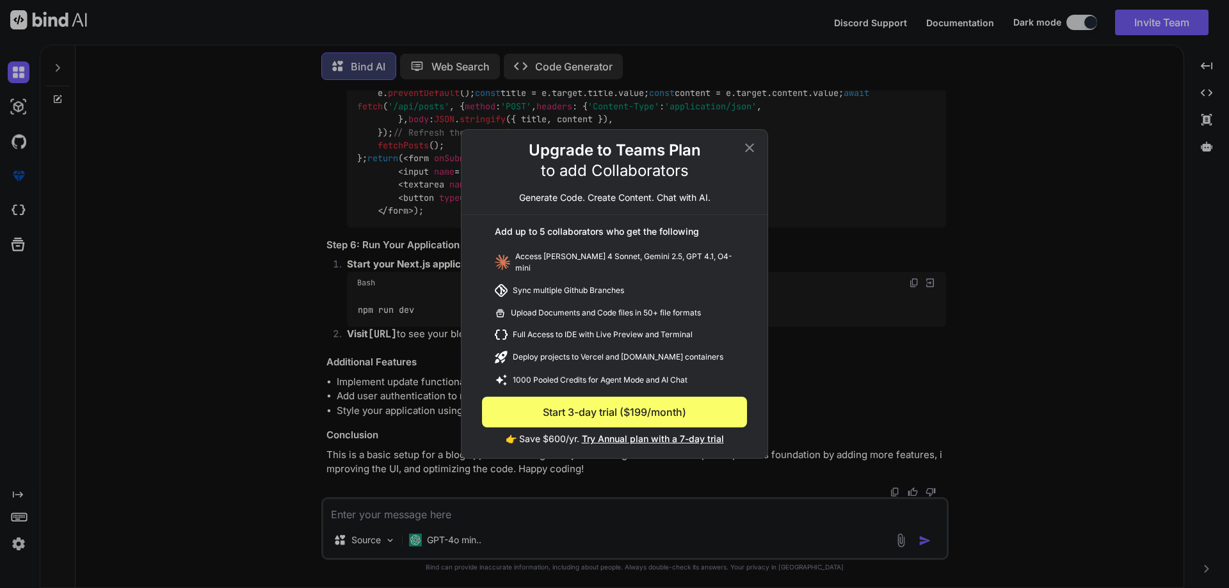
click at [748, 155] on icon at bounding box center [749, 147] width 15 height 15
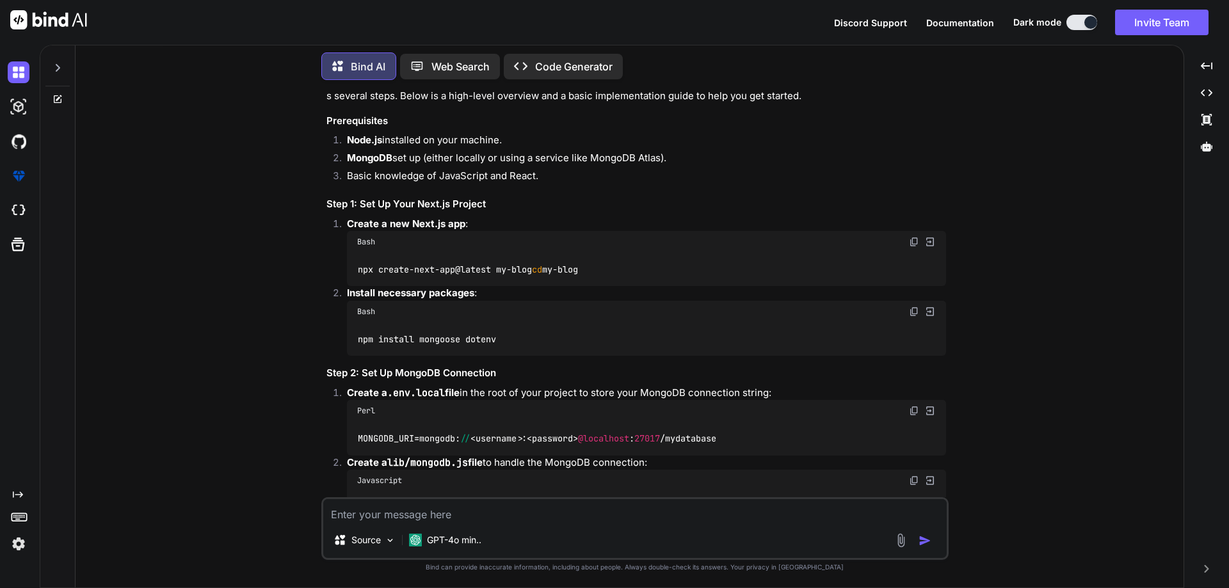
scroll to position [0, 0]
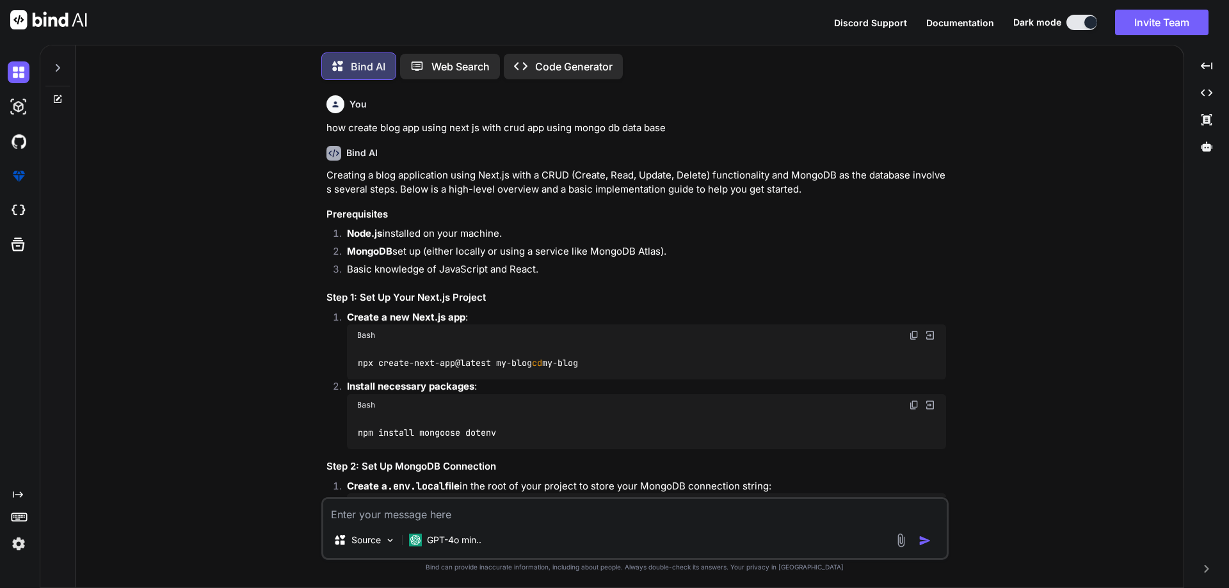
click at [550, 300] on h3 "Step 1: Set Up Your Next.js Project" at bounding box center [636, 298] width 620 height 15
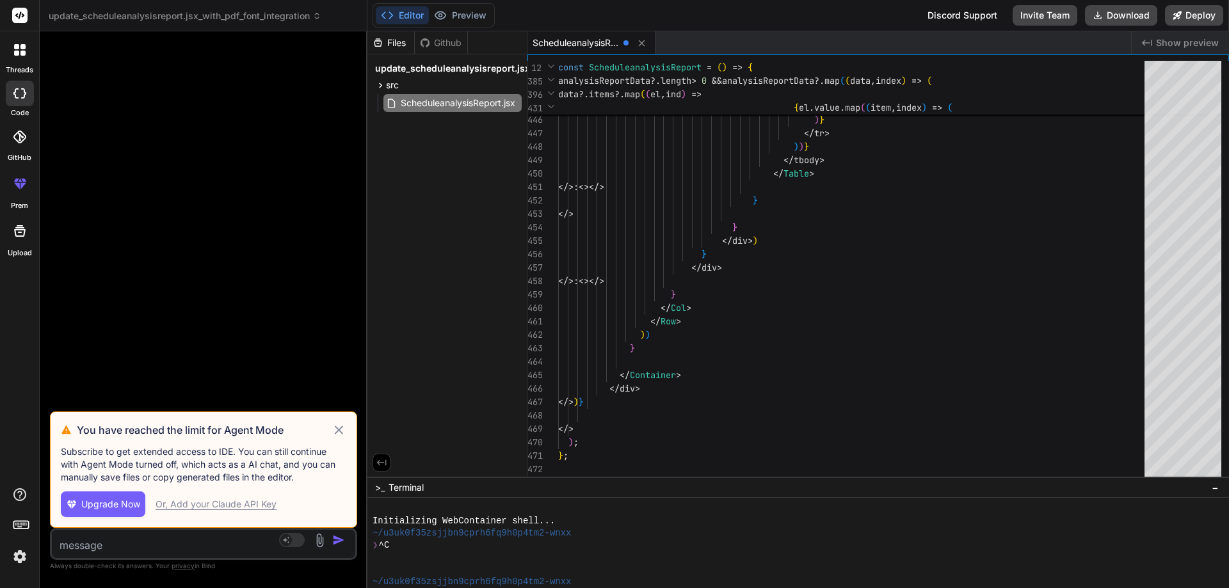
click at [337, 428] on icon at bounding box center [339, 430] width 8 height 8
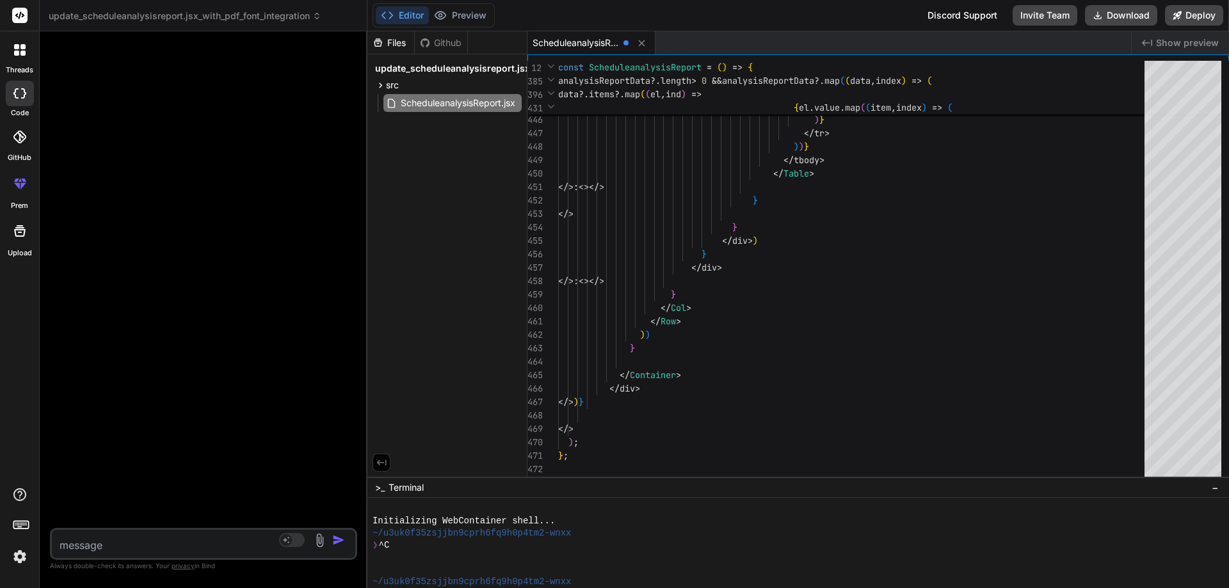
type textarea "x"
type textarea "export default ScheduleanalysisReport;"
type textarea "x"
type textarea "</> ); }; export default ScheduleanalysisReport;"
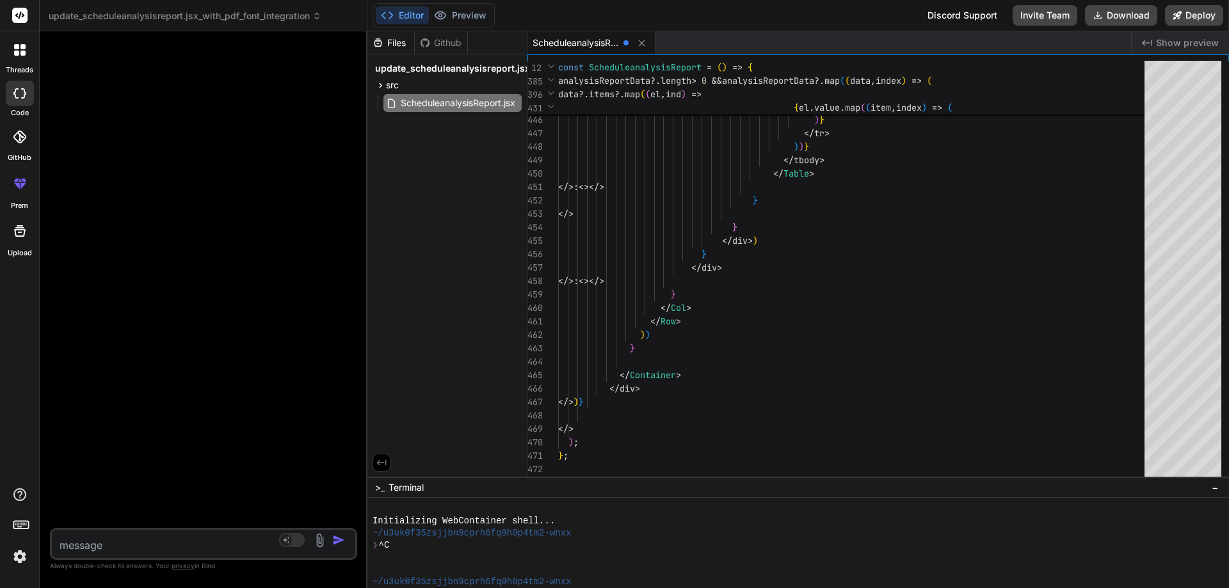
type textarea "x"
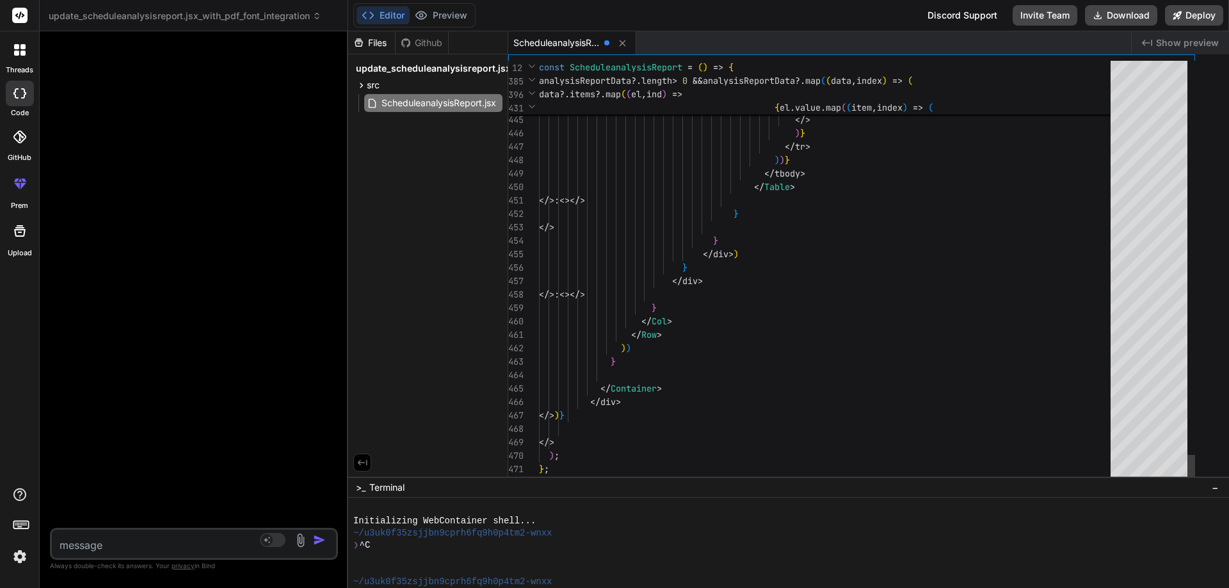
type textarea "); }; export default ScheduleanalysisReport;"
type textarea "x"
type textarea "}; export default ScheduleanalysisReport;"
type textarea "x"
type textarea "export default ScheduleanalysisReport;"
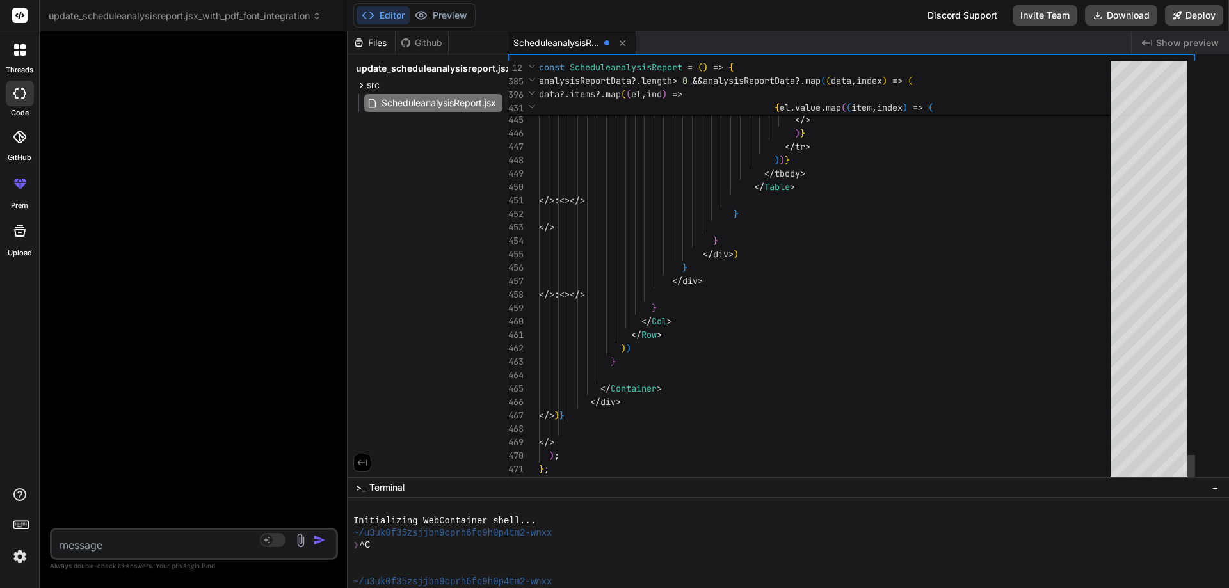
type textarea "x"
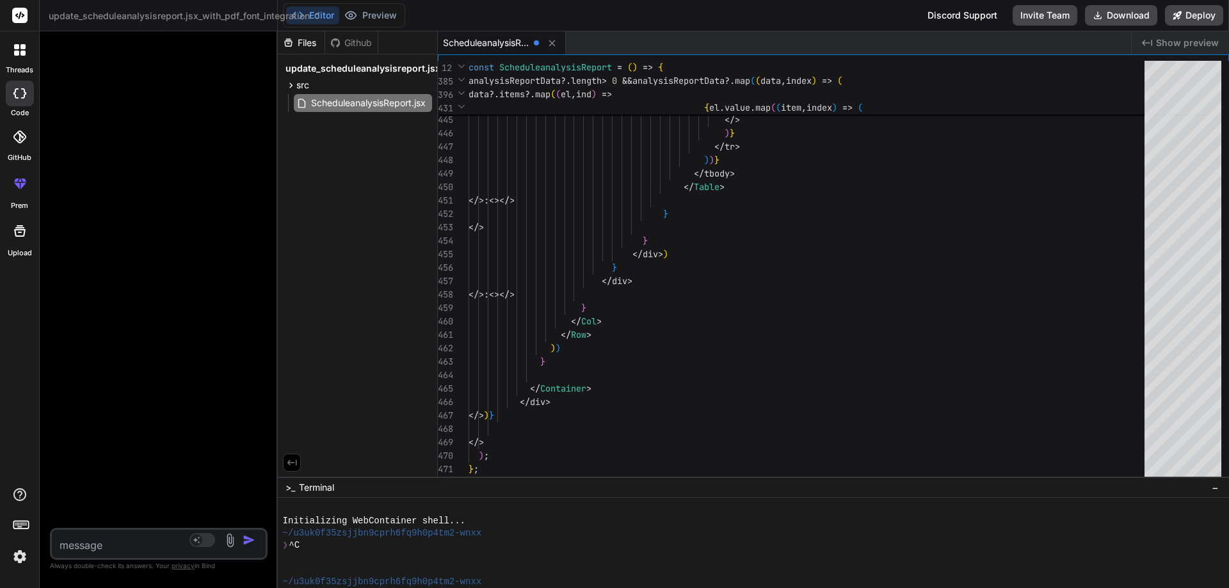
drag, startPoint x: 366, startPoint y: 291, endPoint x: 108, endPoint y: 292, distance: 257.9
click at [108, 292] on div "Bind AI Web Search Created with Pixso. Code Generator Source Agent Mode. When t…" at bounding box center [159, 309] width 238 height 557
